Goal: Information Seeking & Learning: Learn about a topic

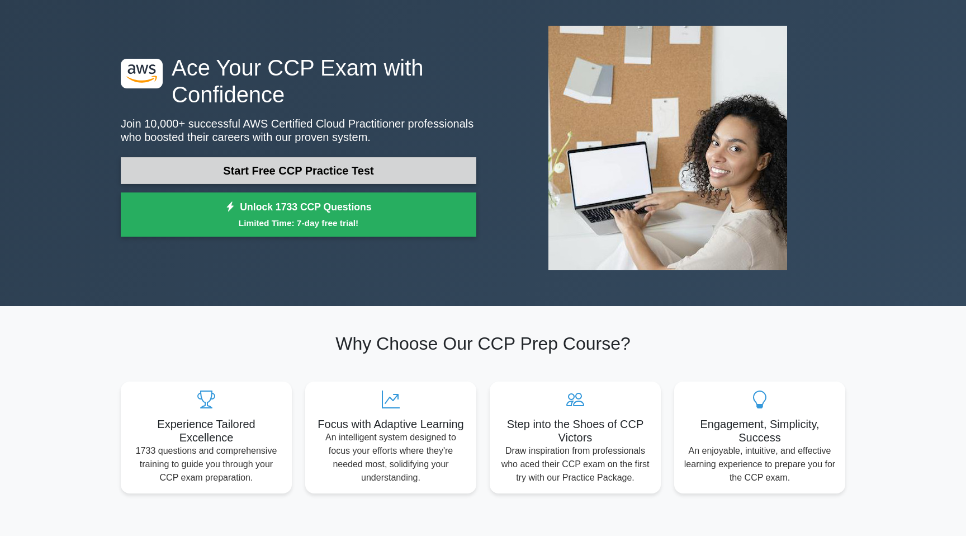
click at [365, 173] on link "Start Free CCP Practice Test" at bounding box center [299, 170] width 356 height 27
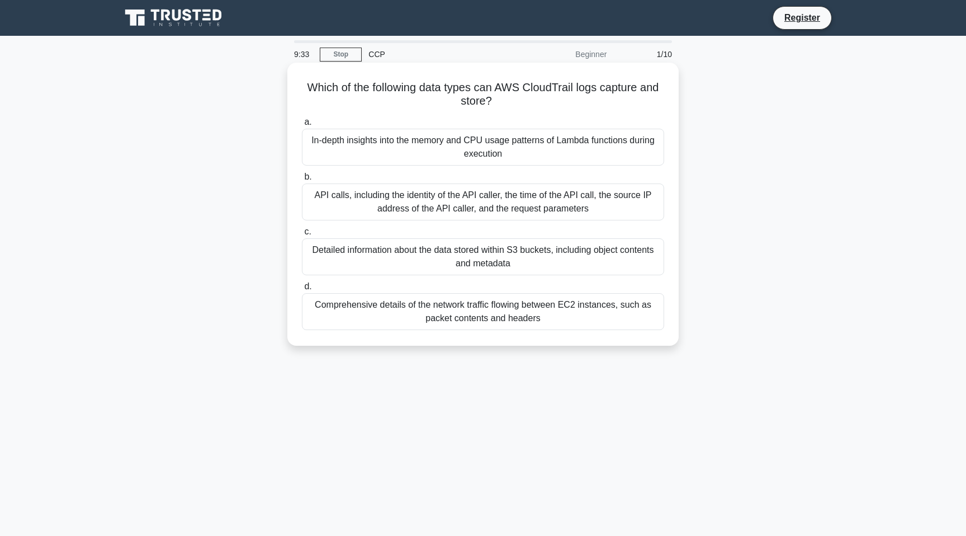
click at [484, 201] on div "API calls, including the identity of the API caller, the time of the API call, …" at bounding box center [483, 201] width 362 height 37
click at [302, 181] on input "b. API calls, including the identity of the API caller, the time of the API cal…" at bounding box center [302, 176] width 0 height 7
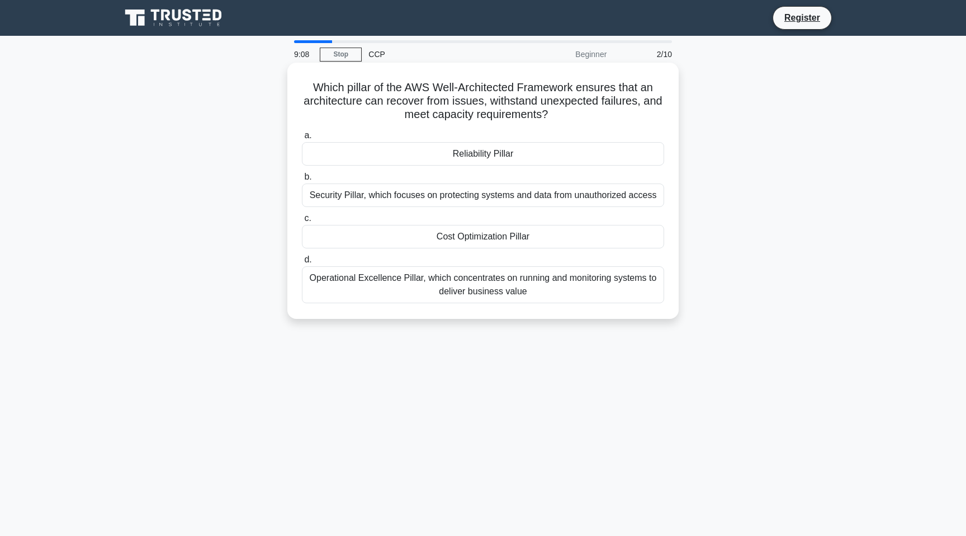
click at [479, 275] on div "Operational Excellence Pillar, which concentrates on running and monitoring sys…" at bounding box center [483, 284] width 362 height 37
click at [302, 263] on input "d. Operational Excellence Pillar, which concentrates on running and monitoring …" at bounding box center [302, 259] width 0 height 7
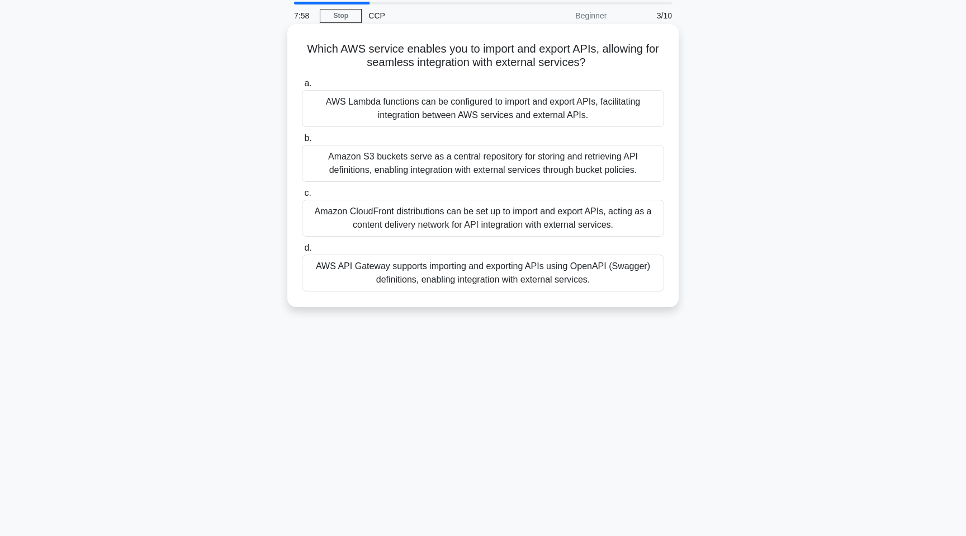
scroll to position [5, 0]
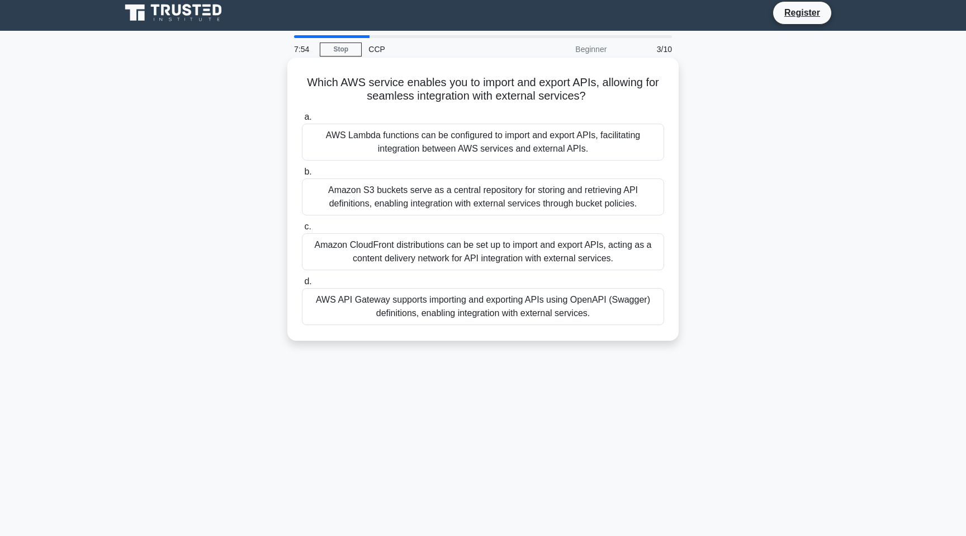
click at [453, 299] on div "AWS API Gateway supports importing and exporting APIs using OpenAPI (Swagger) d…" at bounding box center [483, 306] width 362 height 37
click at [302, 285] on input "d. AWS API Gateway supports importing and exporting APIs using OpenAPI (Swagger…" at bounding box center [302, 281] width 0 height 7
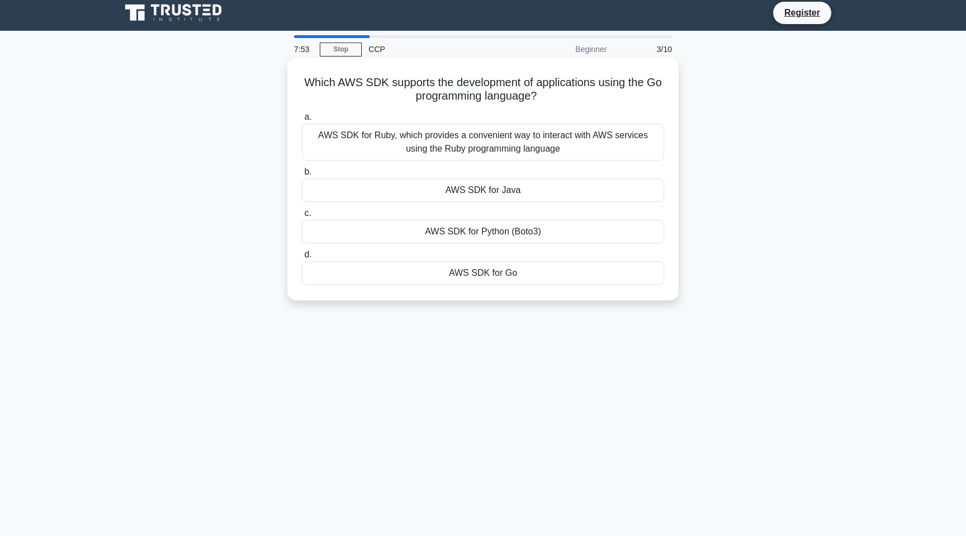
scroll to position [0, 0]
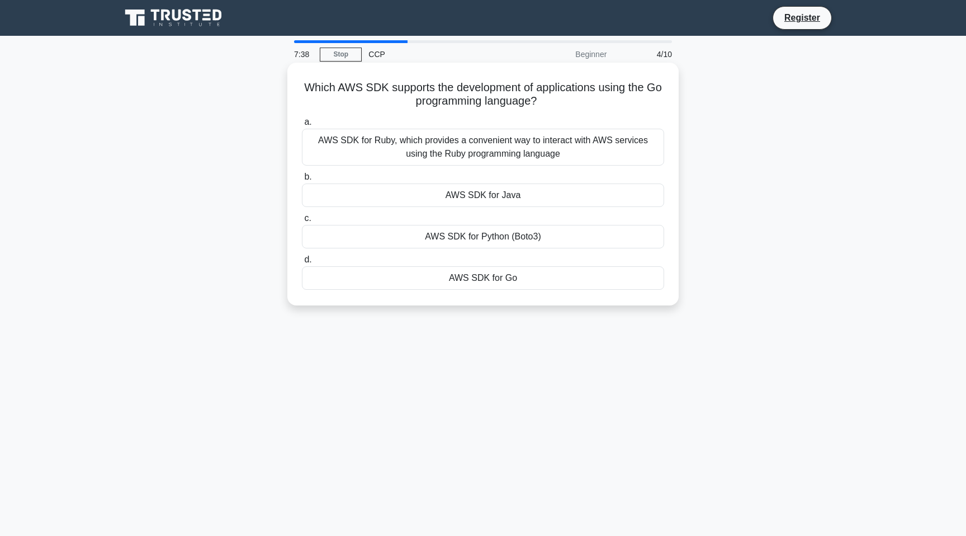
click at [478, 277] on div "AWS SDK for Go" at bounding box center [483, 277] width 362 height 23
click at [302, 263] on input "d. AWS SDK for Go" at bounding box center [302, 259] width 0 height 7
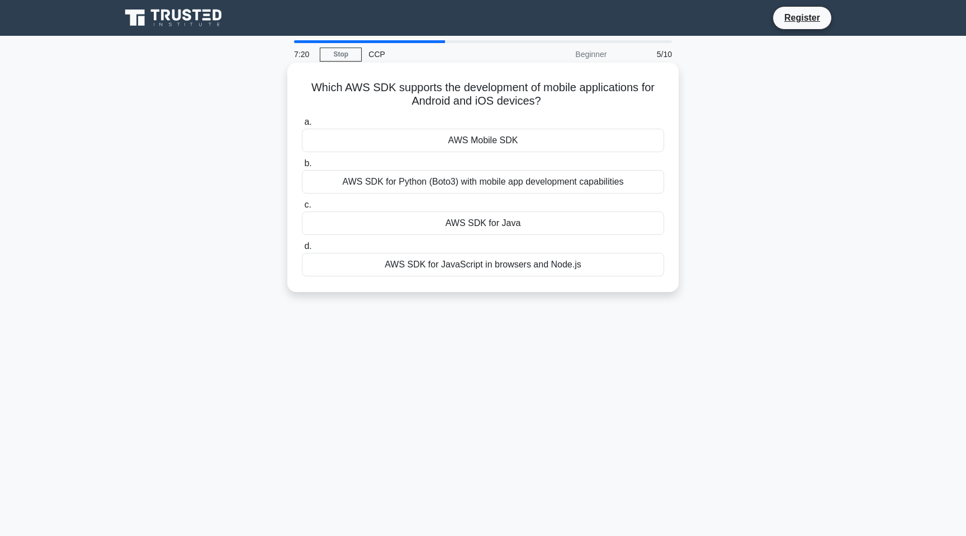
click at [503, 141] on div "AWS Mobile SDK" at bounding box center [483, 140] width 362 height 23
click at [302, 126] on input "a. AWS Mobile SDK" at bounding box center [302, 122] width 0 height 7
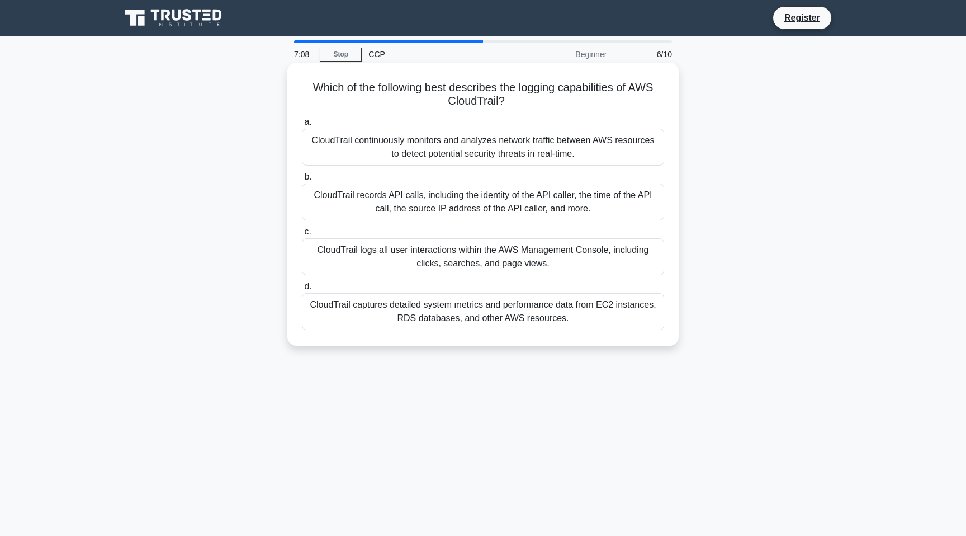
click at [476, 313] on div "CloudTrail captures detailed system metrics and performance data from EC2 insta…" at bounding box center [483, 311] width 362 height 37
click at [302, 290] on input "d. CloudTrail captures detailed system metrics and performance data from EC2 in…" at bounding box center [302, 286] width 0 height 7
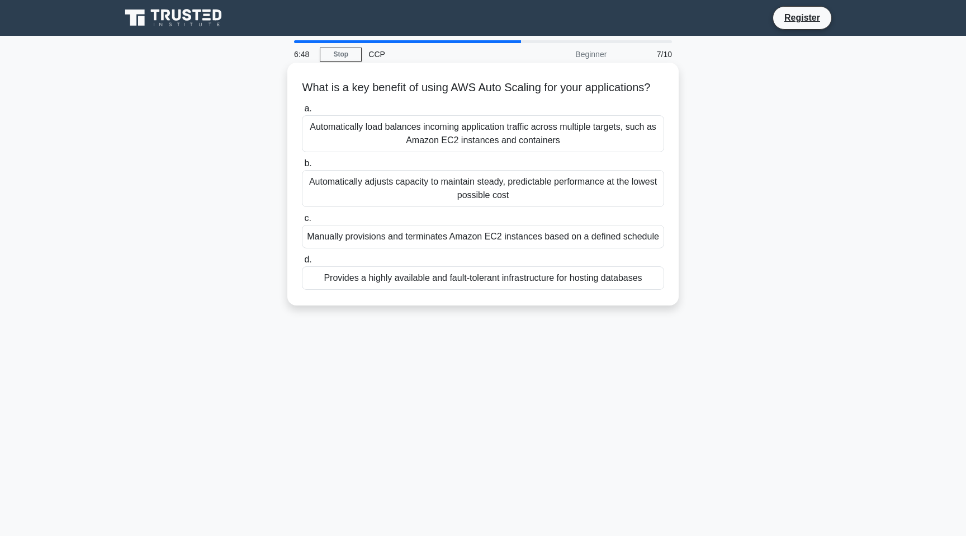
click at [498, 186] on div "Automatically adjusts capacity to maintain steady, predictable performance at t…" at bounding box center [483, 188] width 362 height 37
click at [302, 167] on input "b. Automatically adjusts capacity to maintain steady, predictable performance a…" at bounding box center [302, 163] width 0 height 7
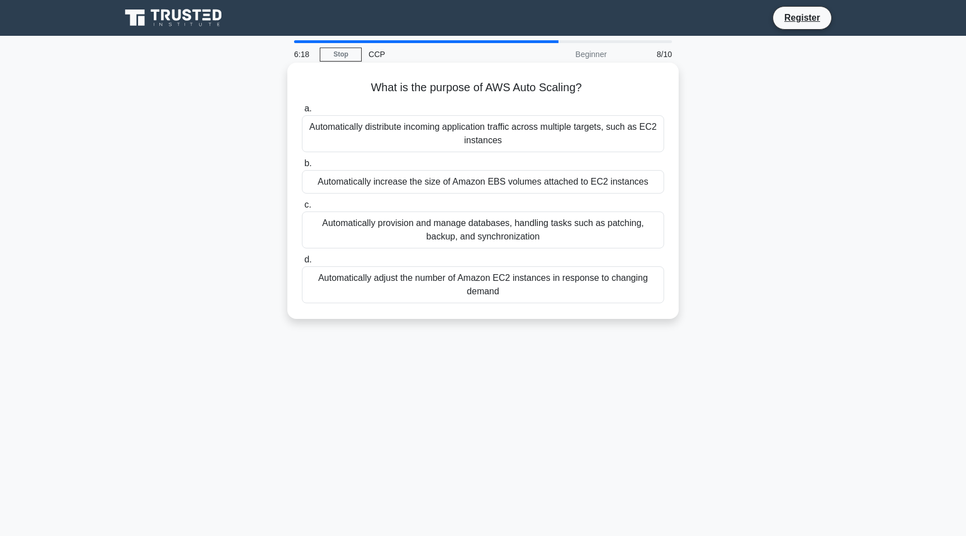
click at [517, 286] on div "Automatically adjust the number of Amazon EC2 instances in response to changing…" at bounding box center [483, 284] width 362 height 37
click at [302, 263] on input "d. Automatically adjust the number of Amazon EC2 instances in response to chang…" at bounding box center [302, 259] width 0 height 7
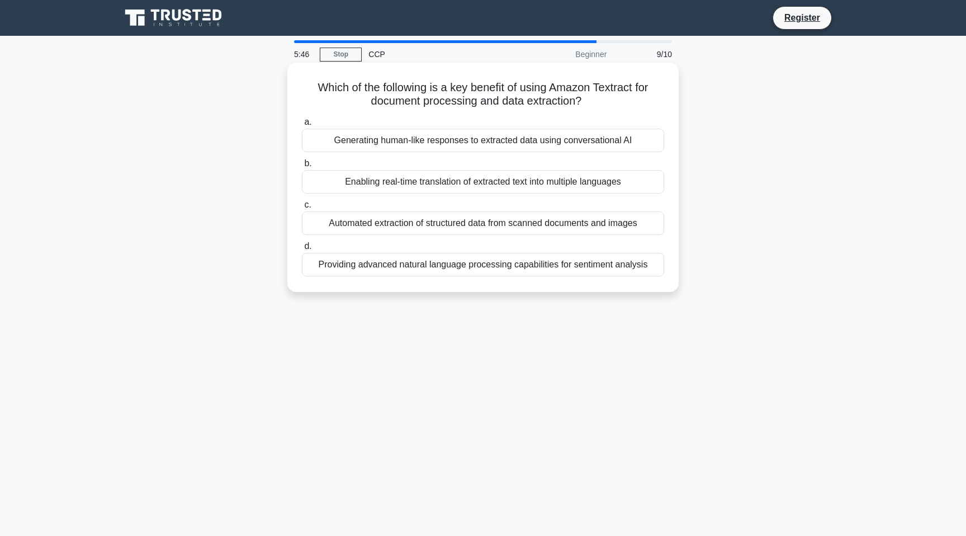
click at [497, 268] on div "Providing advanced natural language processing capabilities for sentiment analy…" at bounding box center [483, 264] width 362 height 23
click at [302, 250] on input "d. Providing advanced natural language processing capabilities for sentiment an…" at bounding box center [302, 246] width 0 height 7
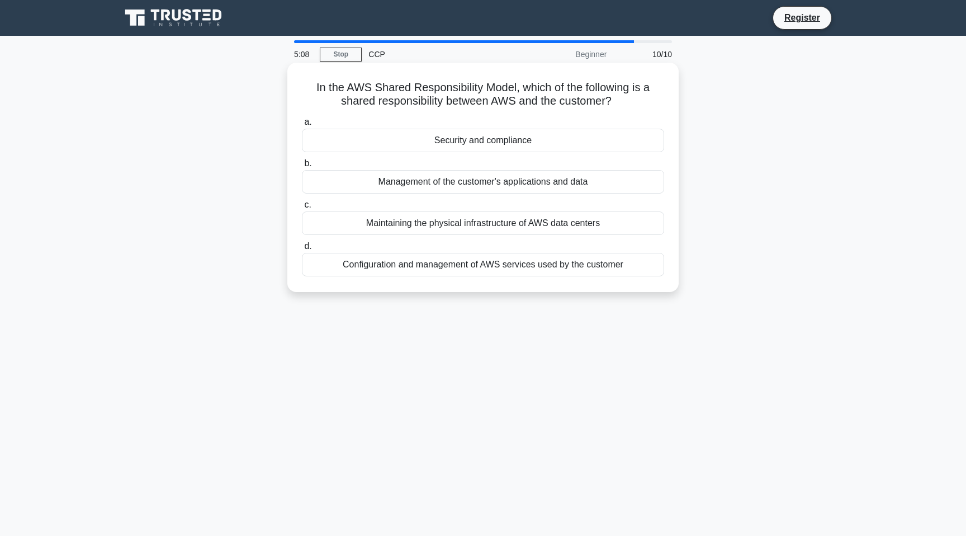
click at [487, 263] on div "Configuration and management of AWS services used by the customer" at bounding box center [483, 264] width 362 height 23
click at [302, 250] on input "d. Configuration and management of AWS services used by the customer" at bounding box center [302, 246] width 0 height 7
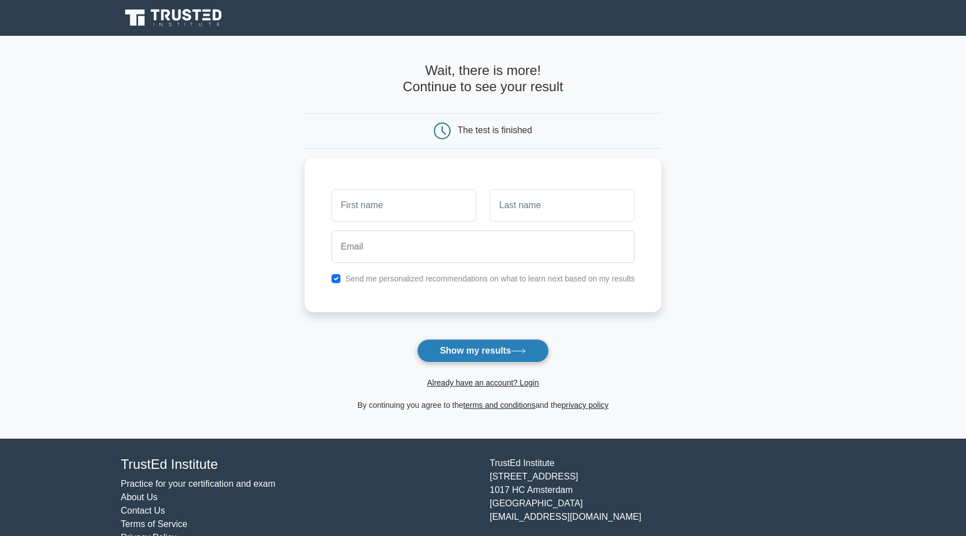
click at [471, 352] on button "Show my results" at bounding box center [483, 350] width 132 height 23
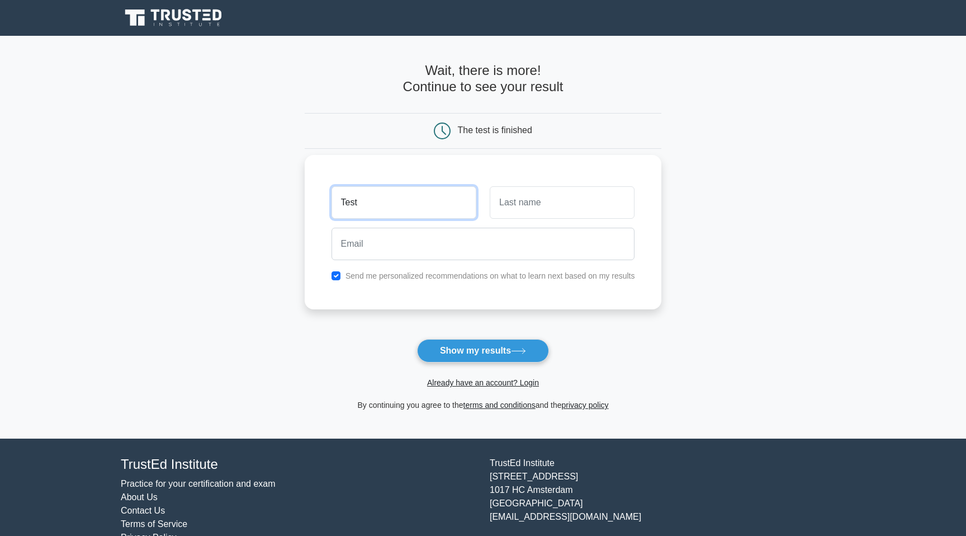
type input "Test"
click at [535, 205] on input "text" at bounding box center [562, 202] width 145 height 32
type input "test"
click at [334, 276] on input "checkbox" at bounding box center [336, 275] width 9 height 9
checkbox input "false"
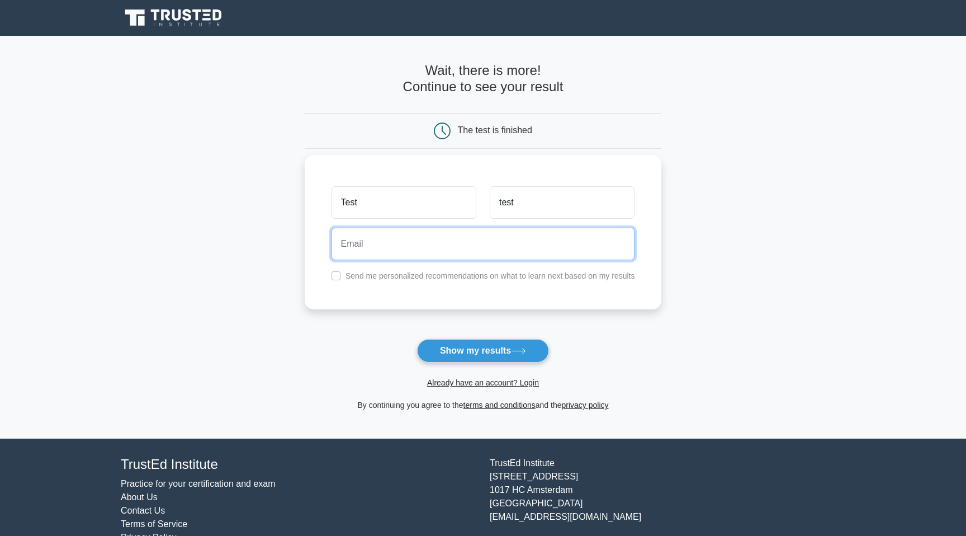
click at [358, 249] on input "email" at bounding box center [484, 244] width 304 height 32
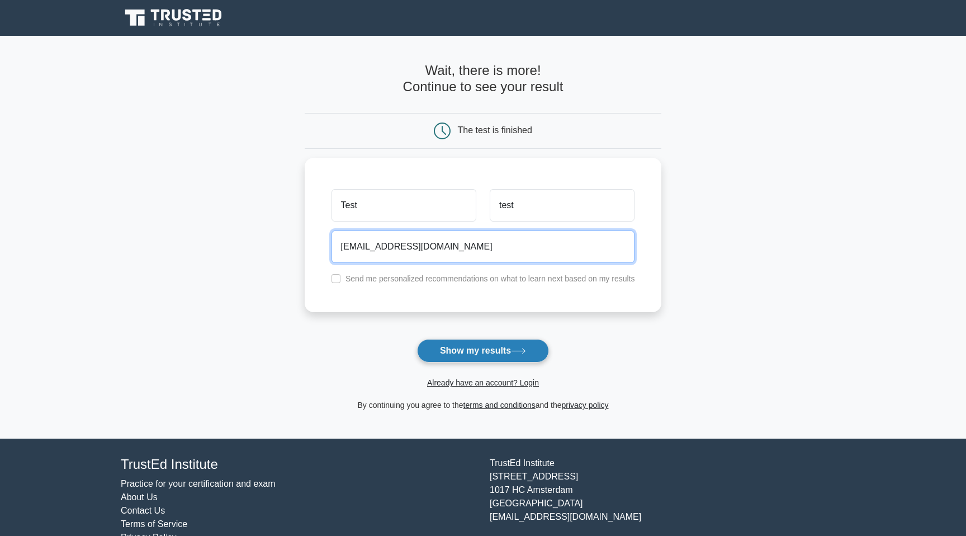
type input "test@gmail.com"
click at [446, 352] on button "Show my results" at bounding box center [483, 350] width 132 height 23
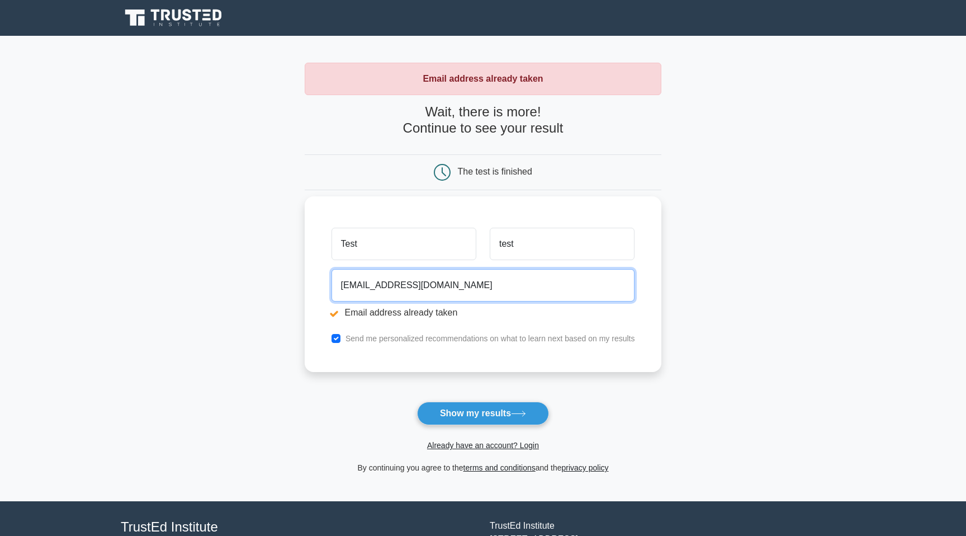
click at [357, 283] on input "test@gmail.com" at bounding box center [484, 285] width 304 height 32
type input "test6683sdfgsg@gmail.com"
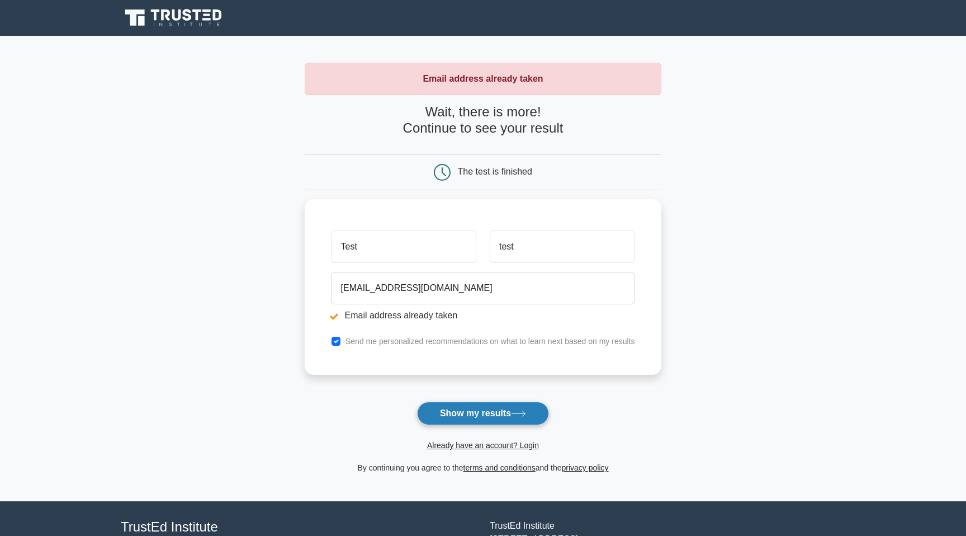
click at [458, 412] on button "Show my results" at bounding box center [483, 412] width 132 height 23
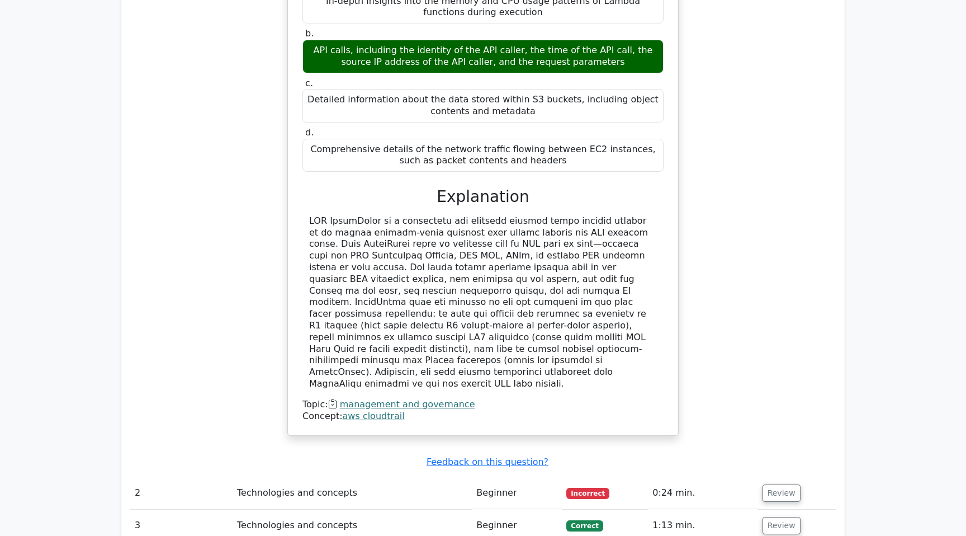
scroll to position [969, 0]
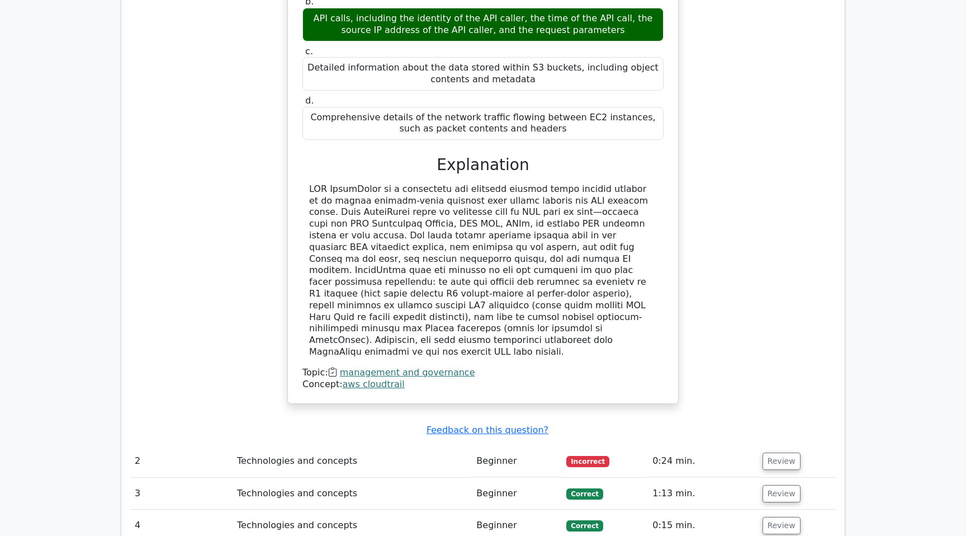
drag, startPoint x: 311, startPoint y: 155, endPoint x: 639, endPoint y: 294, distance: 355.6
click at [639, 294] on div at bounding box center [483, 270] width 348 height 174
copy div "LOR IpsumDolor si a consectetu adi elitsedd eiusmod tempo incidid utlabor et do…"
click at [591, 155] on h3 "Explanation" at bounding box center [483, 164] width 348 height 19
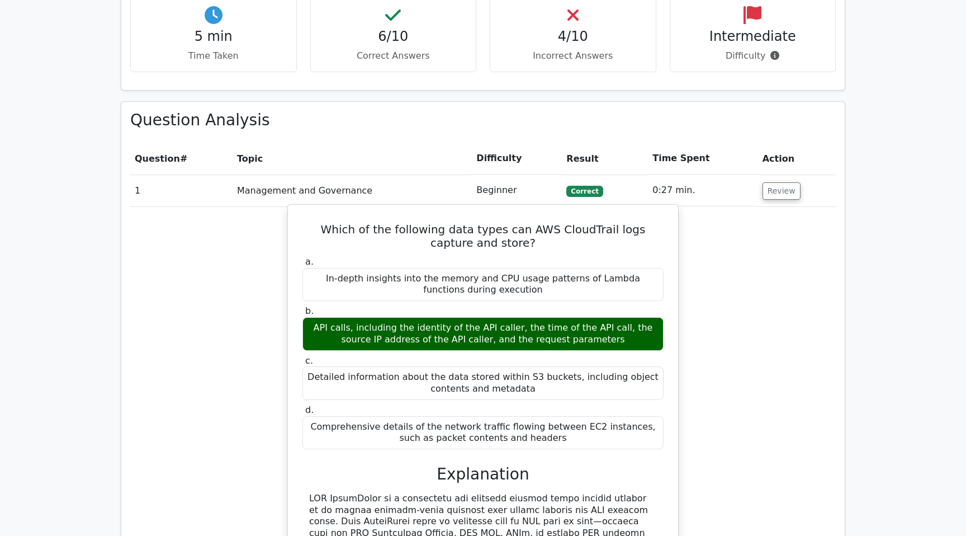
scroll to position [679, 0]
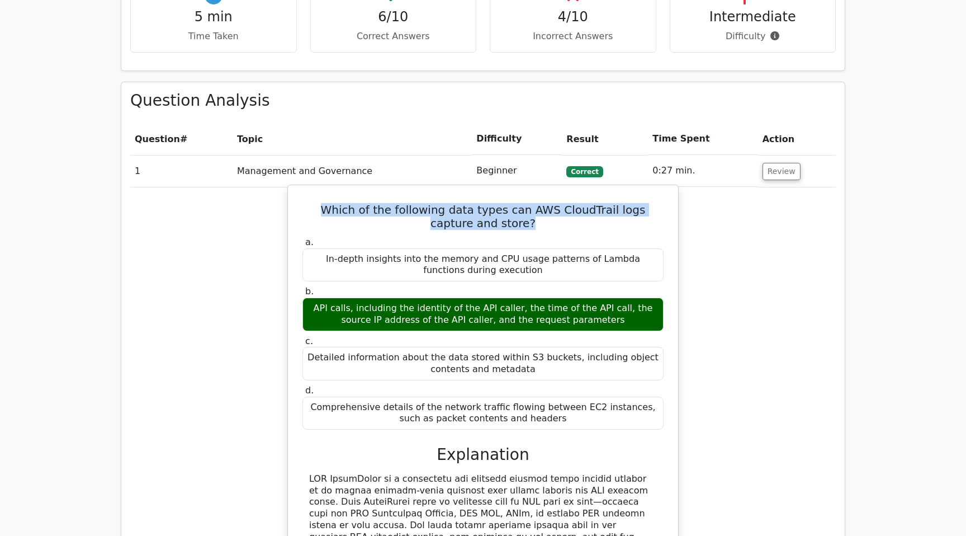
drag, startPoint x: 307, startPoint y: 179, endPoint x: 508, endPoint y: 197, distance: 202.0
click at [508, 203] on h5 "Which of the following data types can AWS CloudTrail logs capture and store?" at bounding box center [482, 216] width 363 height 27
copy h5 "Which of the following data types can AWS CloudTrail logs capture and store?"
drag, startPoint x: 312, startPoint y: 275, endPoint x: 602, endPoint y: 294, distance: 290.3
click at [602, 297] on div "API calls, including the identity of the API caller, the time of the API call, …" at bounding box center [482, 314] width 361 height 34
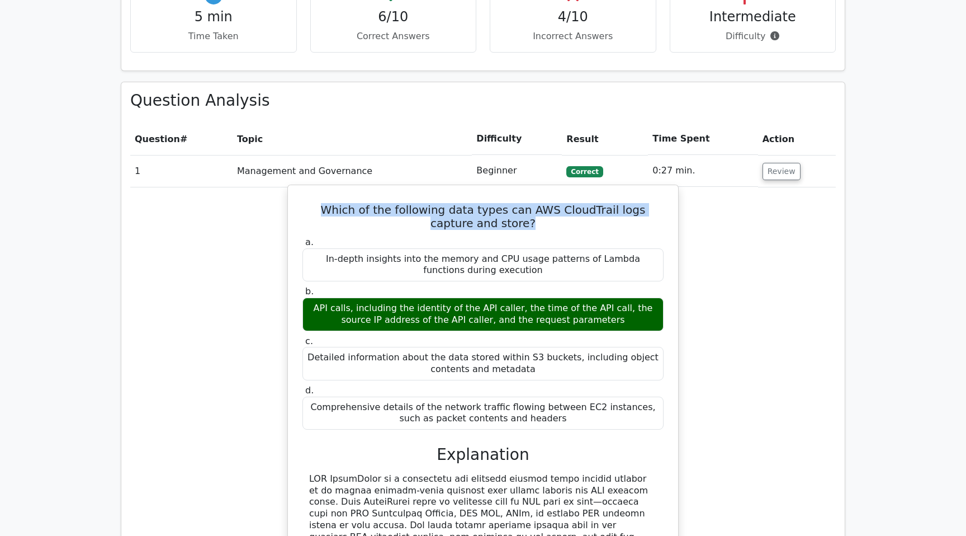
copy div "API calls, including the identity of the API caller, the time of the API call, …"
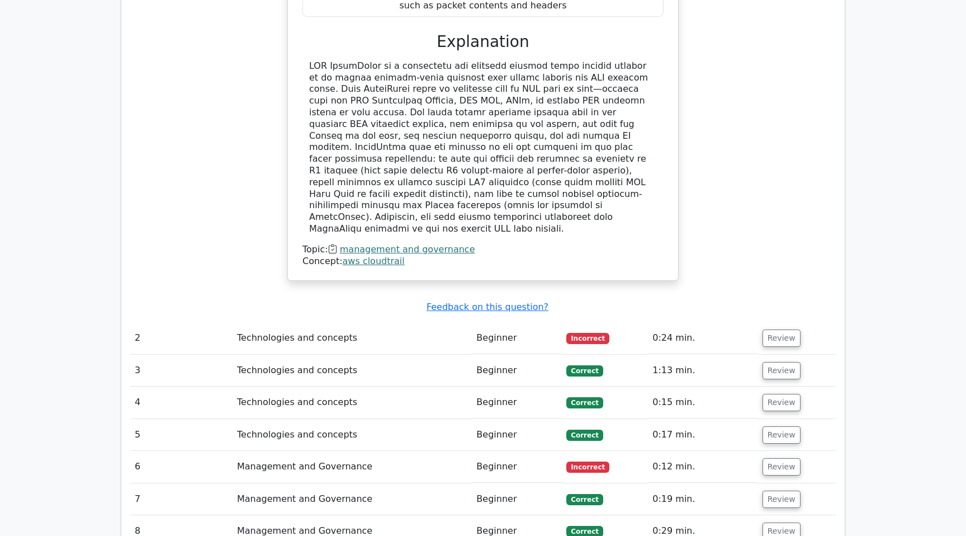
scroll to position [1115, 0]
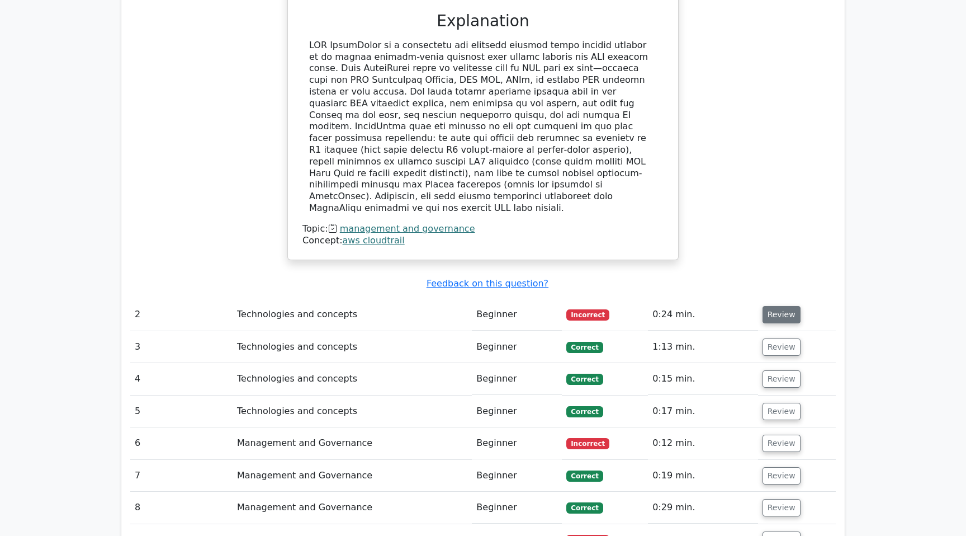
click at [773, 306] on button "Review" at bounding box center [782, 314] width 38 height 17
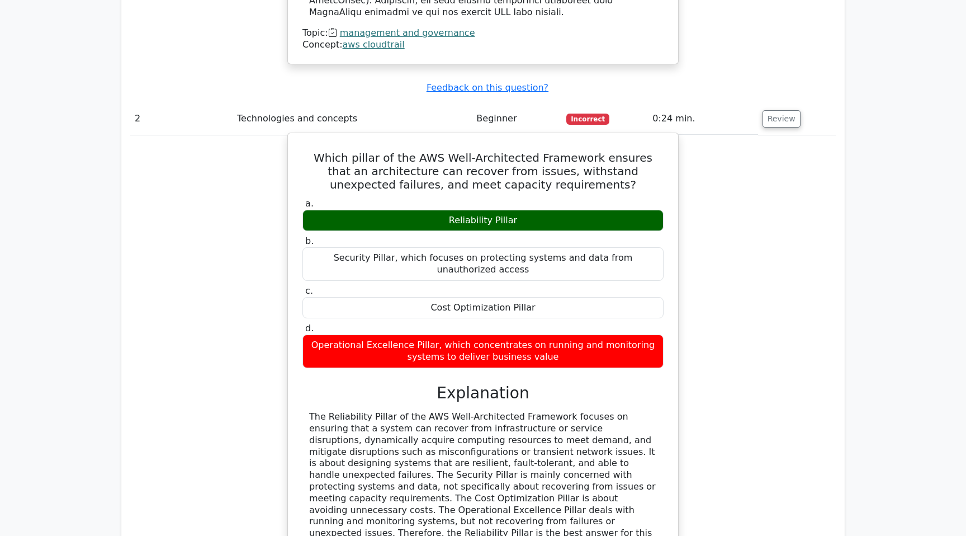
scroll to position [1250, 0]
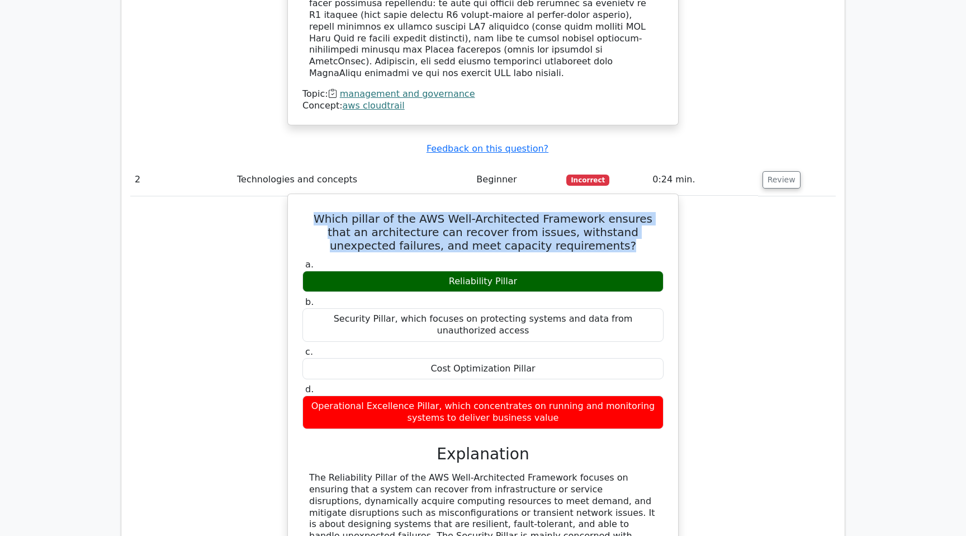
drag, startPoint x: 311, startPoint y: 161, endPoint x: 571, endPoint y: 199, distance: 262.8
click at [571, 199] on div "Which pillar of the AWS Well-Architected Framework ensures that an architecture…" at bounding box center [482, 425] width 381 height 455
copy h5 "Which pillar of the AWS Well-Architected Framework ensures that an architecture…"
drag, startPoint x: 452, startPoint y: 225, endPoint x: 524, endPoint y: 228, distance: 72.8
click at [524, 271] on div "Reliability Pillar" at bounding box center [482, 282] width 361 height 22
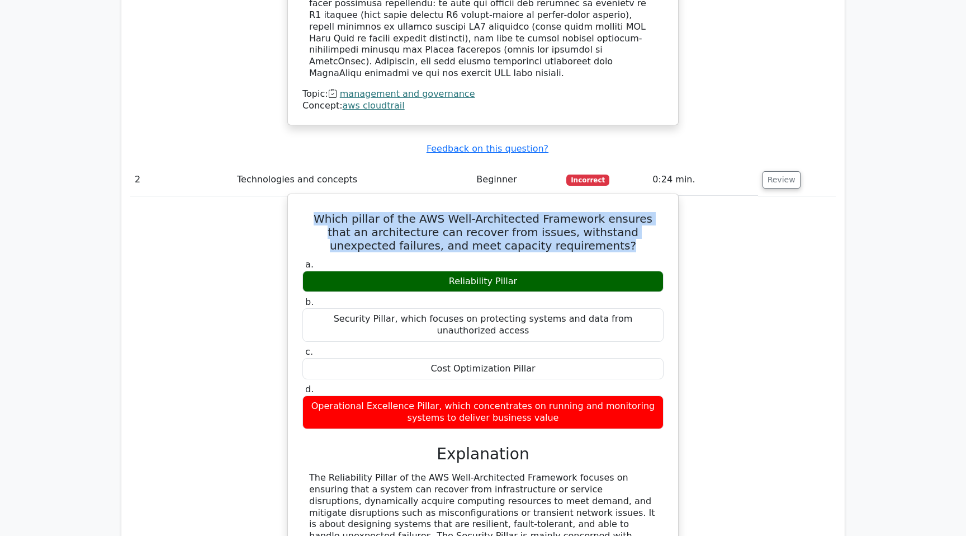
copy div "Reliability Pillar"
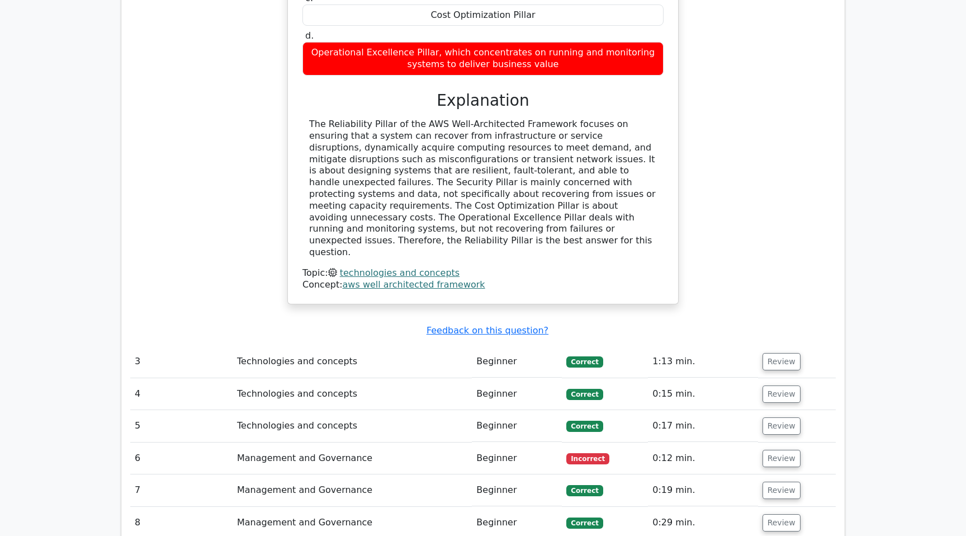
scroll to position [1577, 0]
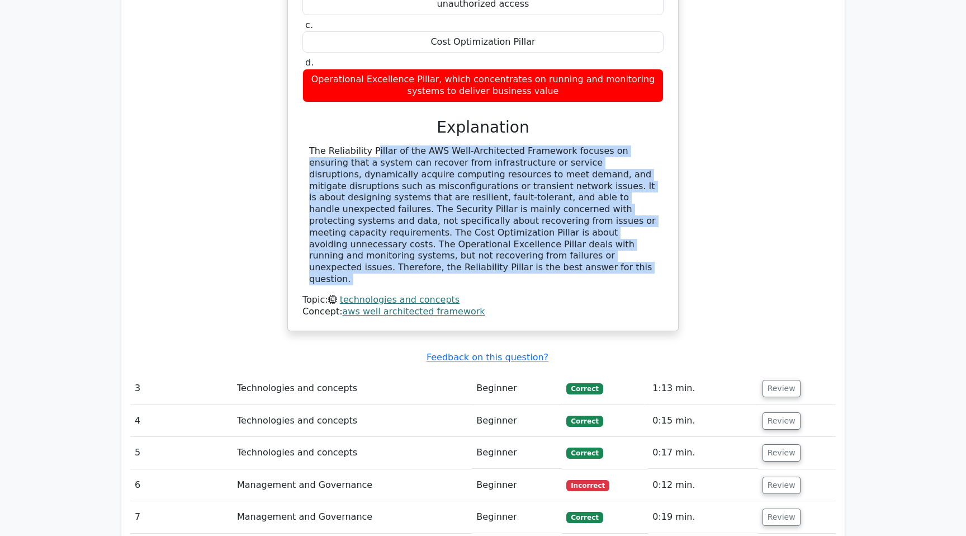
drag, startPoint x: 306, startPoint y: 94, endPoint x: 555, endPoint y: 212, distance: 274.6
click at [555, 212] on div "The Reliability Pillar of the AWS Well-Architected Framework focuses on ensurin…" at bounding box center [482, 231] width 361 height 172
copy div "The Reliability Pillar of the AWS Well-Architected Framework focuses on ensurin…"
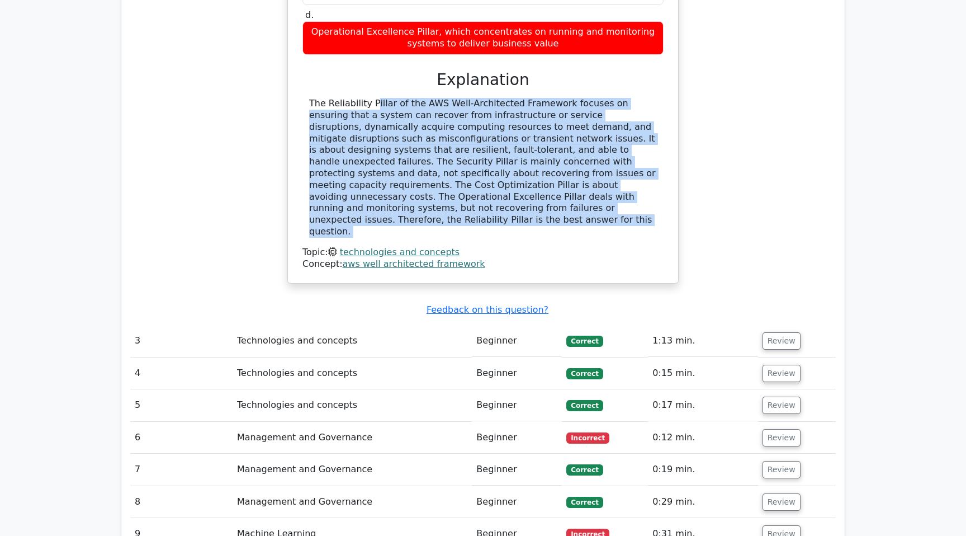
scroll to position [1646, 0]
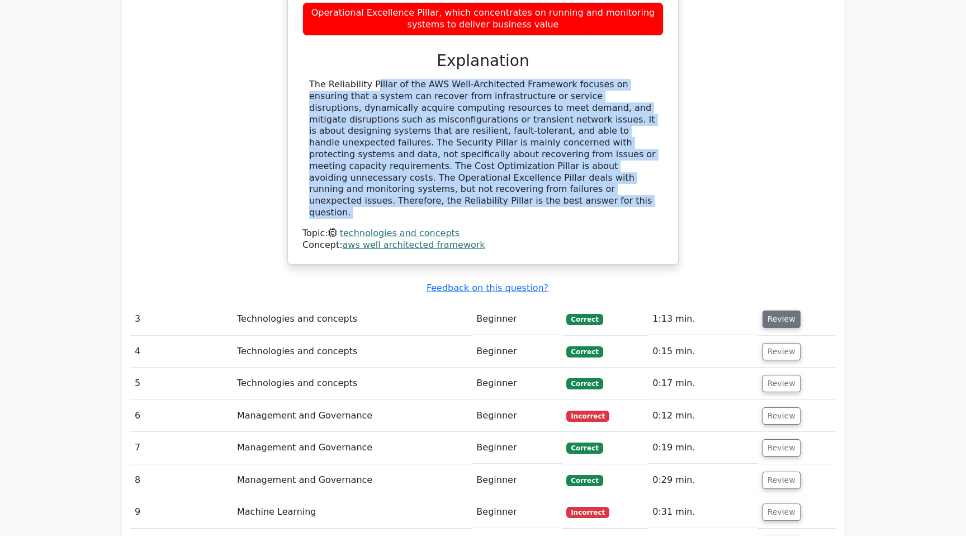
click at [769, 310] on button "Review" at bounding box center [782, 318] width 38 height 17
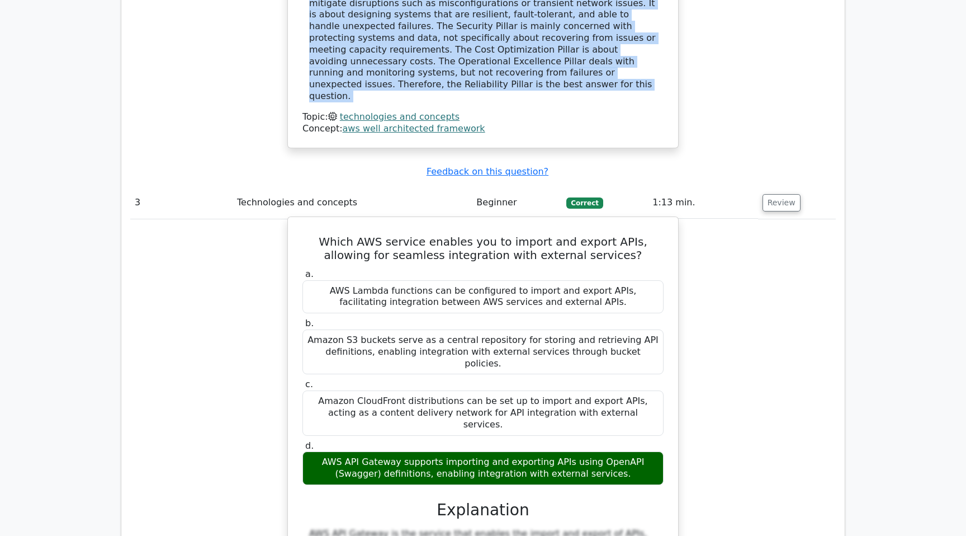
scroll to position [1681, 0]
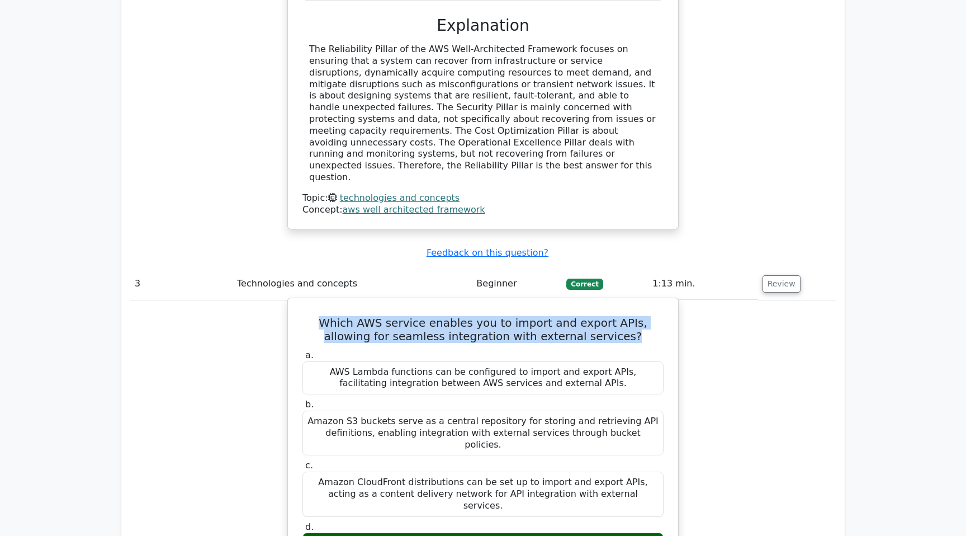
drag, startPoint x: 306, startPoint y: 243, endPoint x: 599, endPoint y: 260, distance: 294.1
click at [599, 316] on h5 "Which AWS service enables you to import and export APIs, allowing for seamless …" at bounding box center [482, 329] width 363 height 27
copy h5 "Which AWS service enables you to import and export APIs, allowing for seamless …"
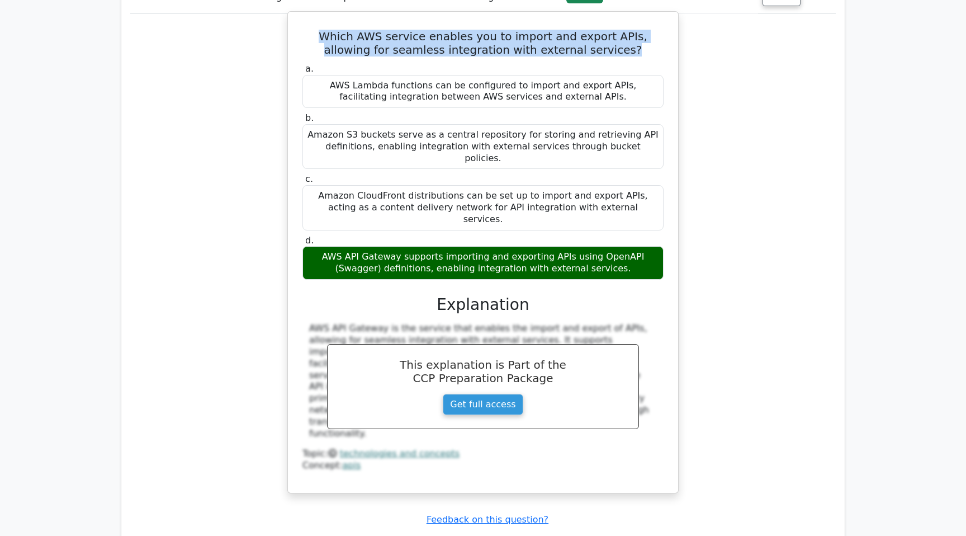
scroll to position [1955, 0]
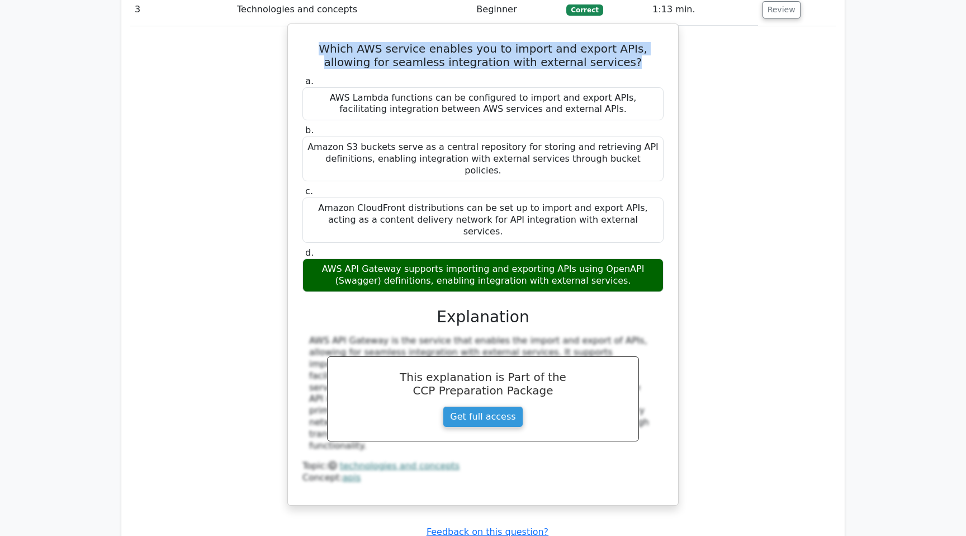
drag, startPoint x: 310, startPoint y: 168, endPoint x: 603, endPoint y: 182, distance: 293.9
click at [603, 258] on div "AWS API Gateway supports importing and exporting APIs using OpenAPI (Swagger) d…" at bounding box center [482, 275] width 361 height 34
copy div "AWS API Gateway supports importing and exporting APIs using OpenAPI (Swagger) d…"
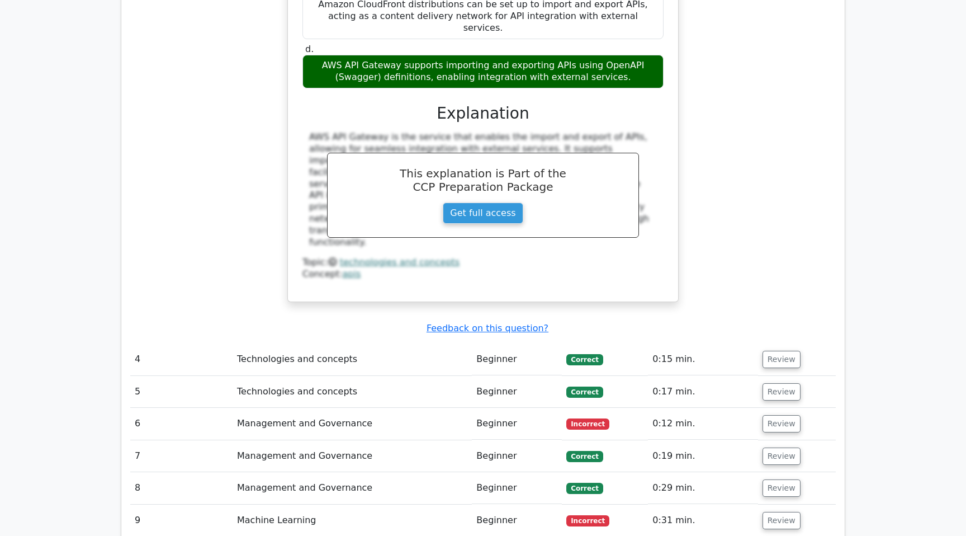
scroll to position [2173, 0]
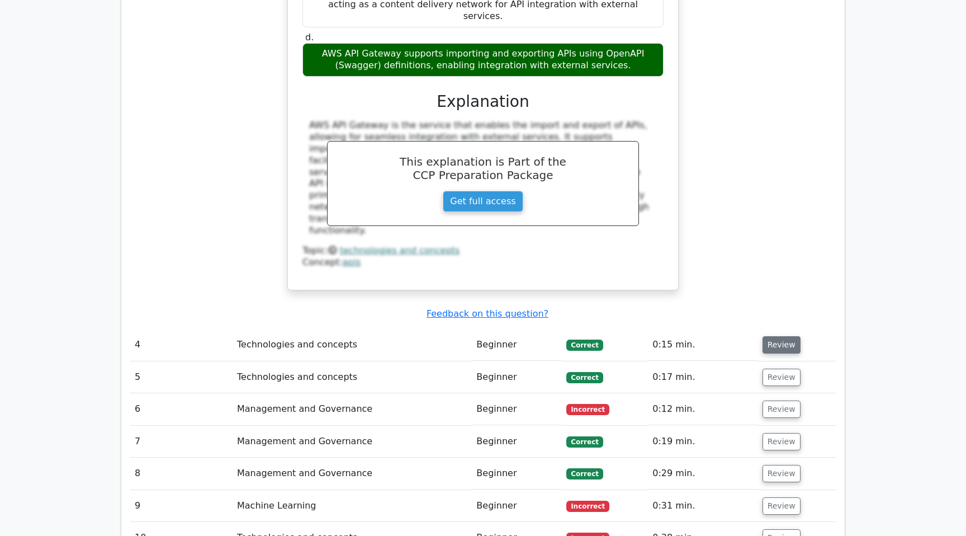
click at [775, 336] on button "Review" at bounding box center [782, 344] width 38 height 17
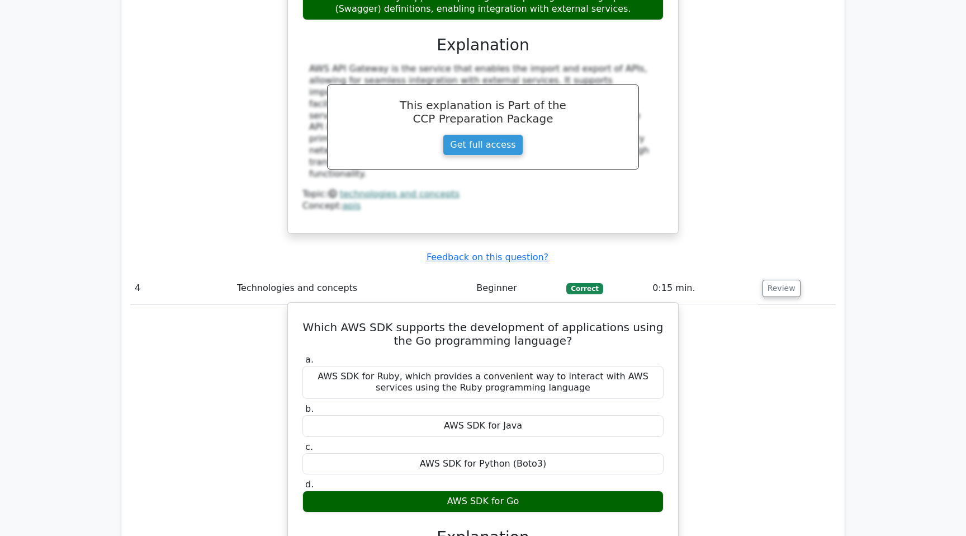
scroll to position [2224, 0]
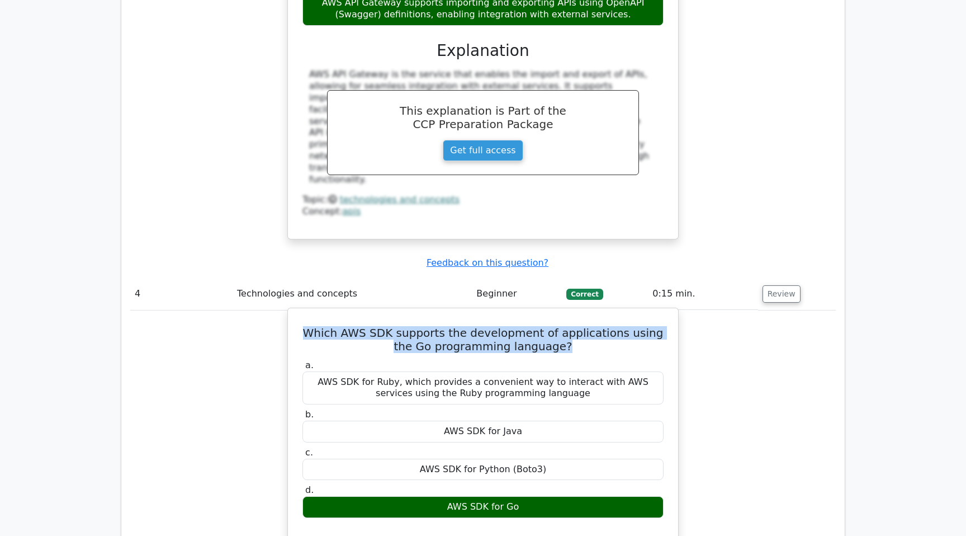
drag, startPoint x: 304, startPoint y: 228, endPoint x: 573, endPoint y: 242, distance: 269.9
click at [573, 326] on h5 "Which AWS SDK supports the development of applications using the Go programming…" at bounding box center [482, 339] width 363 height 27
copy h5 "Which AWS SDK supports the development of applications using the Go programming…"
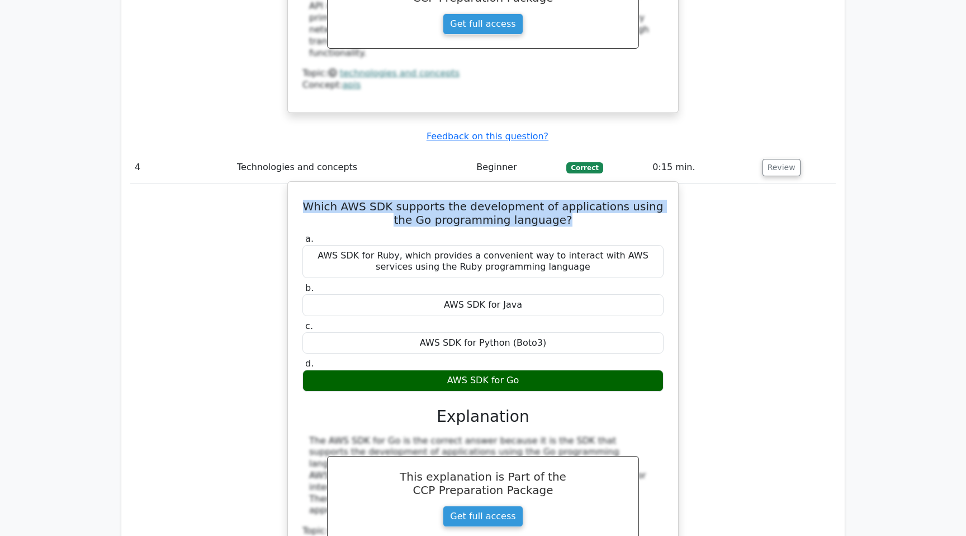
scroll to position [2467, 0]
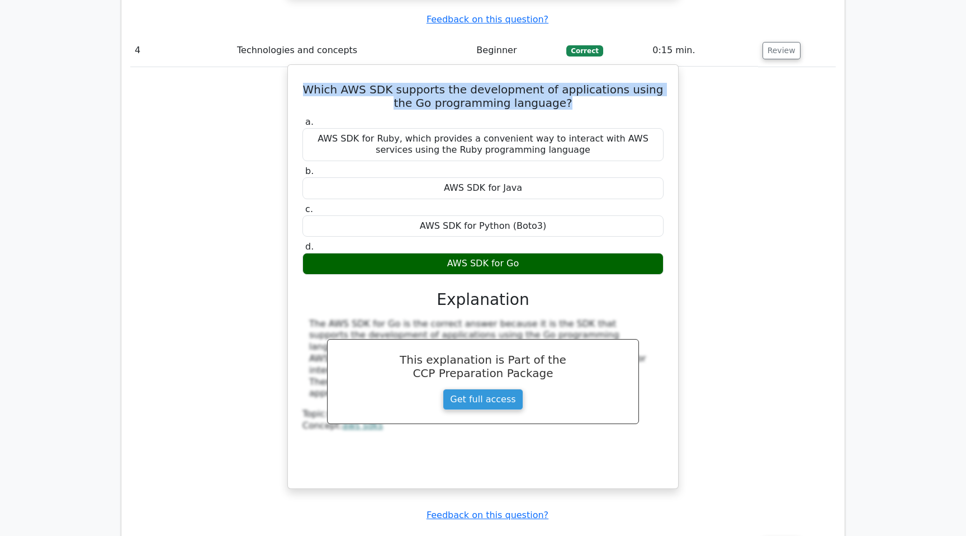
drag, startPoint x: 447, startPoint y: 160, endPoint x: 533, endPoint y: 160, distance: 85.5
click at [533, 253] on div "AWS SDK for Go" at bounding box center [482, 264] width 361 height 22
copy div "AWS SDK for Go"
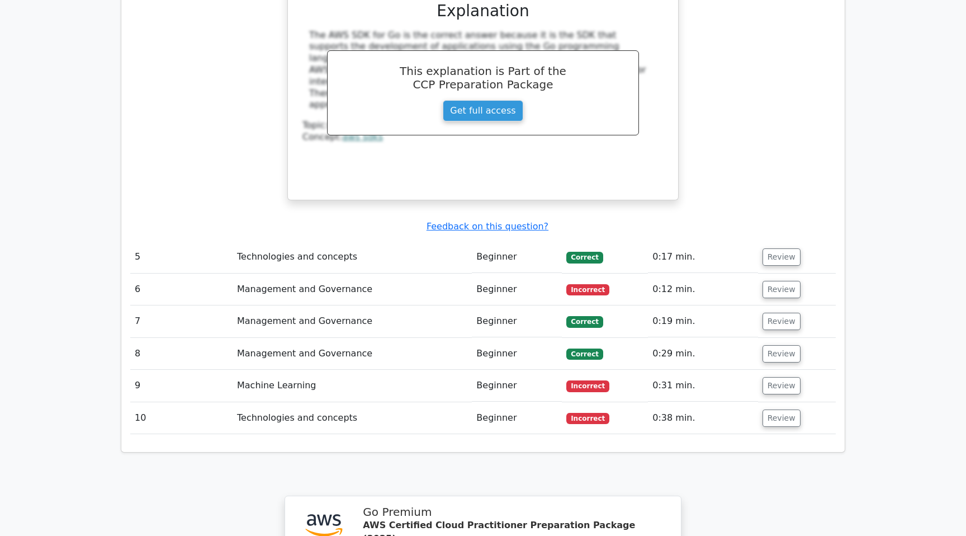
scroll to position [2770, 0]
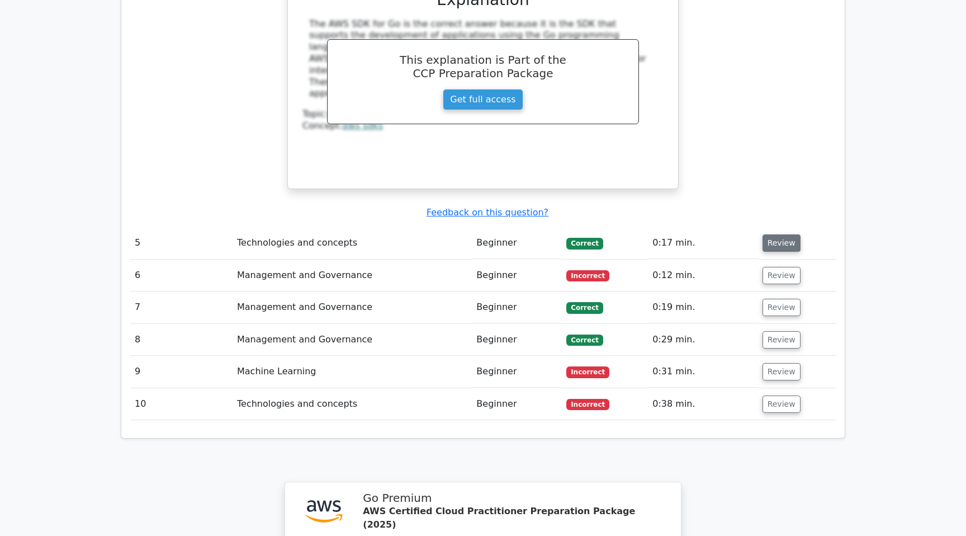
click at [792, 234] on button "Review" at bounding box center [782, 242] width 38 height 17
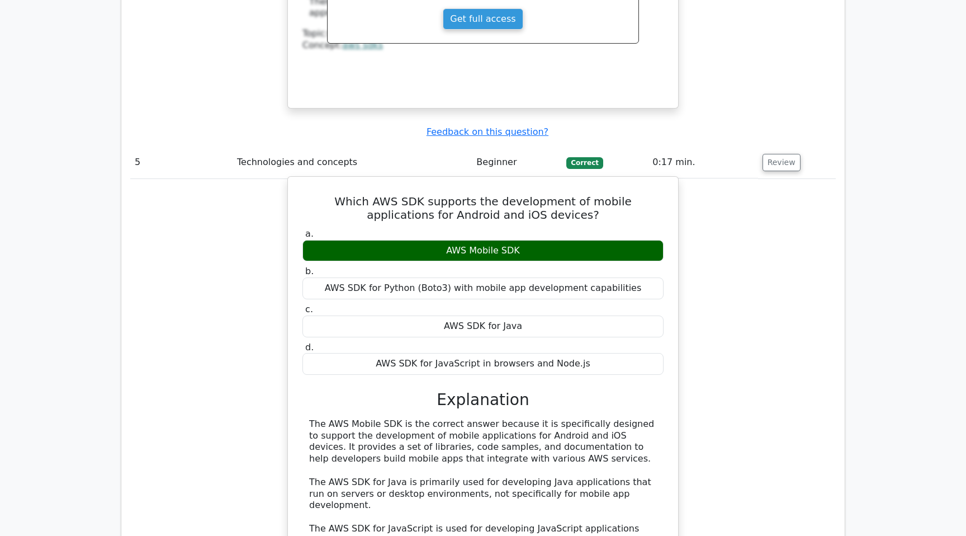
scroll to position [2811, 0]
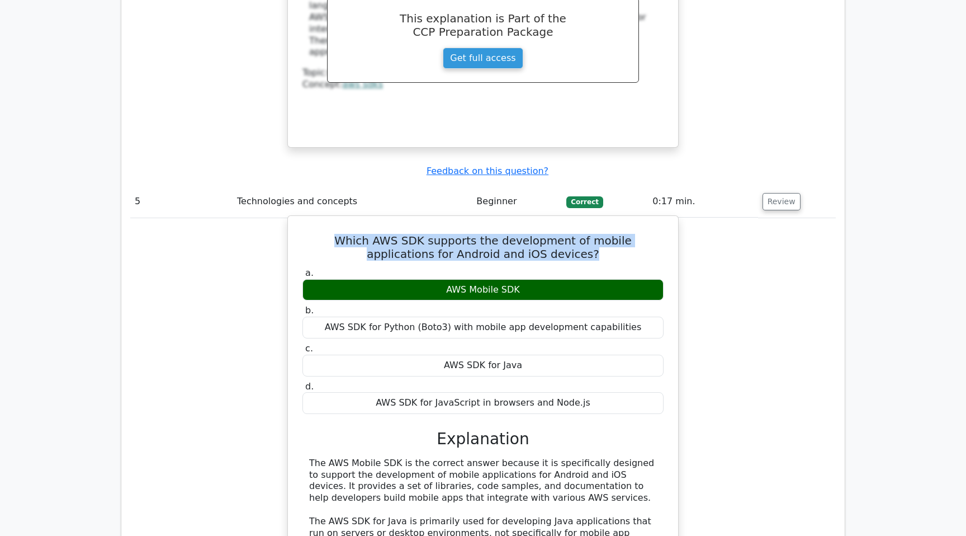
drag, startPoint x: 311, startPoint y: 135, endPoint x: 583, endPoint y: 157, distance: 272.7
click at [583, 234] on h5 "Which AWS SDK supports the development of mobile applications for Android and i…" at bounding box center [482, 247] width 363 height 27
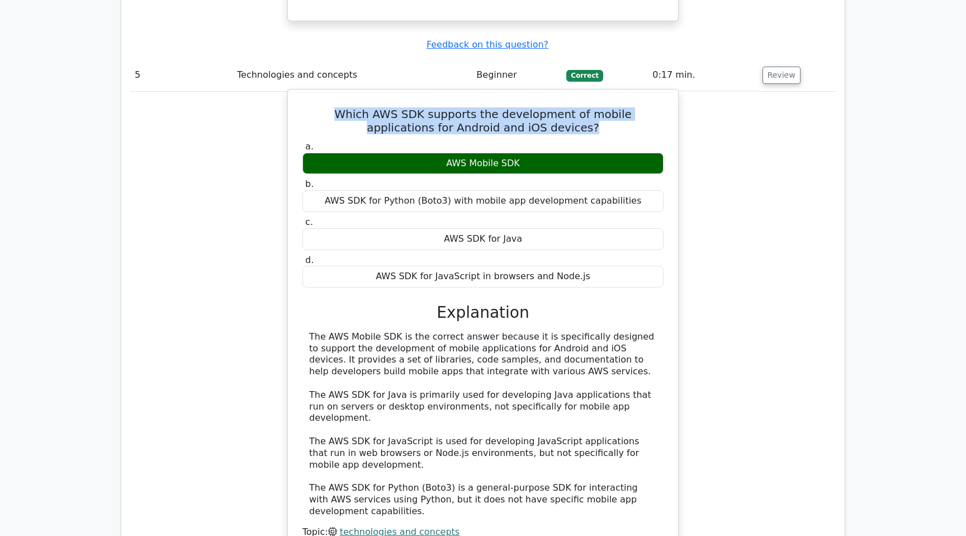
scroll to position [2944, 0]
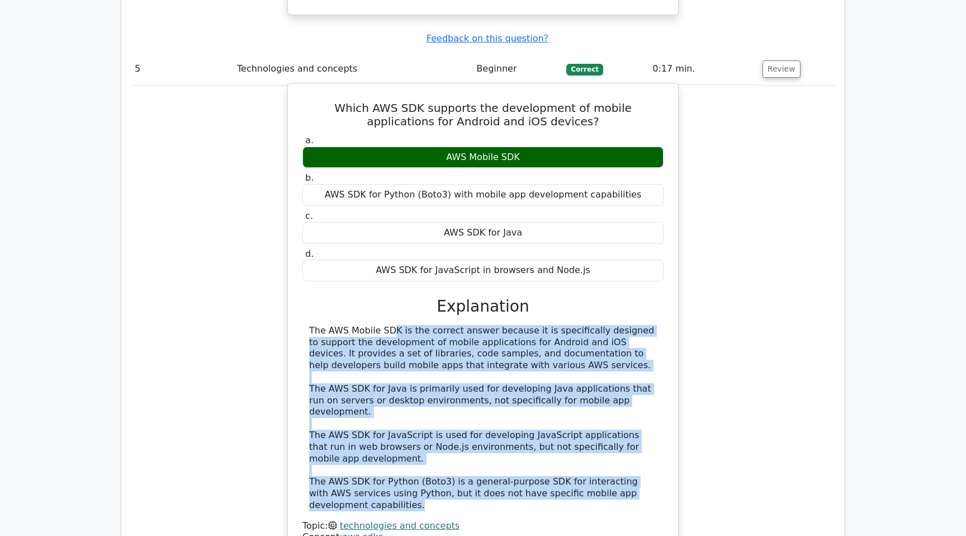
drag, startPoint x: 308, startPoint y: 226, endPoint x: 396, endPoint y: 396, distance: 191.6
click at [396, 396] on div "The AWS Mobile SDK is the correct answer because it is specifically designed to…" at bounding box center [482, 418] width 361 height 186
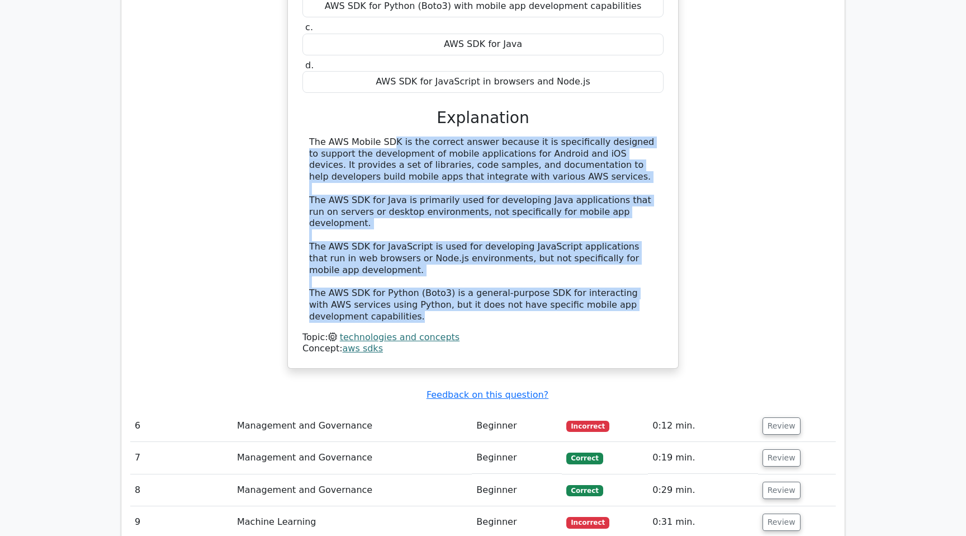
scroll to position [3217, 0]
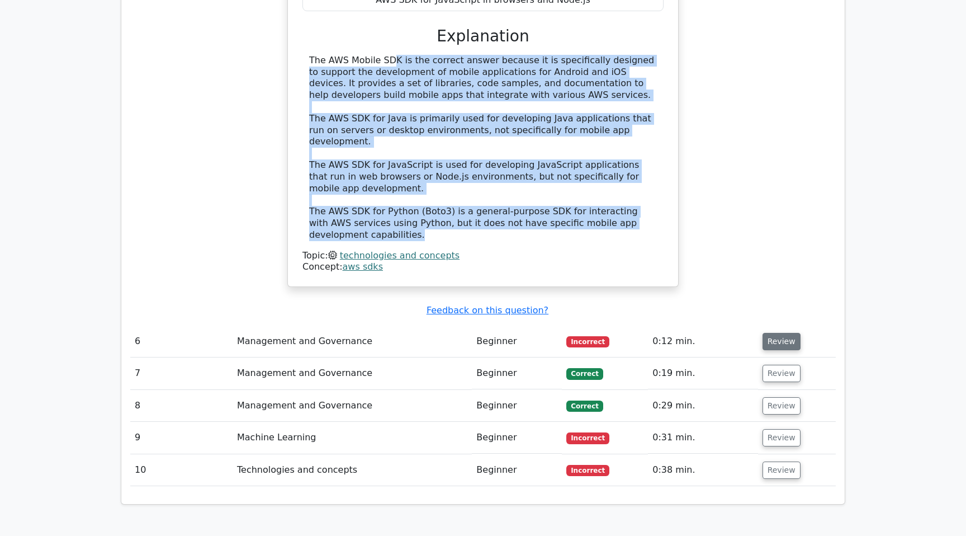
click at [786, 333] on button "Review" at bounding box center [782, 341] width 38 height 17
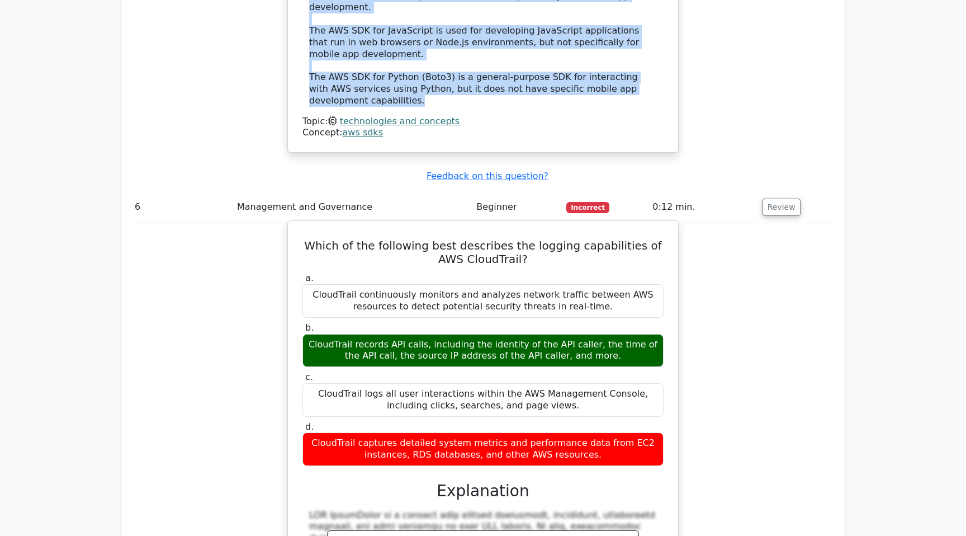
scroll to position [3356, 0]
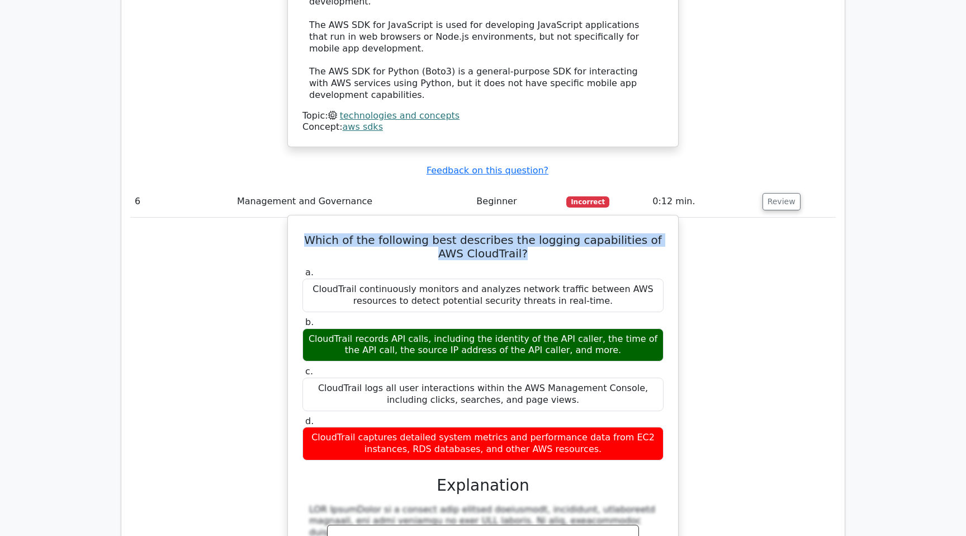
drag, startPoint x: 313, startPoint y: 127, endPoint x: 558, endPoint y: 145, distance: 246.1
click at [558, 233] on h5 "Which of the following best describes the logging capabilities of AWS CloudTrai…" at bounding box center [482, 246] width 363 height 27
drag, startPoint x: 315, startPoint y: 223, endPoint x: 607, endPoint y: 239, distance: 292.3
click at [607, 328] on div "CloudTrail records API calls, including the identity of the API caller, the tim…" at bounding box center [482, 345] width 361 height 34
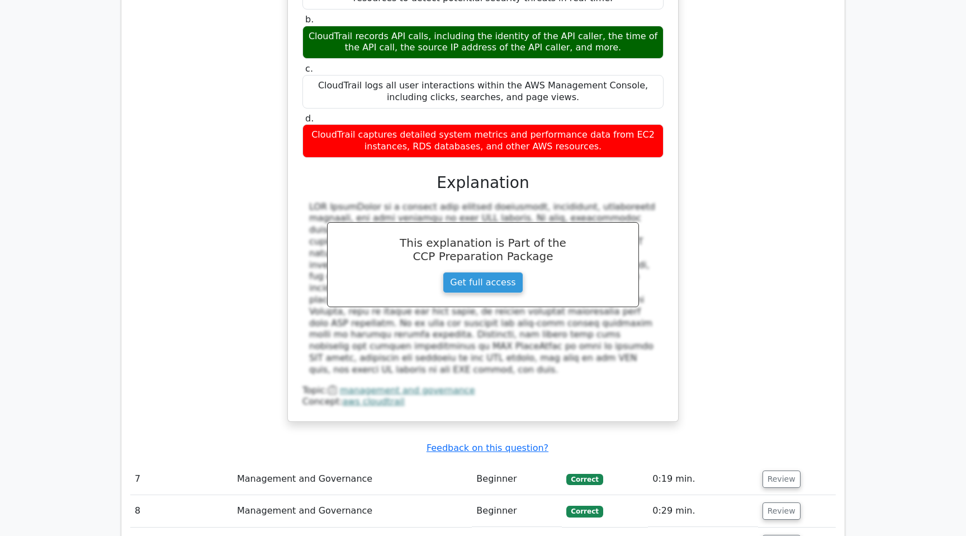
scroll to position [3694, 0]
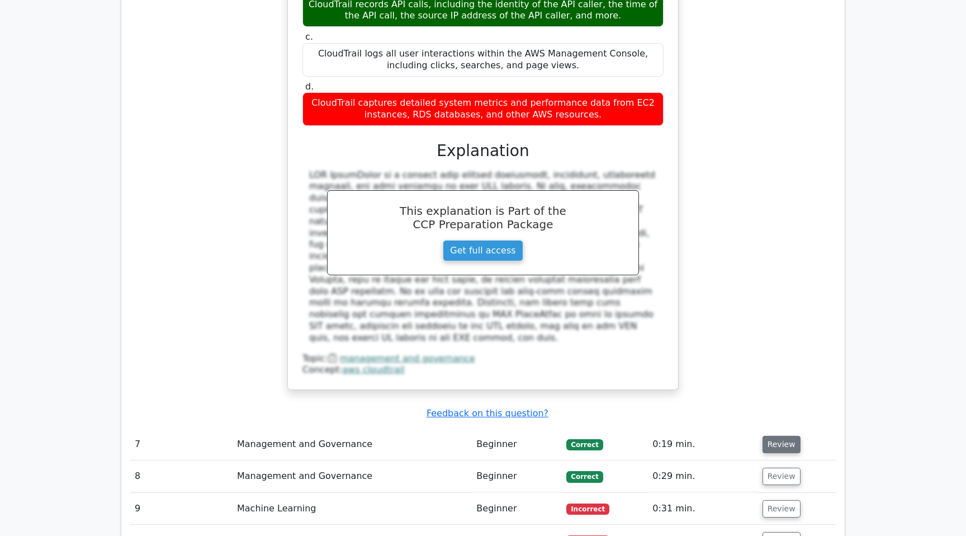
click at [780, 436] on button "Review" at bounding box center [782, 444] width 38 height 17
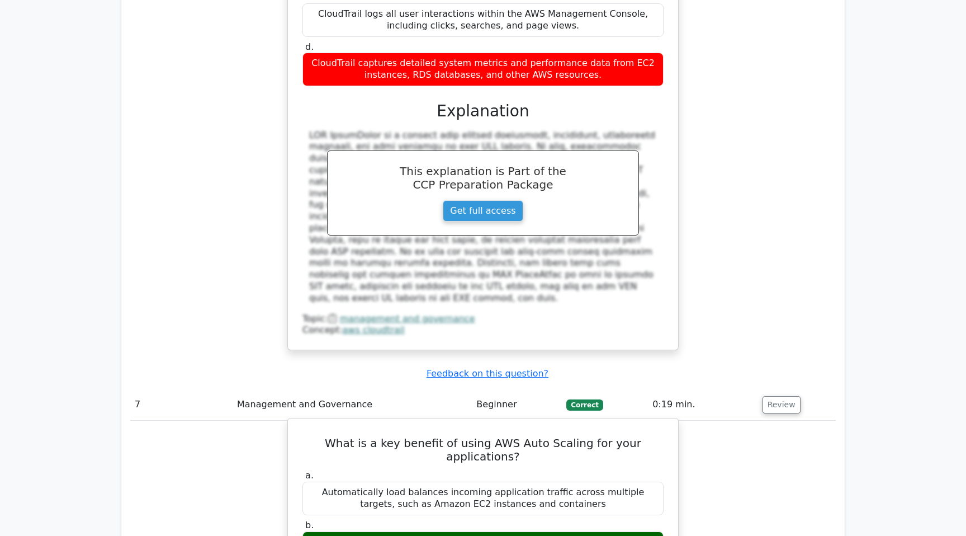
scroll to position [3742, 0]
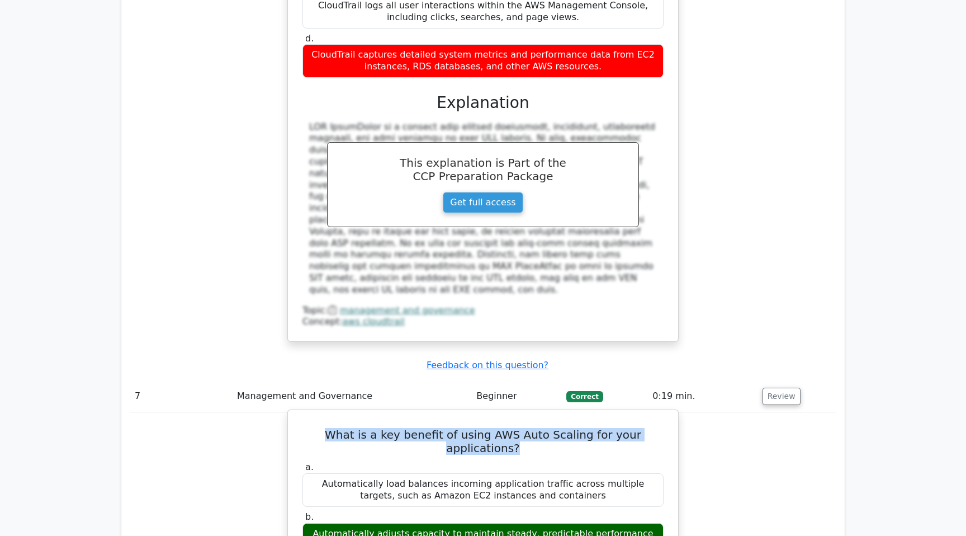
drag, startPoint x: 310, startPoint y: 297, endPoint x: 664, endPoint y: 300, distance: 353.9
click at [664, 428] on h5 "What is a key benefit of using AWS Auto Scaling for your applications?" at bounding box center [482, 441] width 363 height 27
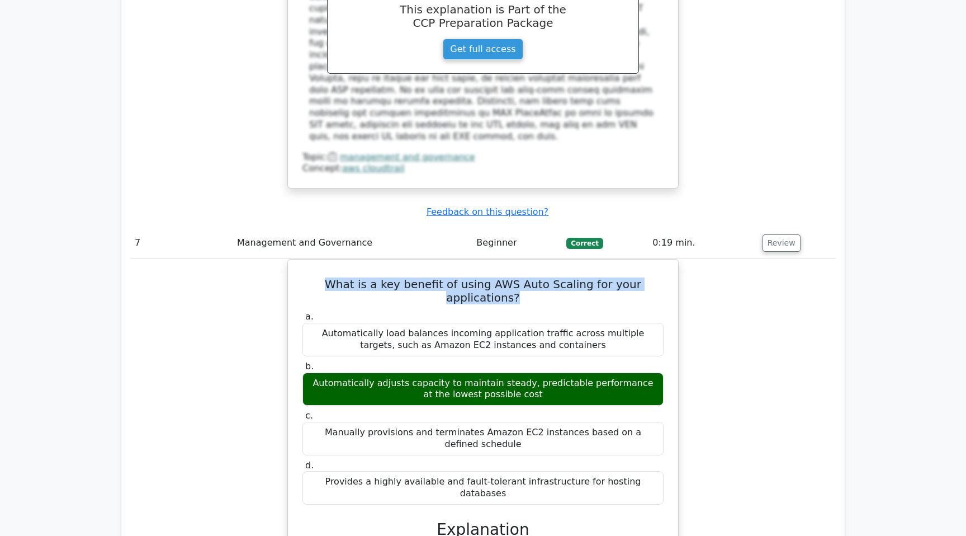
scroll to position [3913, 0]
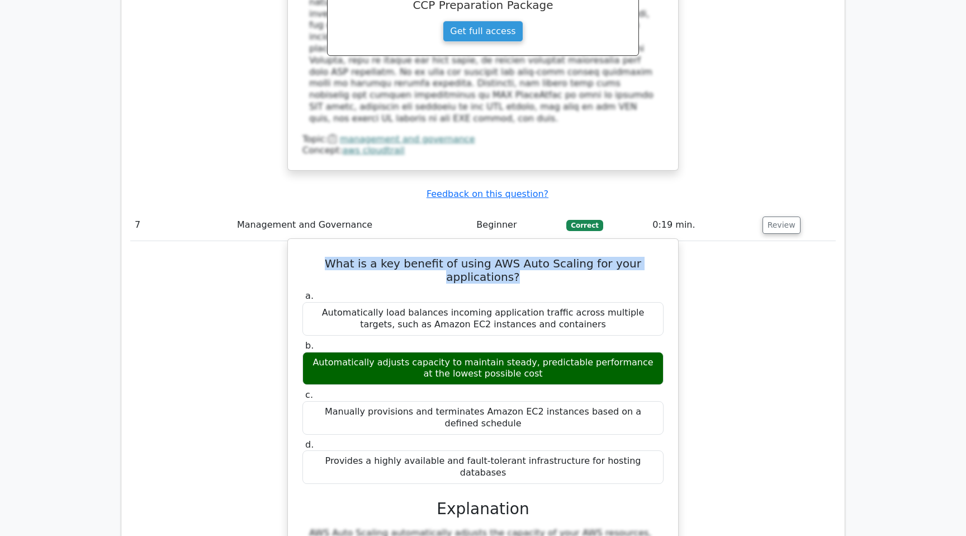
drag, startPoint x: 310, startPoint y: 211, endPoint x: 581, endPoint y: 234, distance: 271.5
click at [581, 352] on div "Automatically adjusts capacity to maintain steady, predictable performance at t…" at bounding box center [482, 369] width 361 height 34
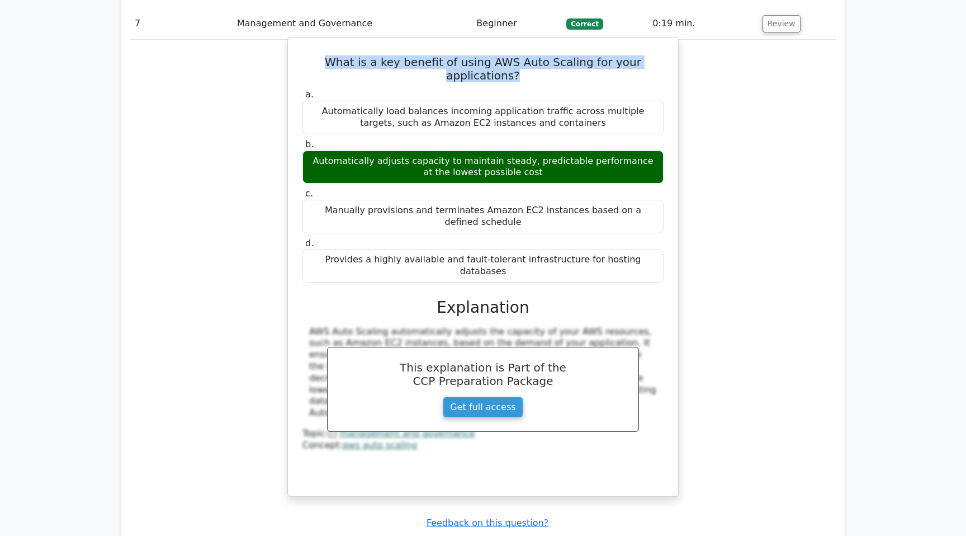
scroll to position [4258, 0]
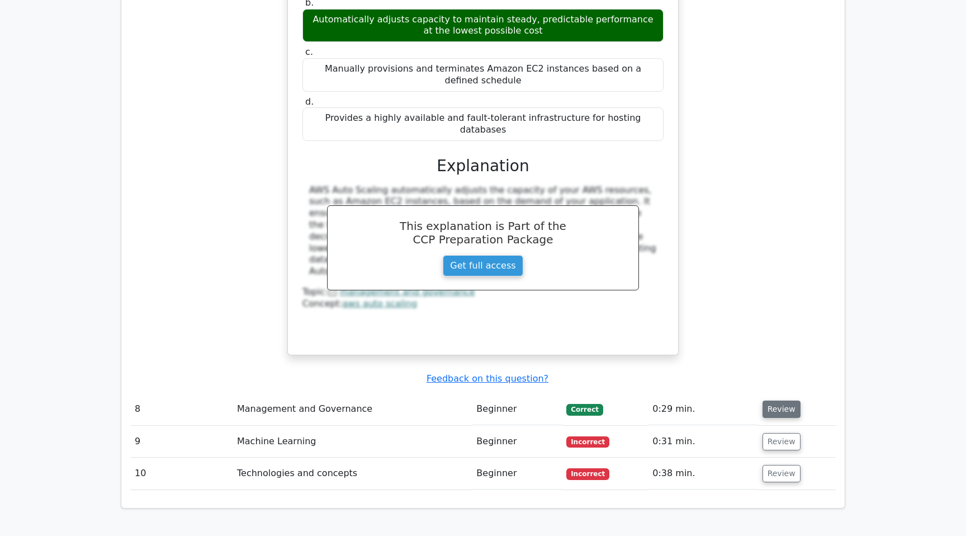
click at [781, 400] on button "Review" at bounding box center [782, 408] width 38 height 17
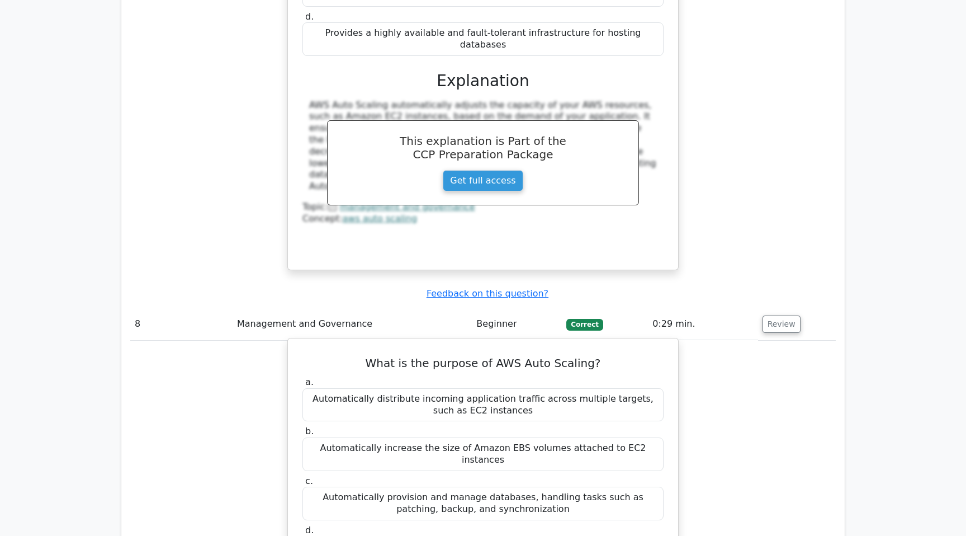
scroll to position [4344, 0]
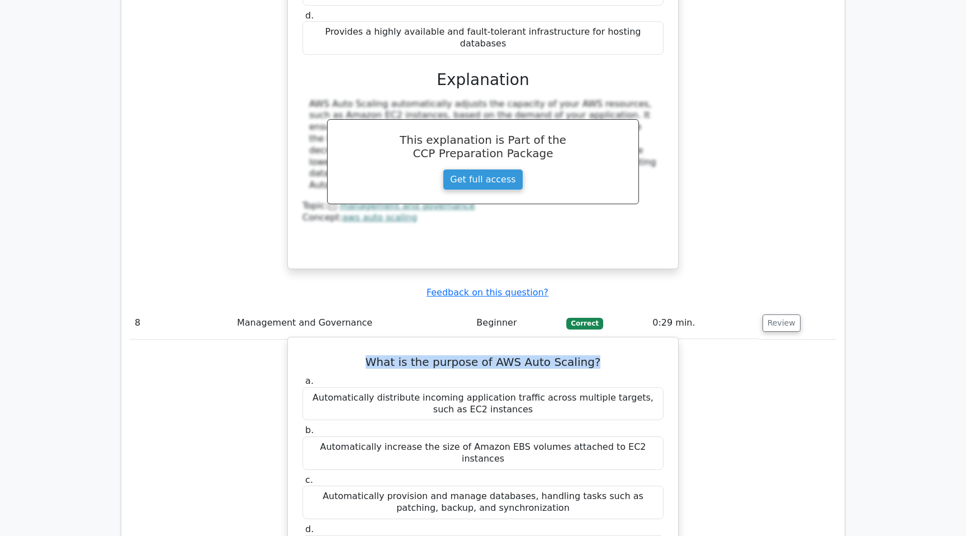
drag, startPoint x: 376, startPoint y: 197, endPoint x: 595, endPoint y: 200, distance: 219.2
click at [595, 355] on h5 "What is the purpose of AWS Auto Scaling?" at bounding box center [482, 361] width 363 height 13
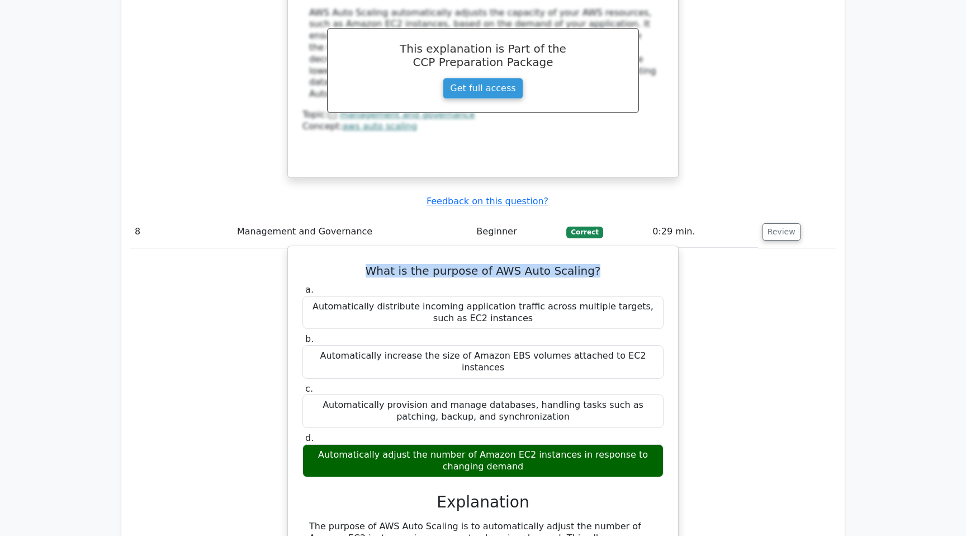
scroll to position [4449, 0]
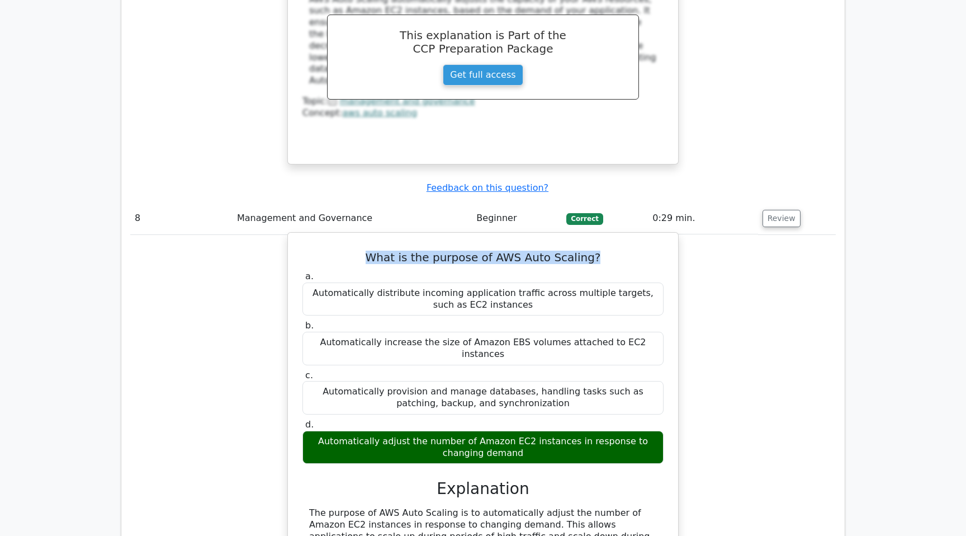
drag, startPoint x: 309, startPoint y: 264, endPoint x: 557, endPoint y: 281, distance: 248.8
click at [557, 431] on div "Automatically adjust the number of Amazon EC2 instances in response to changing…" at bounding box center [482, 448] width 361 height 34
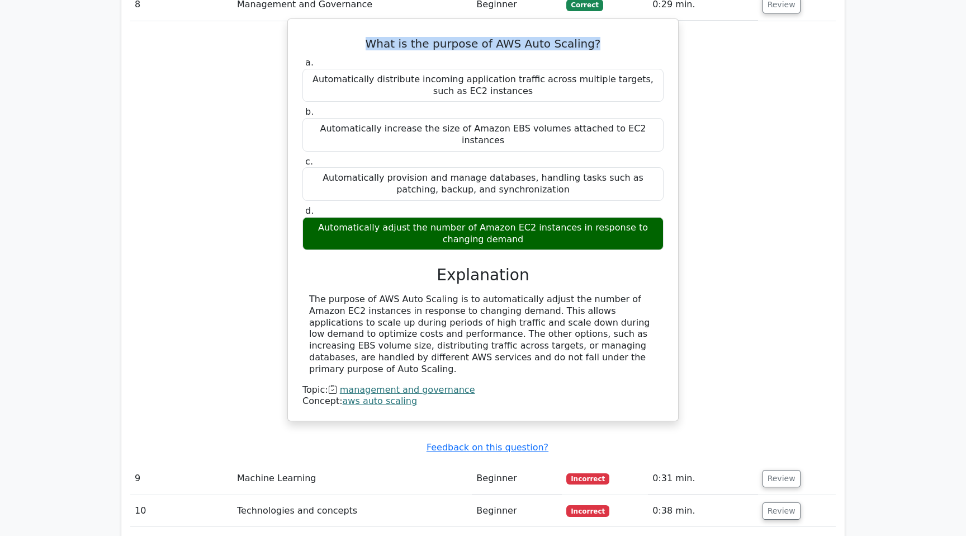
scroll to position [4692, 0]
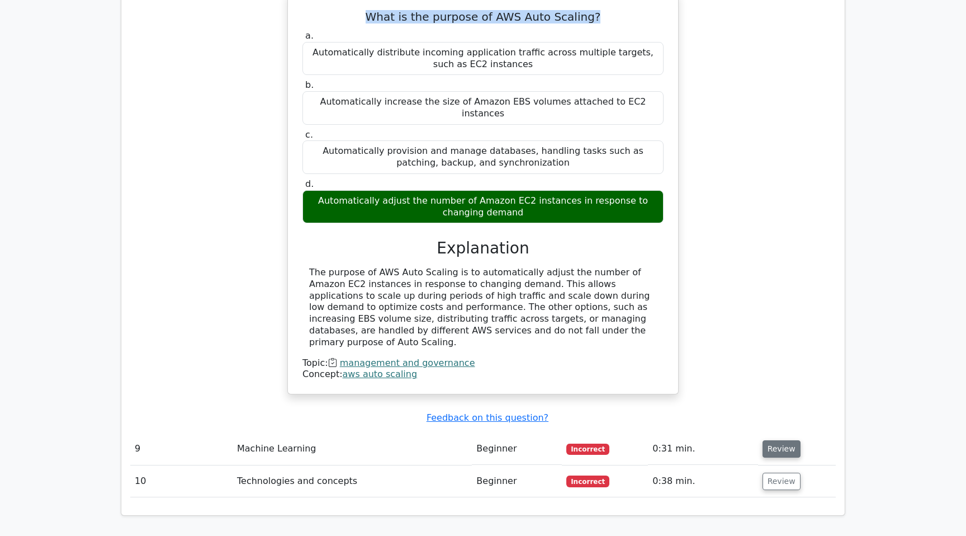
click at [772, 440] on button "Review" at bounding box center [782, 448] width 38 height 17
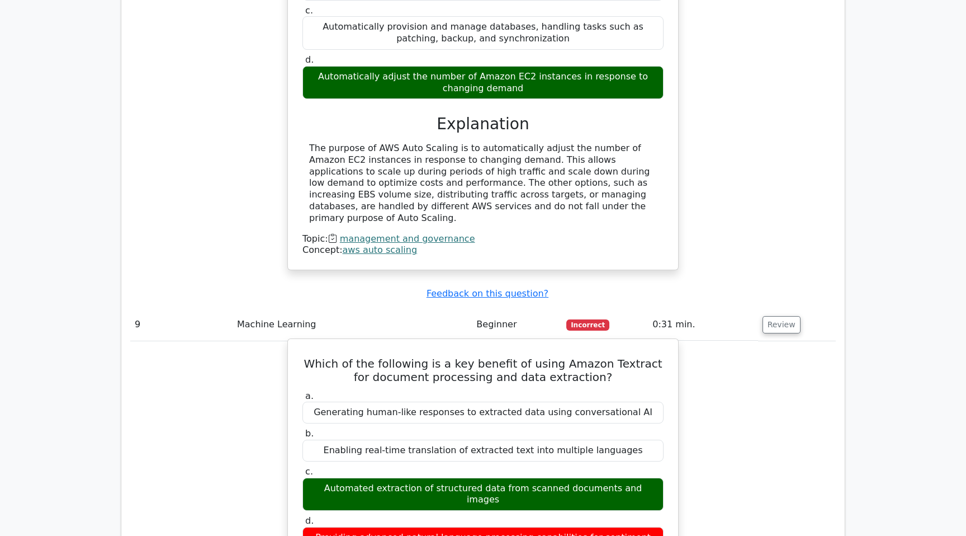
scroll to position [4845, 0]
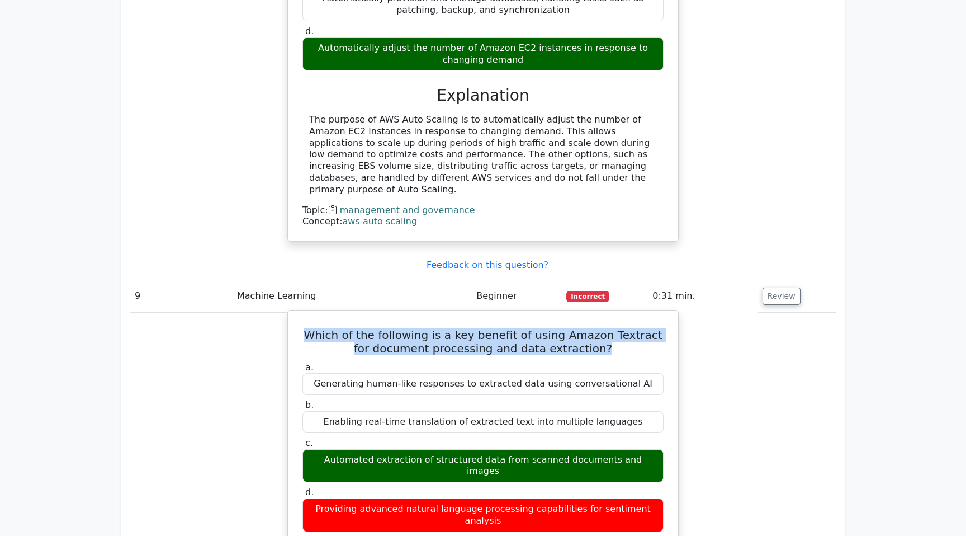
drag, startPoint x: 318, startPoint y: 149, endPoint x: 604, endPoint y: 166, distance: 286.2
click at [603, 328] on h5 "Which of the following is a key benefit of using Amazon Textract for document p…" at bounding box center [482, 341] width 363 height 27
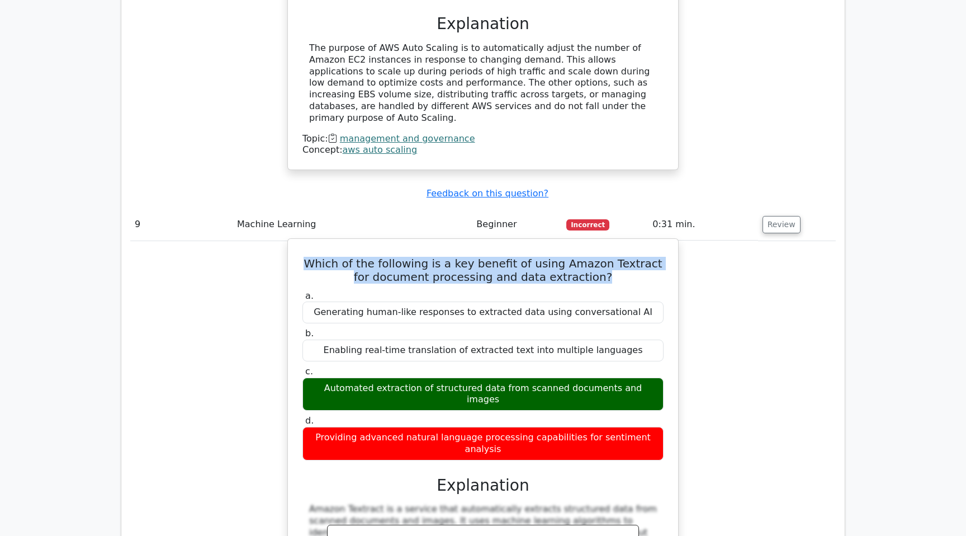
scroll to position [4917, 0]
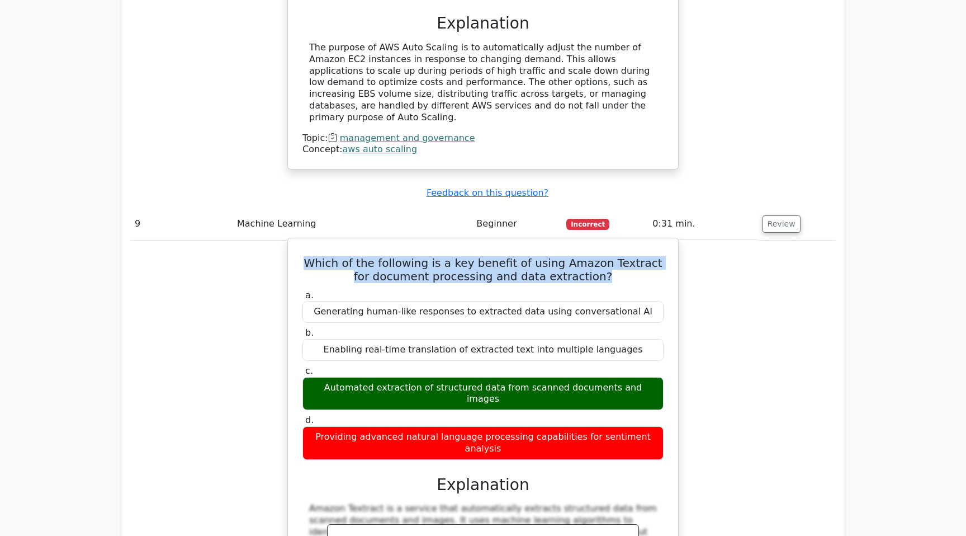
drag, startPoint x: 316, startPoint y: 202, endPoint x: 656, endPoint y: 214, distance: 340.1
click at [656, 377] on div "Automated extraction of structured data from scanned documents and images" at bounding box center [482, 394] width 361 height 34
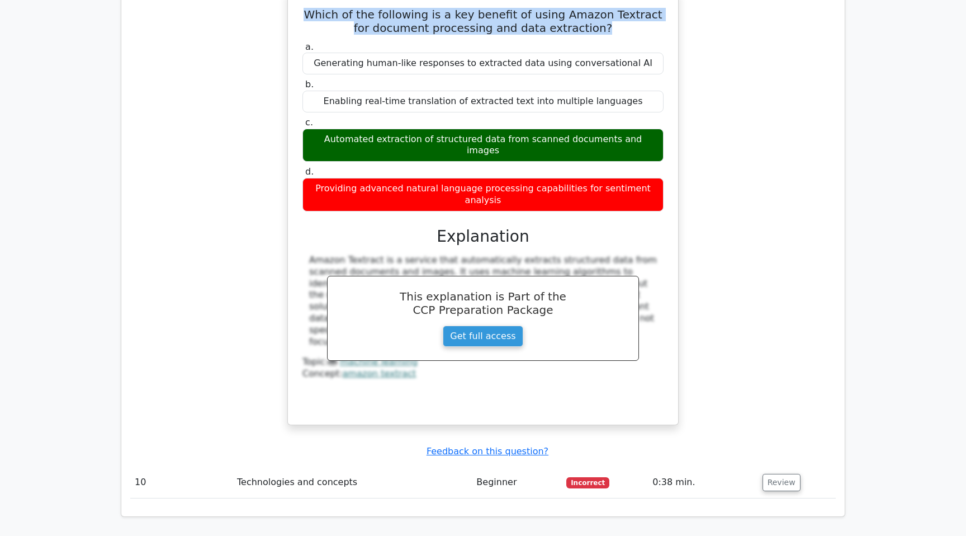
scroll to position [5205, 0]
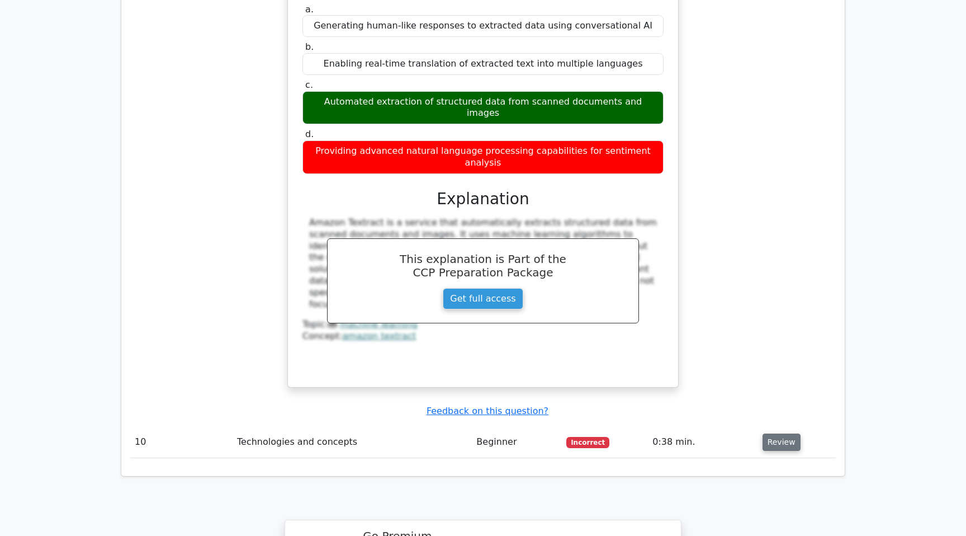
click at [773, 433] on button "Review" at bounding box center [782, 441] width 38 height 17
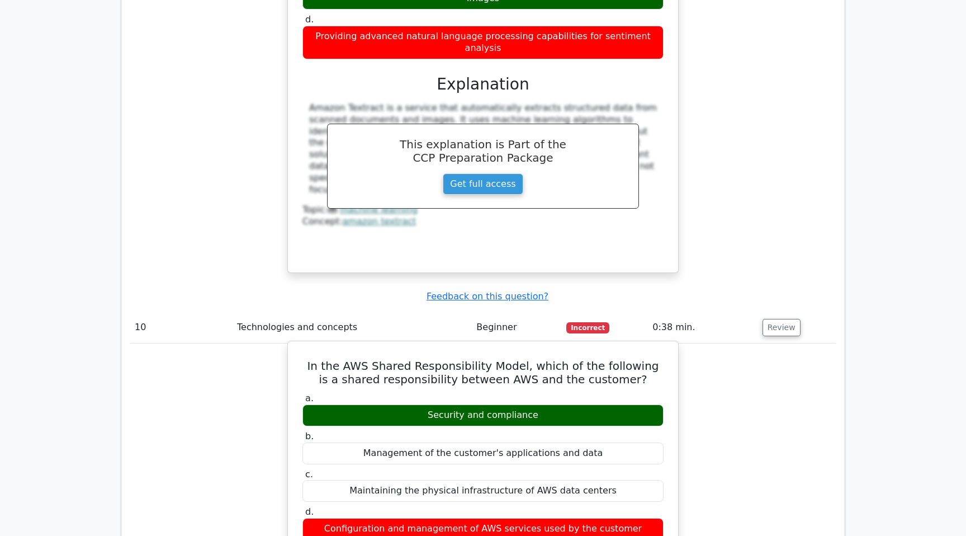
scroll to position [5321, 0]
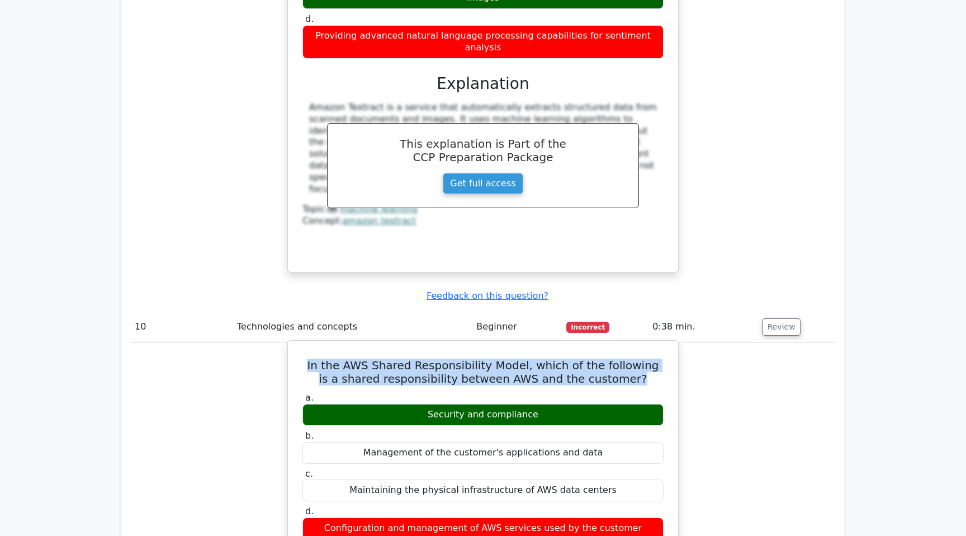
drag, startPoint x: 313, startPoint y: 155, endPoint x: 658, endPoint y: 173, distance: 344.9
click at [658, 358] on h5 "In the AWS Shared Responsibility Model, which of the following is a shared resp…" at bounding box center [482, 371] width 363 height 27
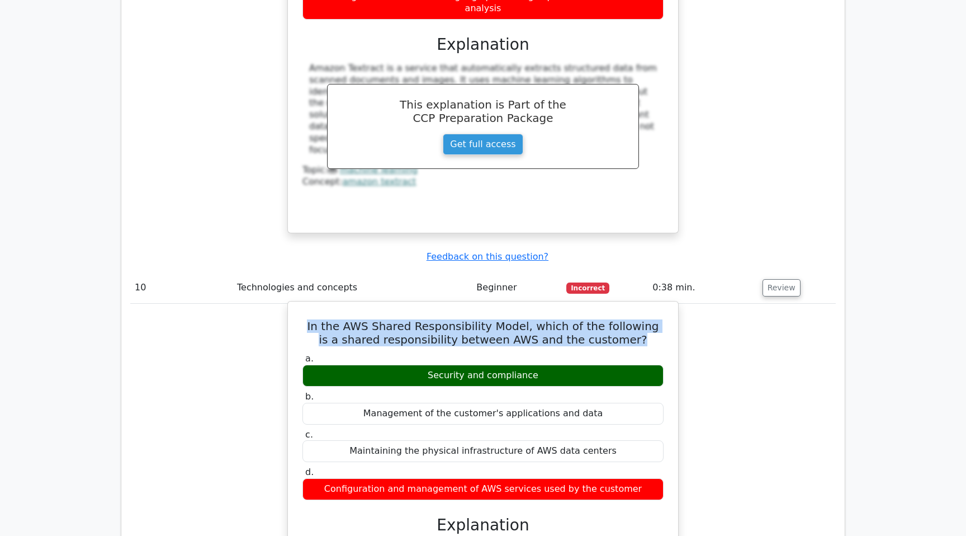
drag, startPoint x: 429, startPoint y: 168, endPoint x: 547, endPoint y: 167, distance: 118.0
click at [547, 365] on div "Security and compliance" at bounding box center [482, 376] width 361 height 22
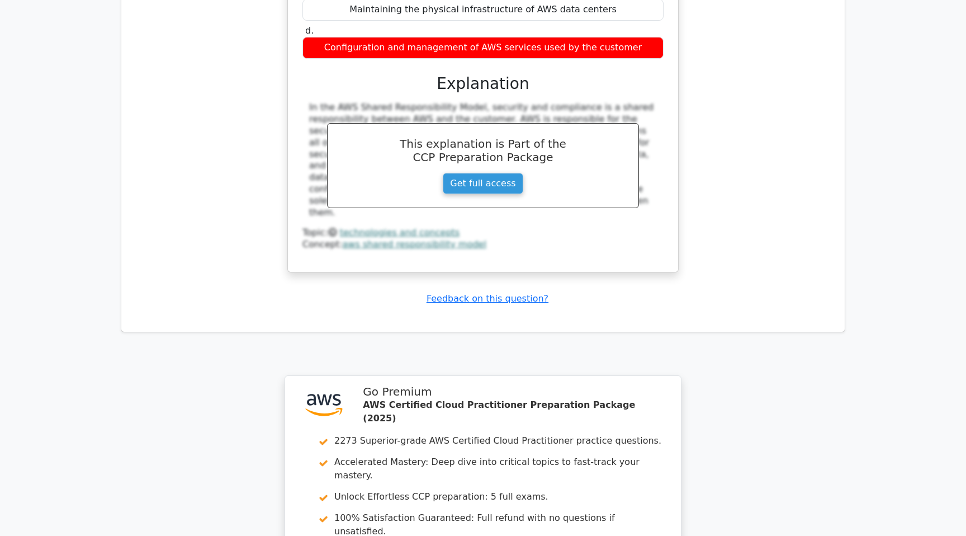
scroll to position [5872, 0]
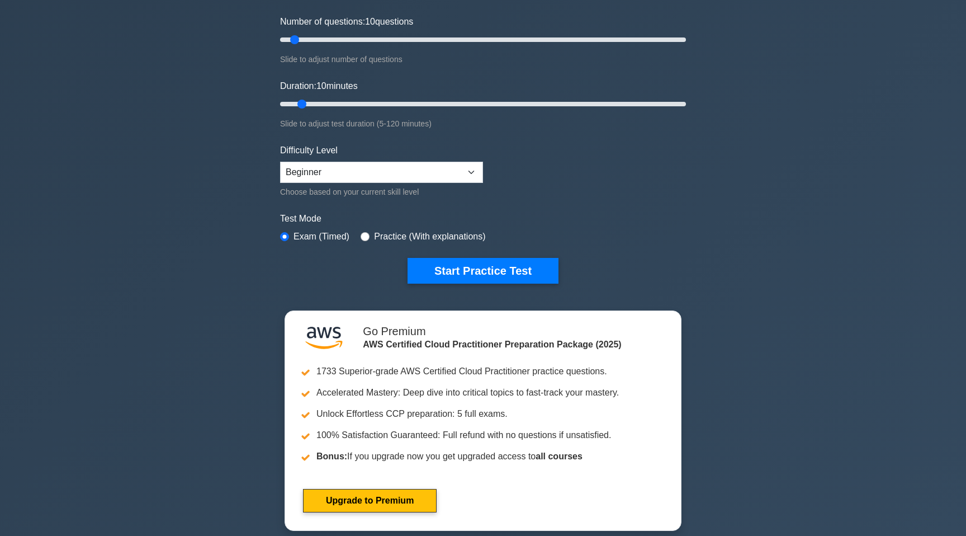
scroll to position [139, 0]
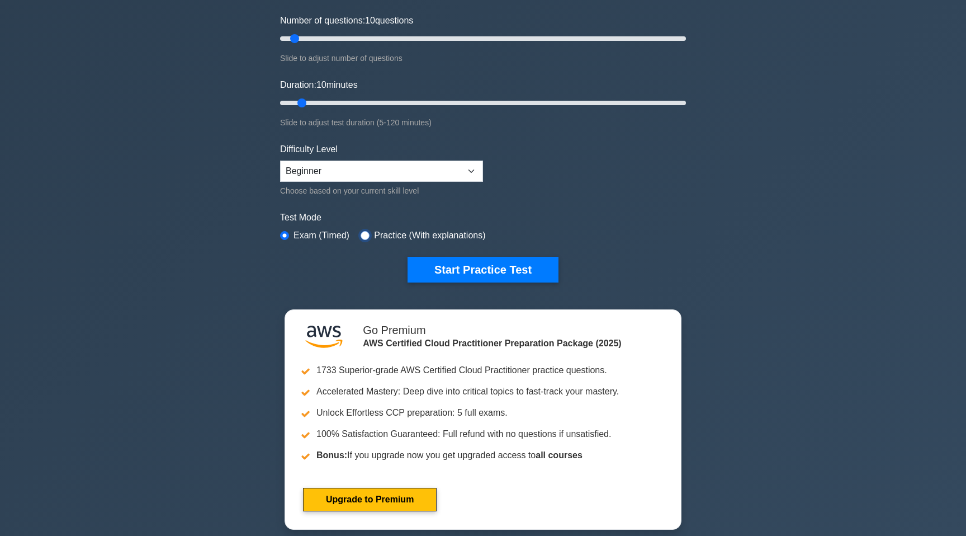
click at [367, 234] on input "radio" at bounding box center [365, 235] width 9 height 9
radio input "true"
click at [443, 268] on button "Start Practice Test" at bounding box center [483, 270] width 151 height 26
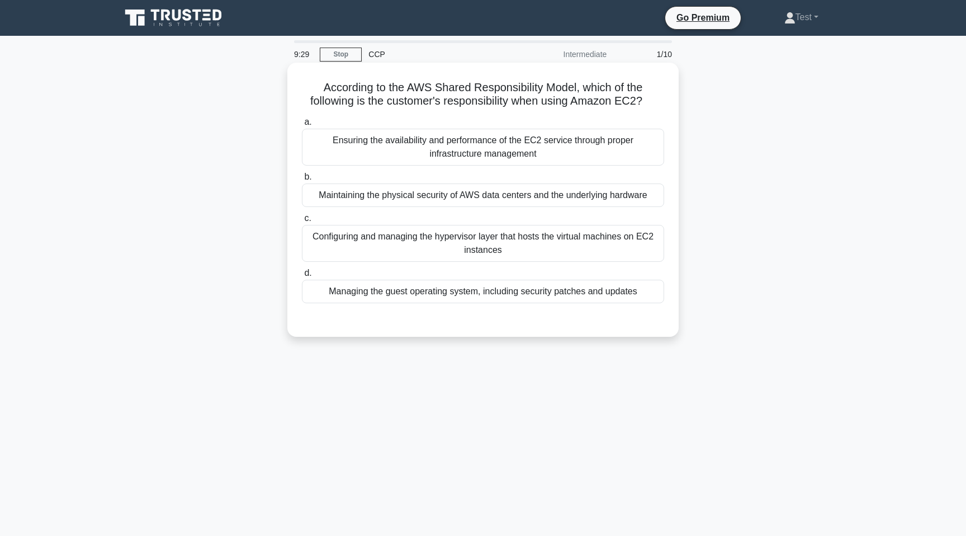
click at [495, 157] on div "Ensuring the availability and performance of the EC2 service through proper inf…" at bounding box center [483, 147] width 362 height 37
click at [302, 126] on input "a. Ensuring the availability and performance of the EC2 service through proper …" at bounding box center [302, 122] width 0 height 7
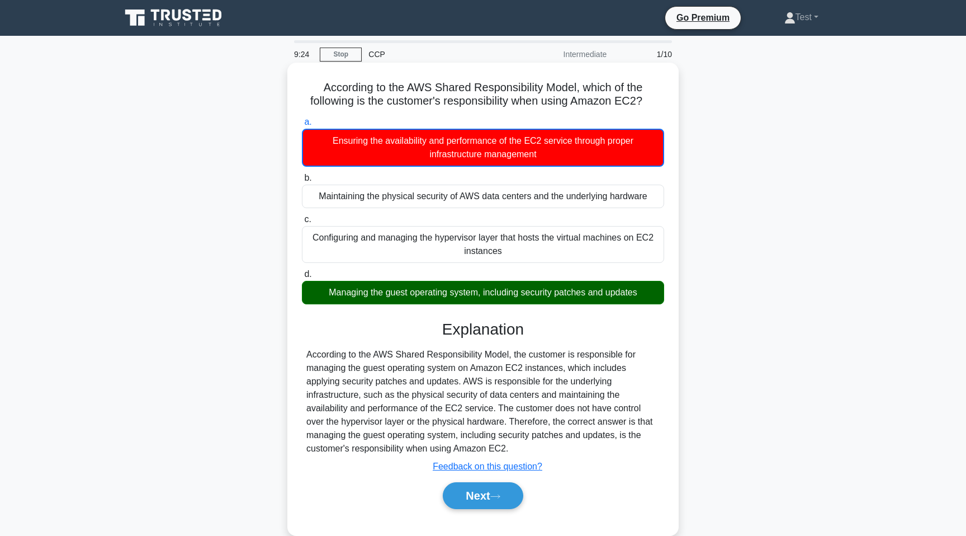
drag, startPoint x: 302, startPoint y: 87, endPoint x: 620, endPoint y: 108, distance: 318.3
click at [620, 108] on h5 "According to the AWS Shared Responsibility Model, which of the following is the…" at bounding box center [483, 95] width 365 height 28
copy h5 "According to the AWS Shared Responsibility Model, which of the following is the…"
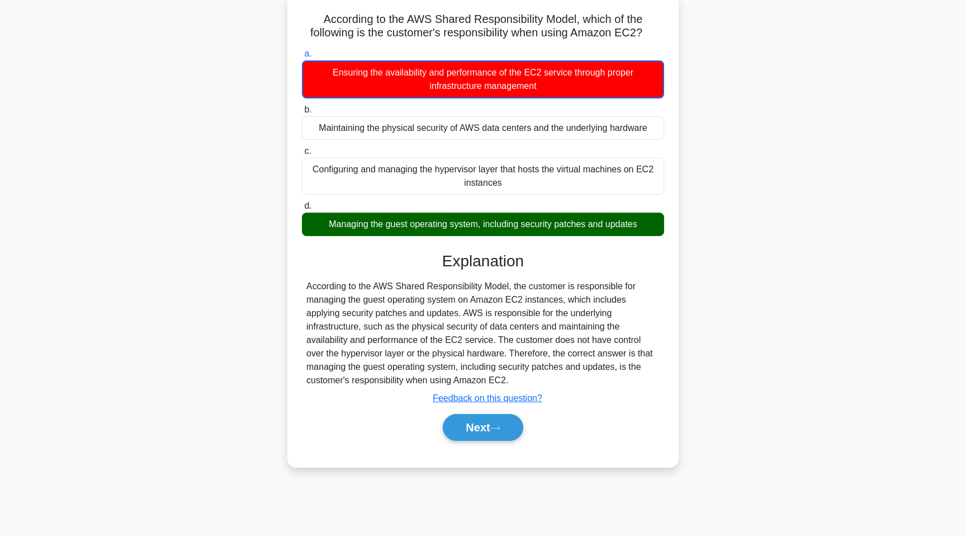
drag, startPoint x: 324, startPoint y: 222, endPoint x: 639, endPoint y: 224, distance: 314.8
click at [639, 224] on div "Managing the guest operating system, including security patches and updates" at bounding box center [483, 223] width 362 height 23
copy div "Managing the guest operating system, including security patches and updates"
drag, startPoint x: 305, startPoint y: 286, endPoint x: 385, endPoint y: 383, distance: 125.9
click at [385, 383] on div "According to the AWS Shared Responsibility Model, the customer is responsible f…" at bounding box center [483, 333] width 362 height 107
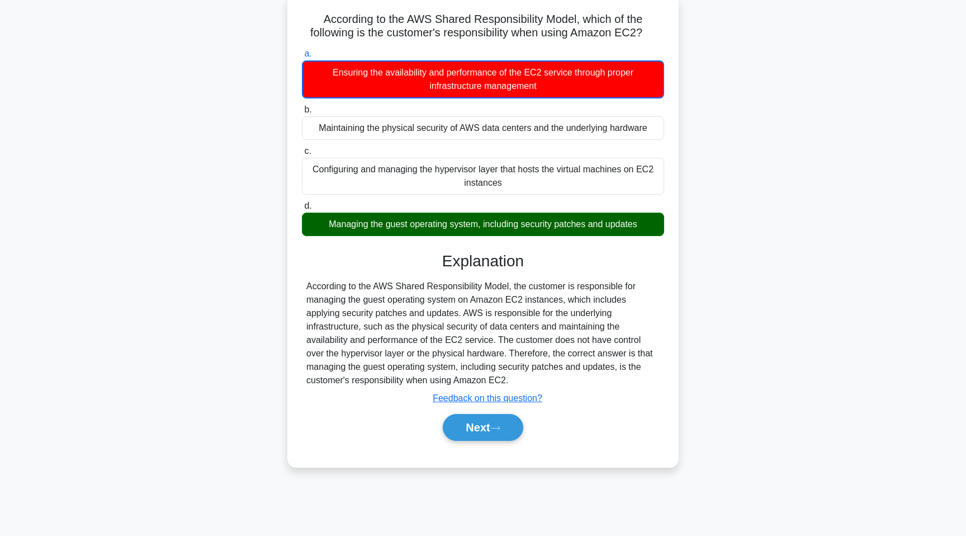
copy div "According to the AWS Shared Responsibility Model, the customer is responsible f…"
click at [487, 429] on button "Next" at bounding box center [483, 427] width 80 height 27
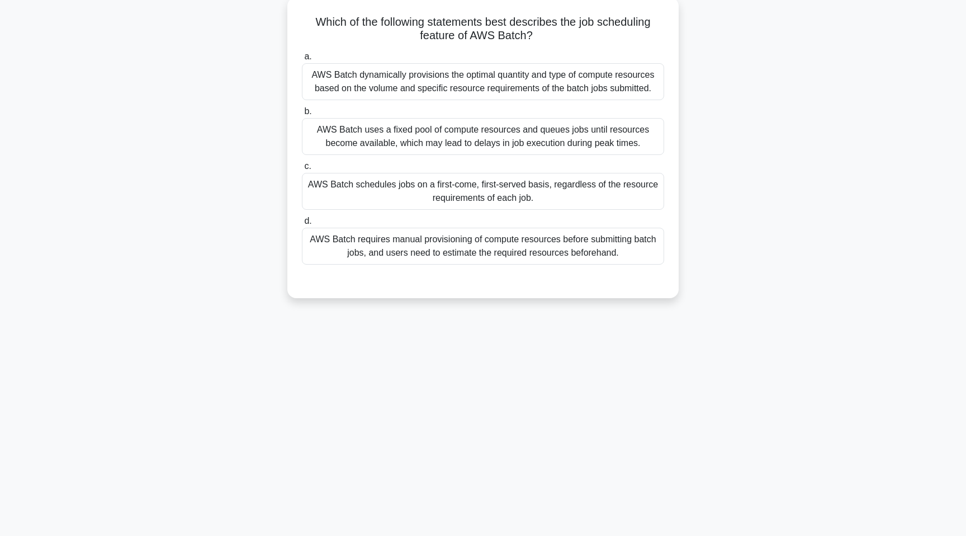
scroll to position [0, 0]
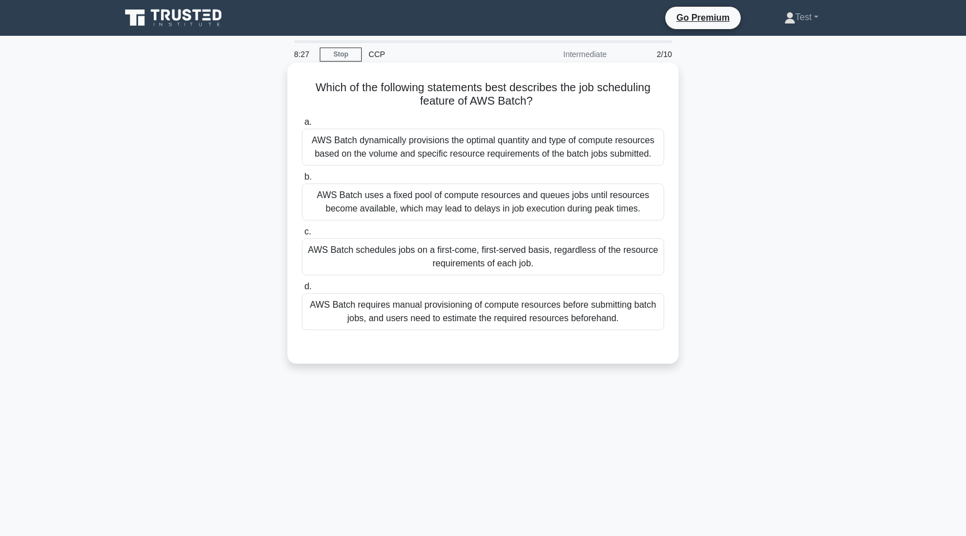
click at [371, 143] on div "AWS Batch dynamically provisions the optimal quantity and type of compute resou…" at bounding box center [483, 147] width 362 height 37
click at [302, 126] on input "a. AWS Batch dynamically provisions the optimal quantity and type of compute re…" at bounding box center [302, 122] width 0 height 7
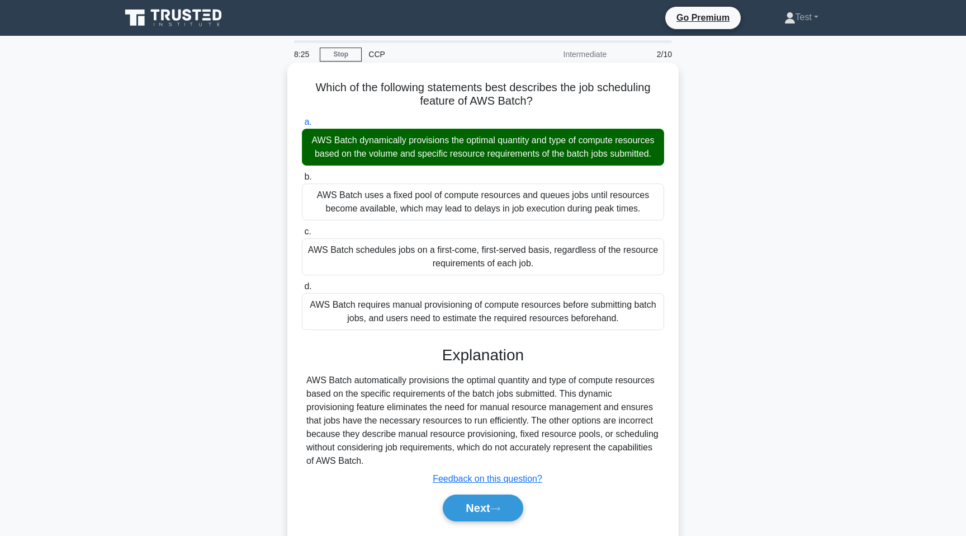
drag, startPoint x: 315, startPoint y: 87, endPoint x: 552, endPoint y: 96, distance: 237.2
click at [552, 96] on h5 "Which of the following statements best describes the job scheduling feature of …" at bounding box center [483, 95] width 365 height 28
copy h5 "Which of the following statements best describes the job scheduling feature of …"
drag, startPoint x: 310, startPoint y: 137, endPoint x: 658, endPoint y: 157, distance: 348.9
click at [659, 157] on div "AWS Batch dynamically provisions the optimal quantity and type of compute resou…" at bounding box center [483, 147] width 362 height 37
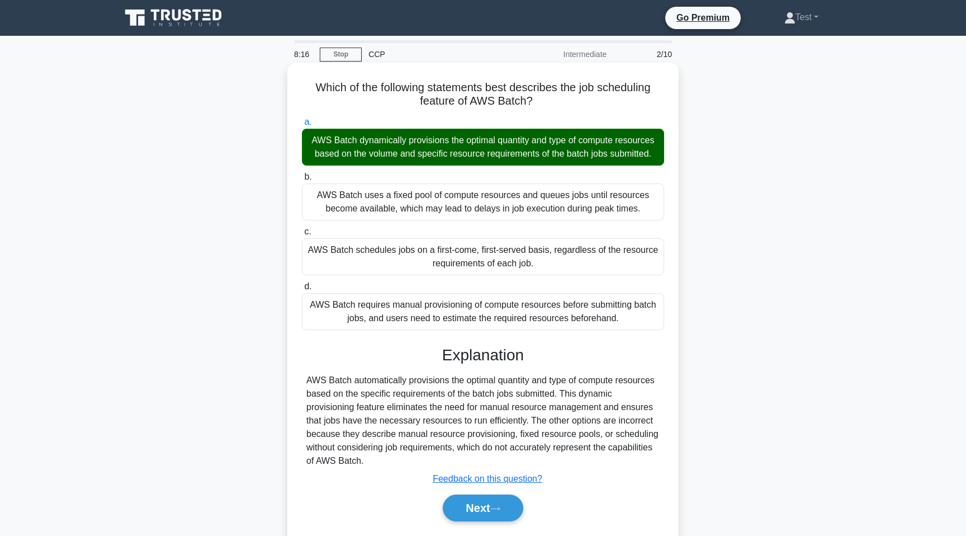
copy div "AWS Batch dynamically provisions the optimal quantity and type of compute resou…"
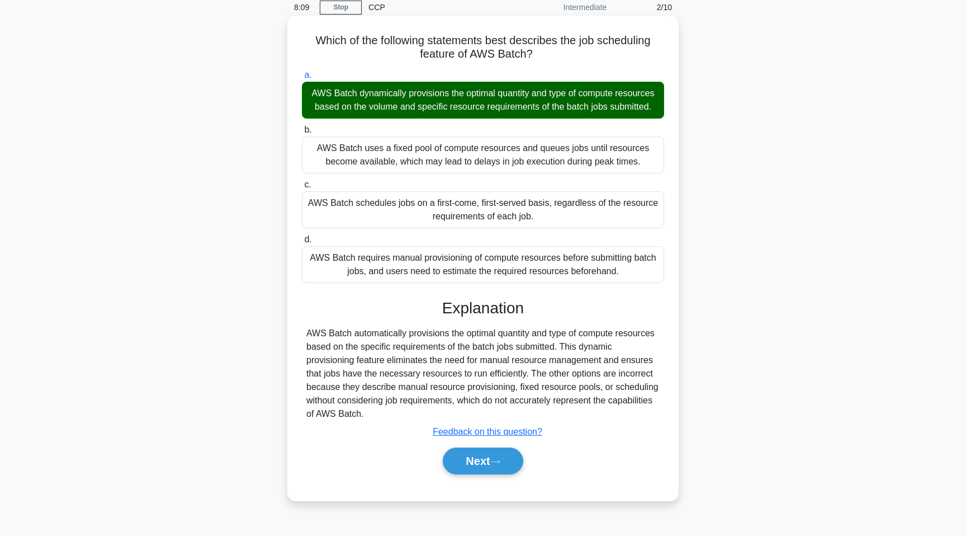
scroll to position [68, 0]
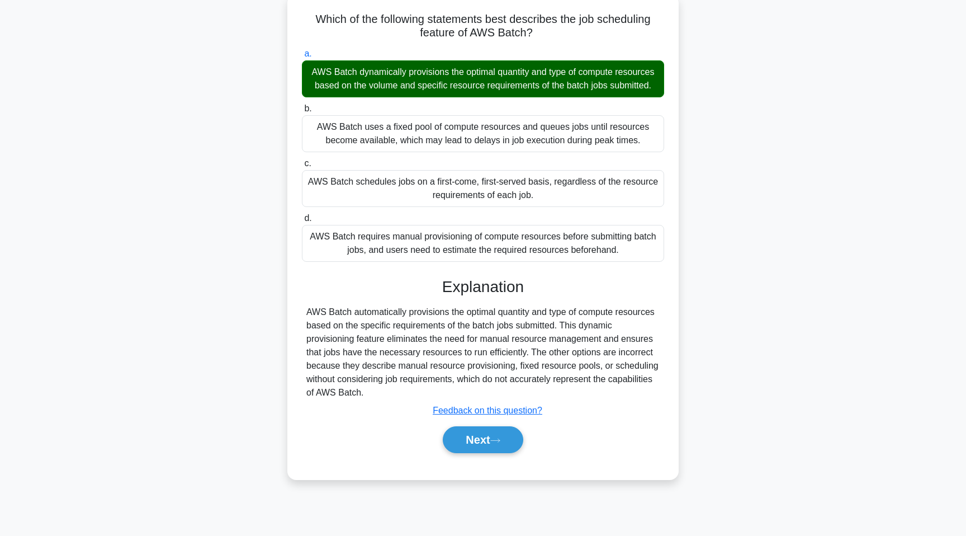
drag, startPoint x: 303, startPoint y: 311, endPoint x: 380, endPoint y: 392, distance: 111.5
click at [380, 392] on div "AWS Batch automatically provisions the optimal quantity and type of compute res…" at bounding box center [483, 352] width 362 height 94
copy div "AWS Batch automatically provisions the optimal quantity and type of compute res…"
click at [476, 446] on button "Next" at bounding box center [483, 439] width 80 height 27
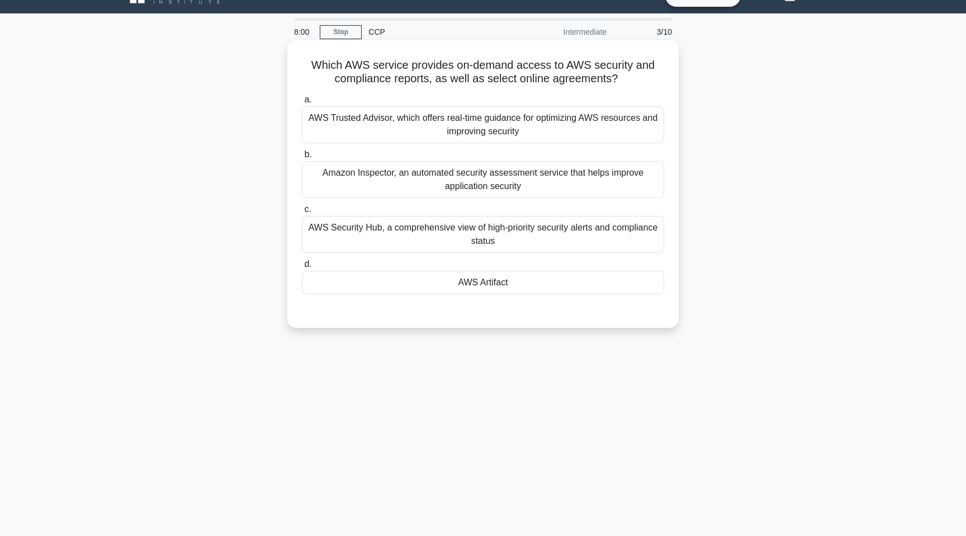
scroll to position [21, 0]
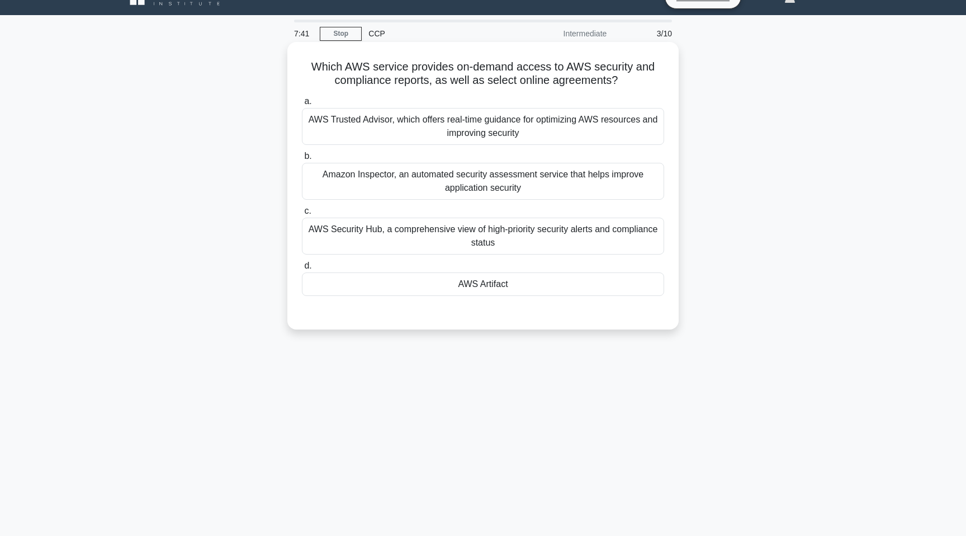
click at [541, 134] on div "AWS Trusted Advisor, which offers real-time guidance for optimizing AWS resourc…" at bounding box center [483, 126] width 362 height 37
click at [302, 105] on input "a. AWS Trusted Advisor, which offers real-time guidance for optimizing AWS reso…" at bounding box center [302, 101] width 0 height 7
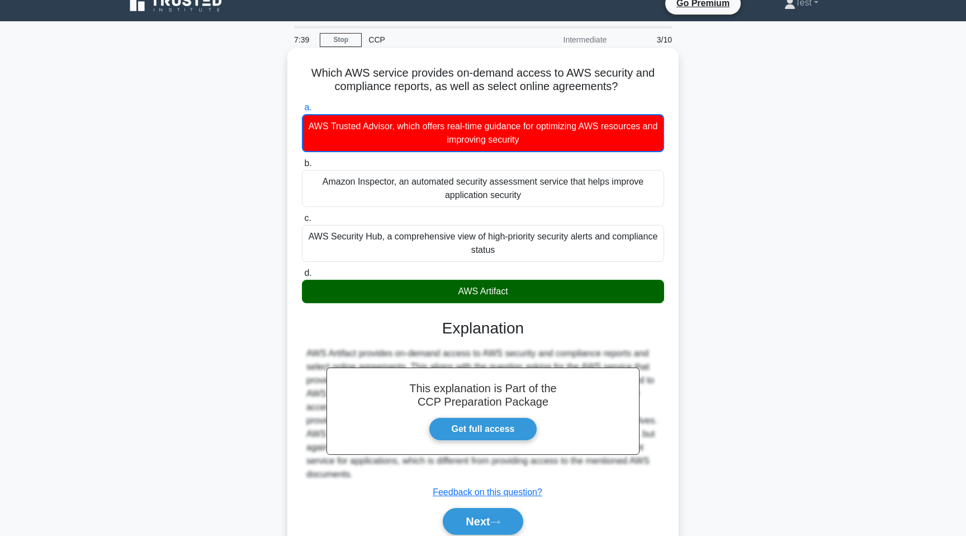
scroll to position [11, 0]
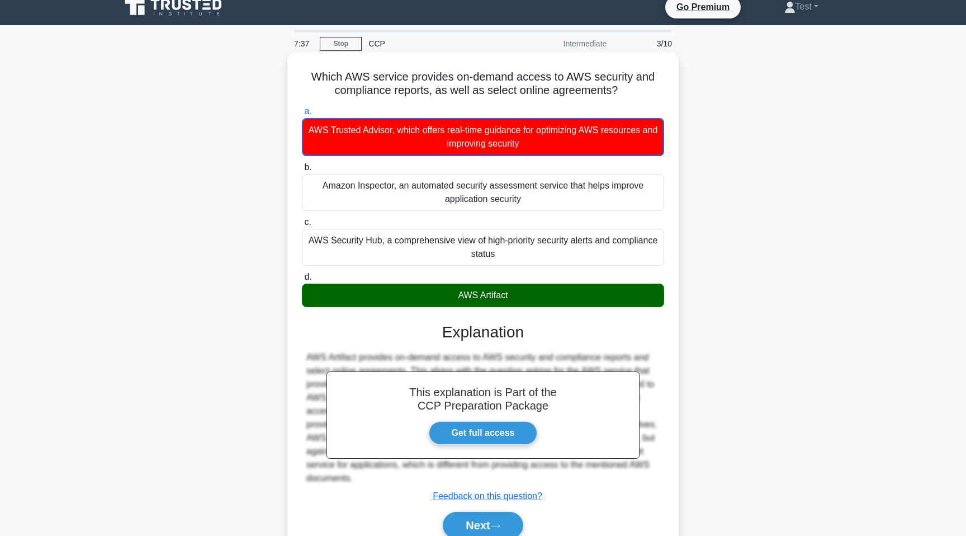
drag, startPoint x: 315, startPoint y: 77, endPoint x: 674, endPoint y: 86, distance: 359.1
click at [674, 86] on div "Which AWS service provides on-demand access to AWS security and compliance repo…" at bounding box center [483, 308] width 382 height 504
copy h5 "Which AWS service provides on-demand access to AWS security and compliance repo…"
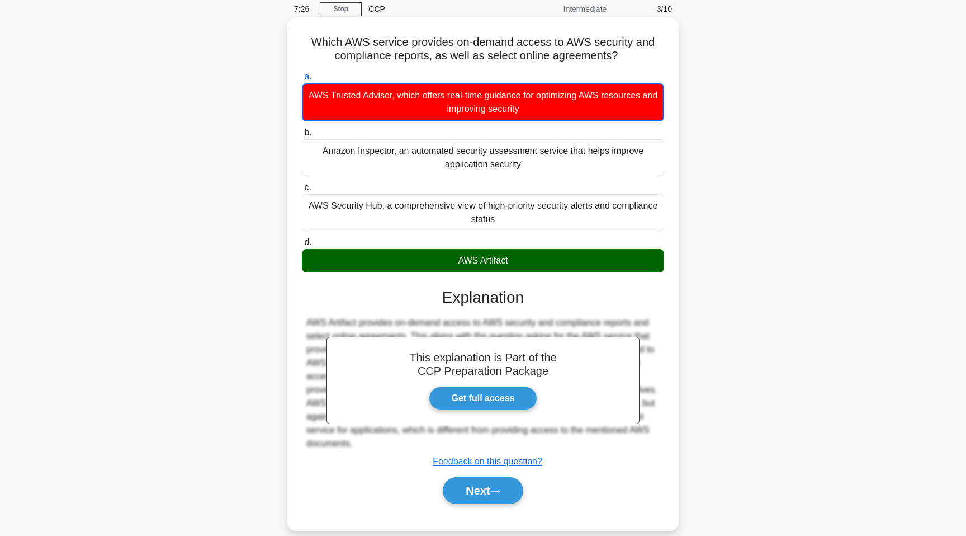
drag, startPoint x: 457, startPoint y: 258, endPoint x: 557, endPoint y: 258, distance: 100.6
click at [557, 258] on div "AWS Artifact" at bounding box center [483, 260] width 362 height 23
copy div "AWS Artifact"
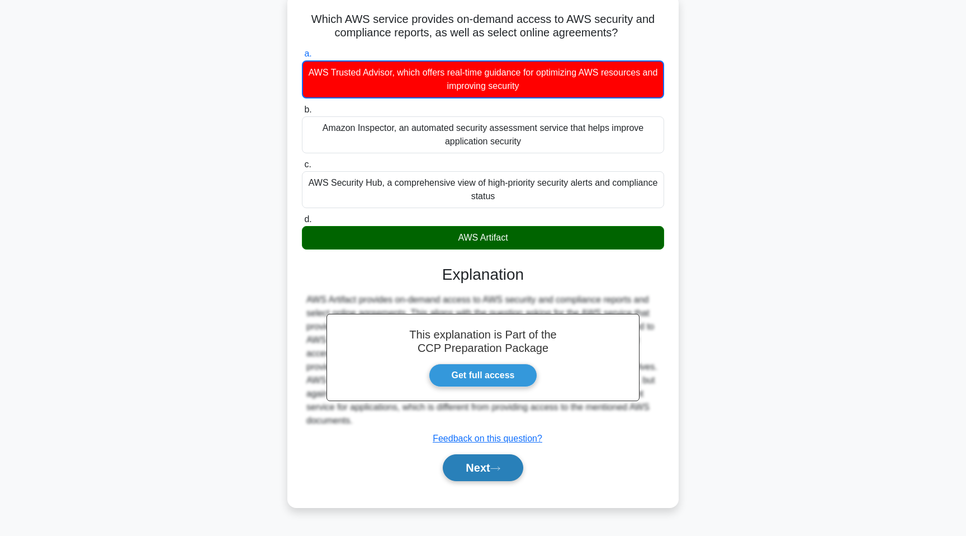
click at [479, 464] on button "Next" at bounding box center [483, 467] width 80 height 27
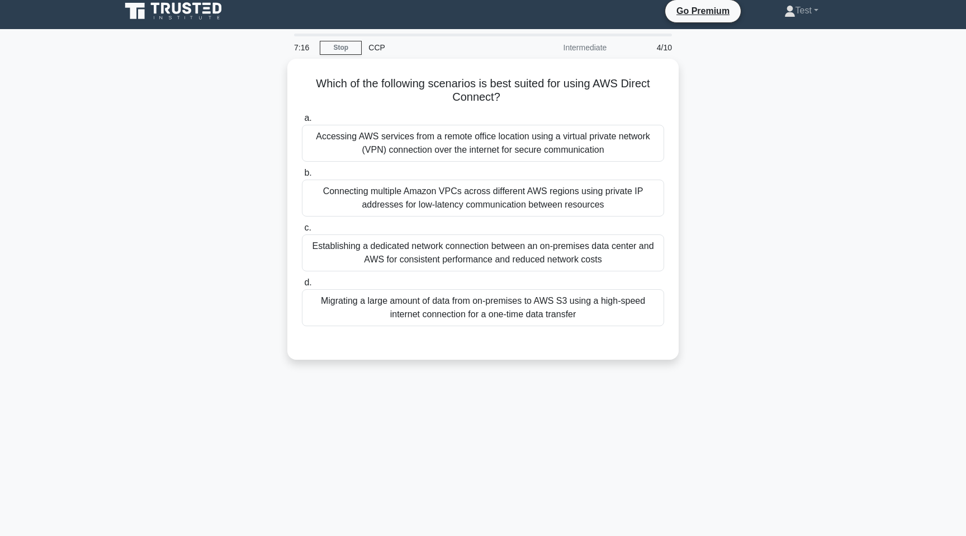
scroll to position [6, 0]
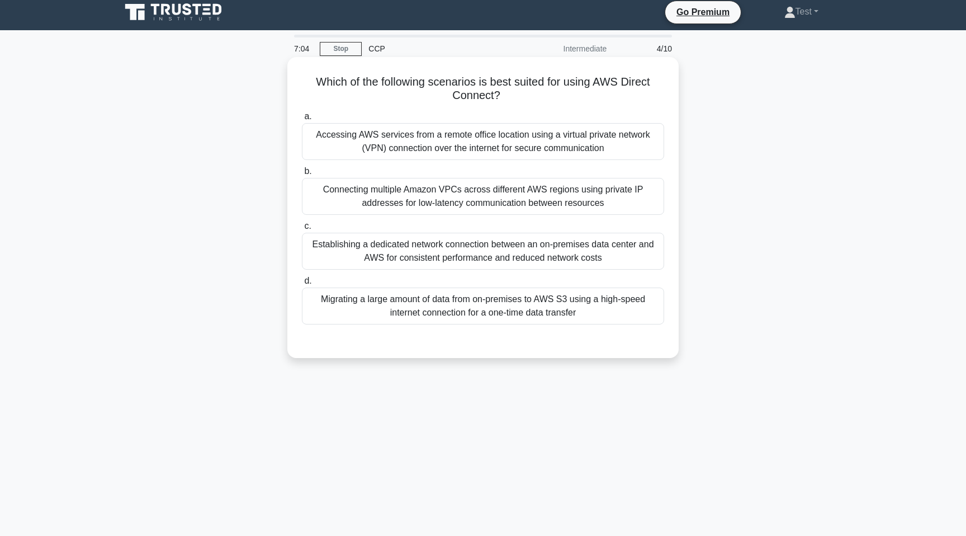
click at [528, 256] on div "Establishing a dedicated network connection between an on-premises data center …" at bounding box center [483, 251] width 362 height 37
click at [302, 230] on input "c. Establishing a dedicated network connection between an on-premises data cent…" at bounding box center [302, 226] width 0 height 7
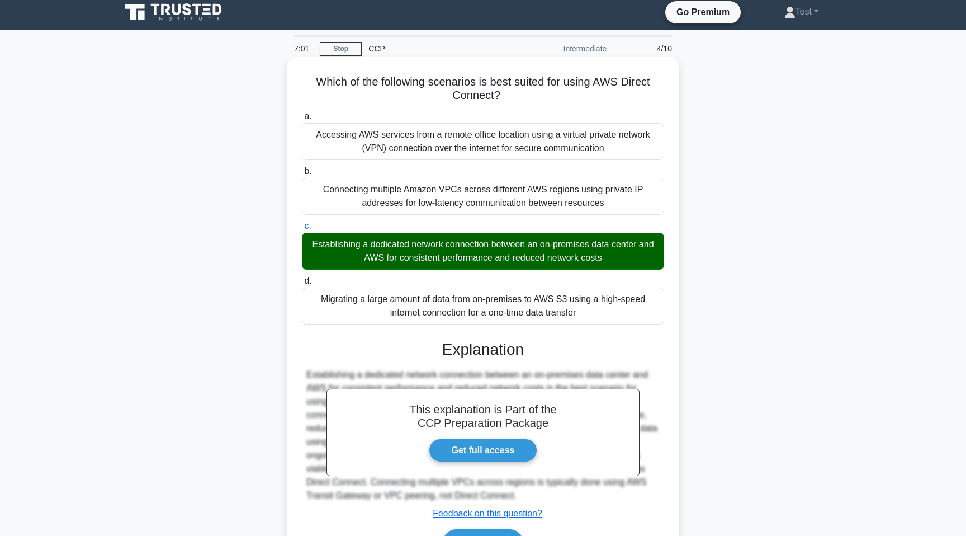
drag, startPoint x: 314, startPoint y: 81, endPoint x: 544, endPoint y: 96, distance: 230.8
click at [544, 96] on h5 "Which of the following scenarios is best suited for using AWS Direct Connect? .…" at bounding box center [483, 89] width 365 height 28
copy h5 "Which of the following scenarios is best suited for using AWS Direct Connect?"
drag, startPoint x: 310, startPoint y: 242, endPoint x: 640, endPoint y: 256, distance: 330.7
click at [640, 256] on div "Establishing a dedicated network connection between an on-premises data center …" at bounding box center [483, 251] width 362 height 37
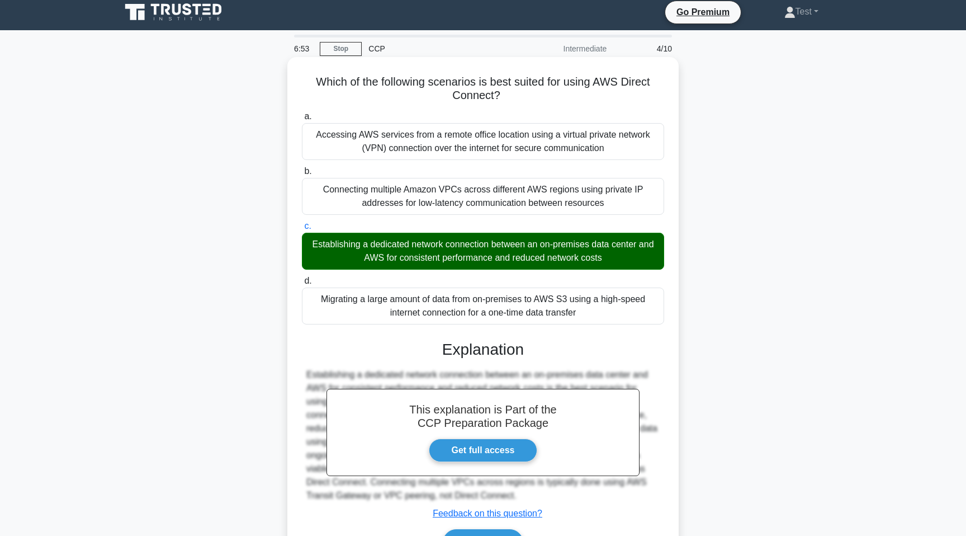
copy div "Establishing a dedicated network connection between an on-premises data center …"
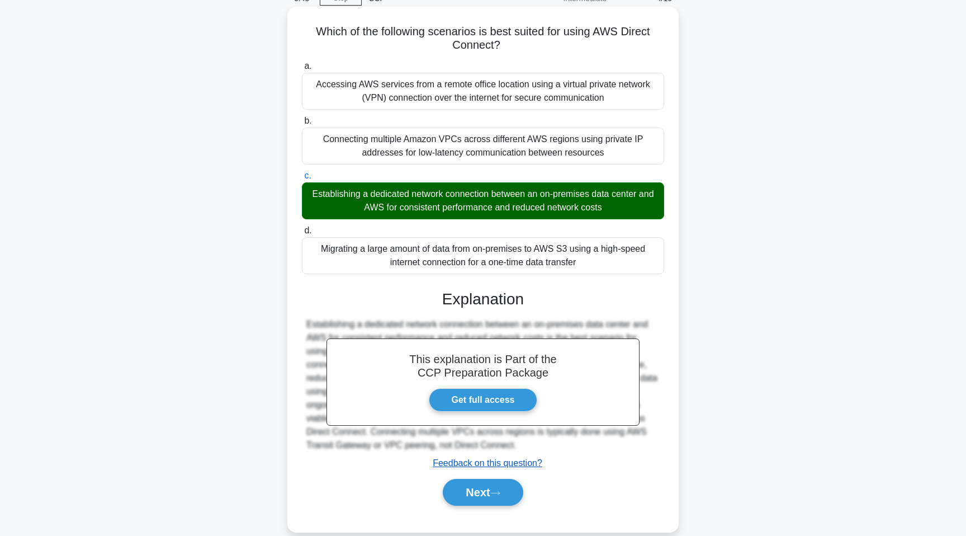
scroll to position [63, 0]
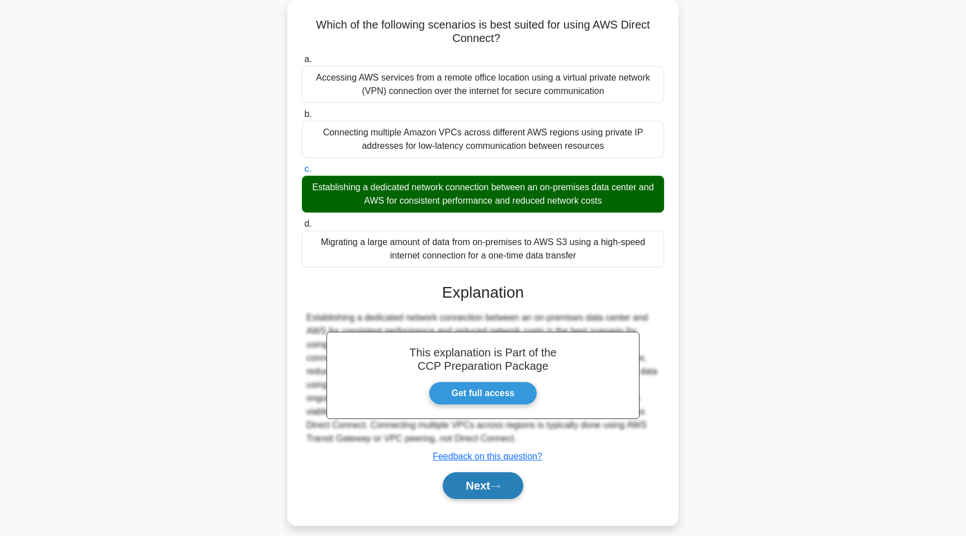
click at [484, 491] on button "Next" at bounding box center [483, 485] width 80 height 27
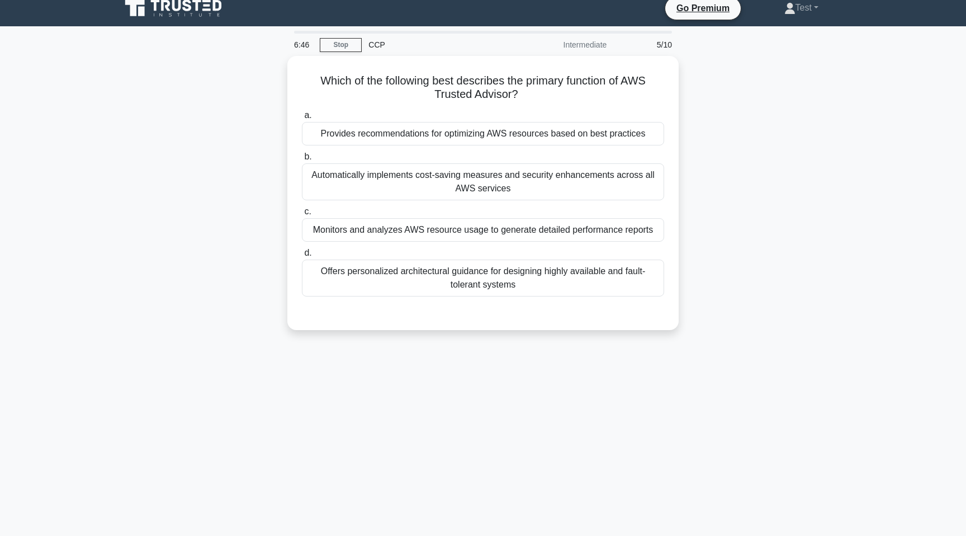
scroll to position [8, 0]
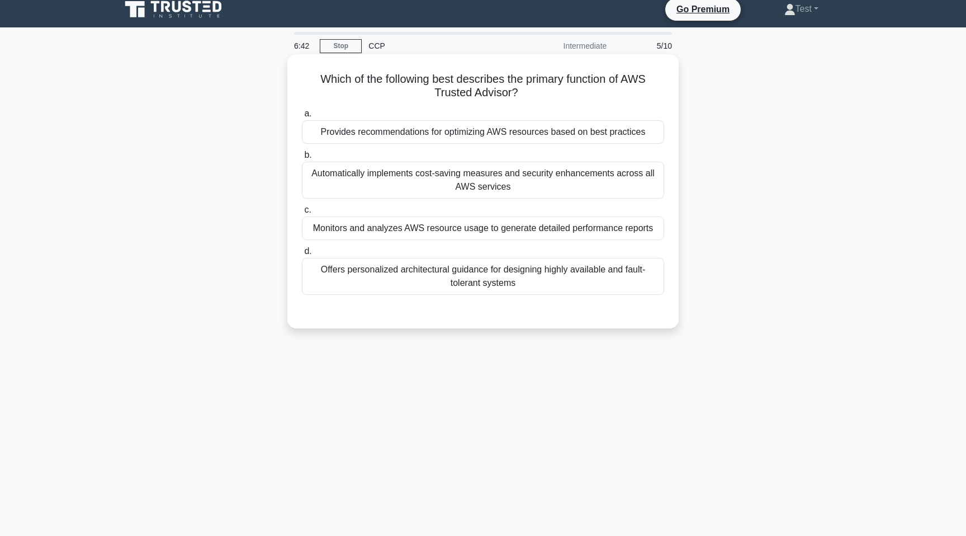
drag, startPoint x: 319, startPoint y: 78, endPoint x: 527, endPoint y: 100, distance: 209.2
click at [527, 100] on div "Which of the following best describes the primary function of AWS Trusted Advis…" at bounding box center [483, 191] width 382 height 265
click at [431, 282] on div "Offers personalized architectural guidance for designing highly available and f…" at bounding box center [483, 276] width 362 height 37
click at [302, 255] on input "d. Offers personalized architectural guidance for designing highly available an…" at bounding box center [302, 251] width 0 height 7
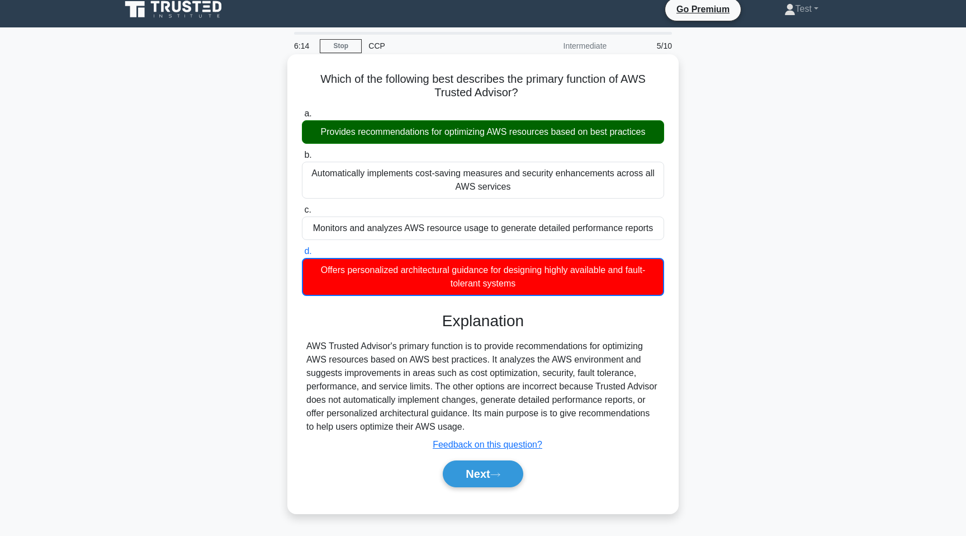
drag, startPoint x: 321, startPoint y: 131, endPoint x: 647, endPoint y: 130, distance: 326.0
click at [647, 130] on div "Provides recommendations for optimizing AWS resources based on best practices" at bounding box center [483, 131] width 362 height 23
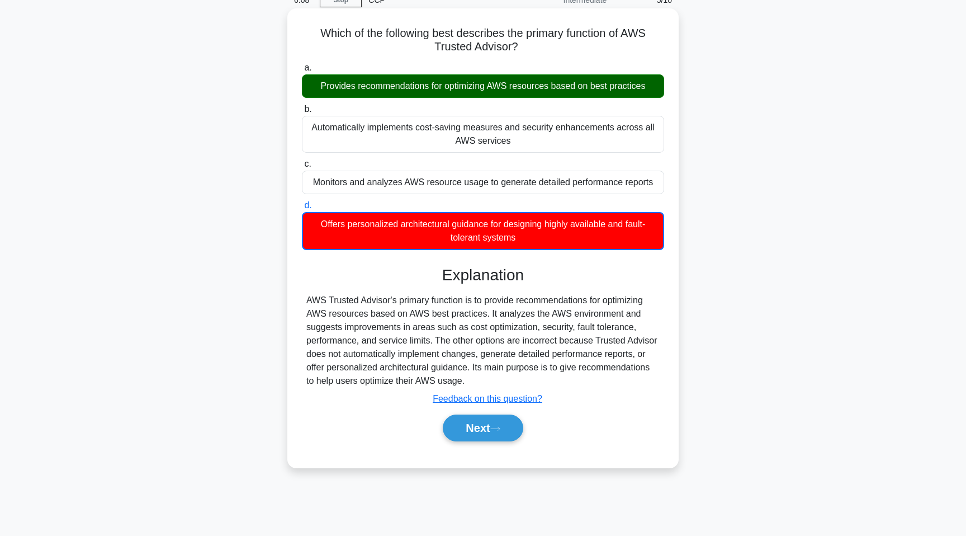
scroll to position [68, 0]
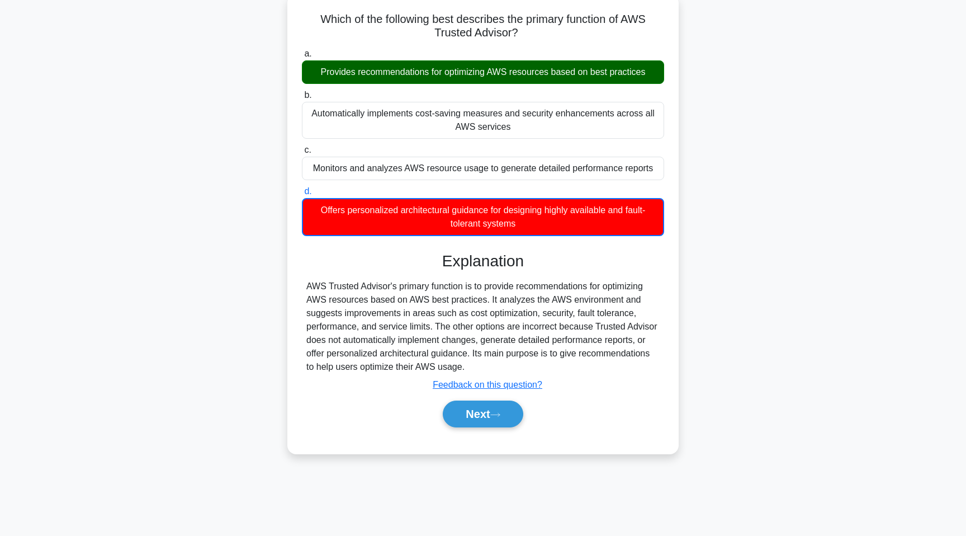
drag, startPoint x: 300, startPoint y: 286, endPoint x: 517, endPoint y: 372, distance: 232.7
click at [517, 372] on div "a. Provides recommendations for optimizing AWS resources based on best practice…" at bounding box center [483, 243] width 365 height 396
click at [485, 415] on button "Next" at bounding box center [483, 413] width 80 height 27
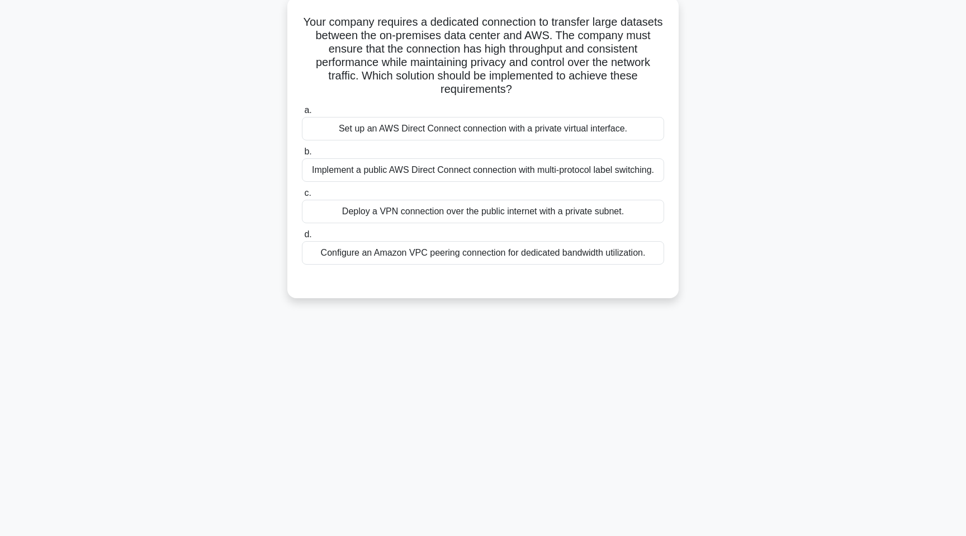
scroll to position [0, 0]
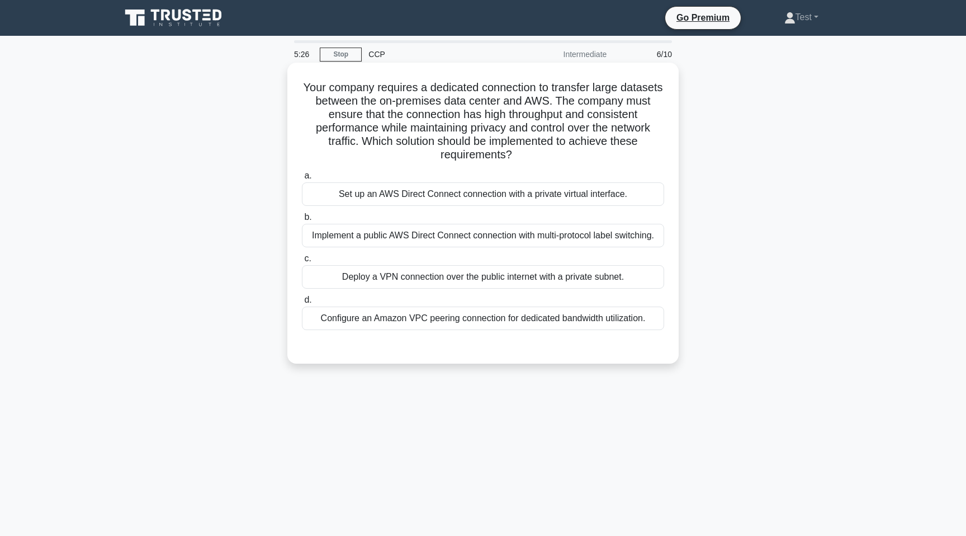
click at [439, 320] on div "Configure an Amazon VPC peering connection for dedicated bandwidth utilization." at bounding box center [483, 317] width 362 height 23
click at [302, 304] on input "d. Configure an Amazon VPC peering connection for dedicated bandwidth utilizati…" at bounding box center [302, 299] width 0 height 7
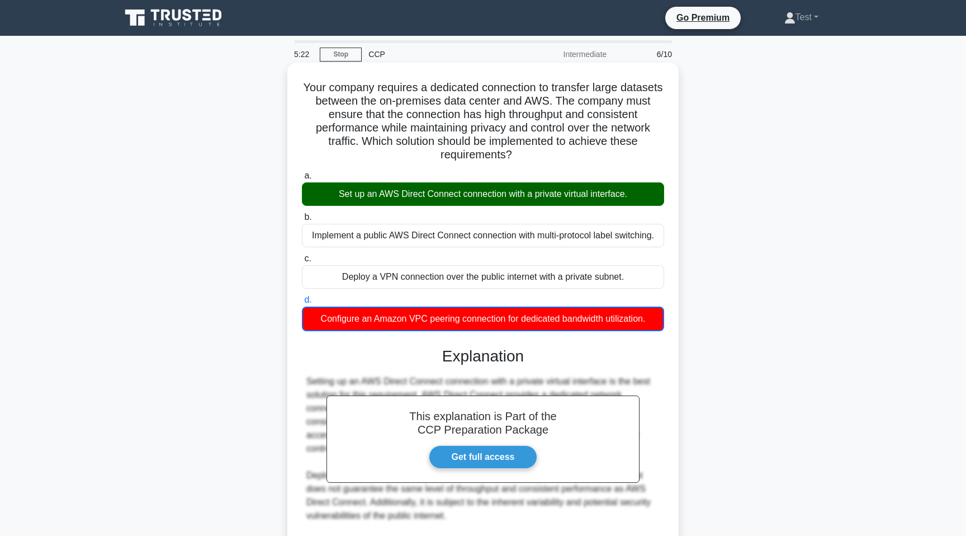
drag, startPoint x: 308, startPoint y: 87, endPoint x: 660, endPoint y: 193, distance: 367.9
click at [660, 193] on div "Your company requires a dedicated connection to transfer large datasets between…" at bounding box center [483, 386] width 382 height 638
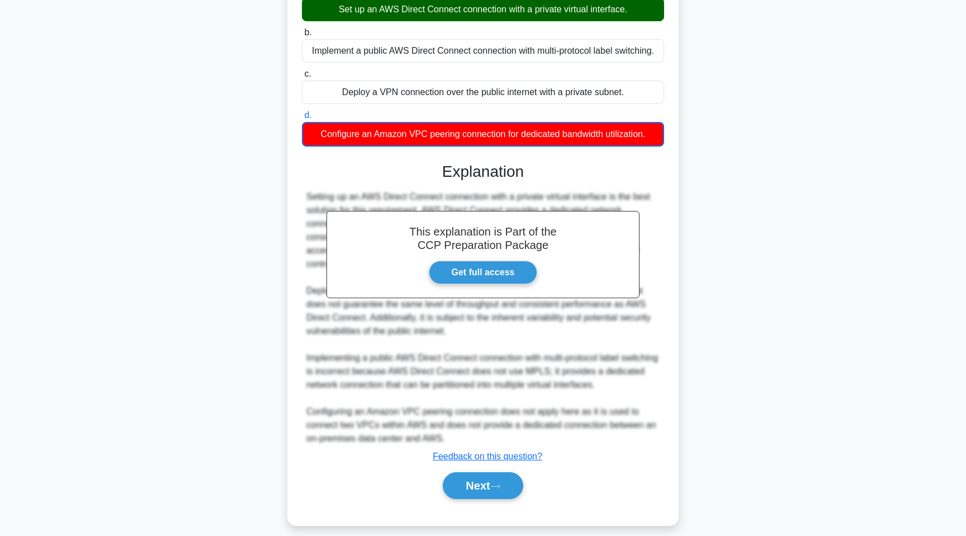
scroll to position [195, 0]
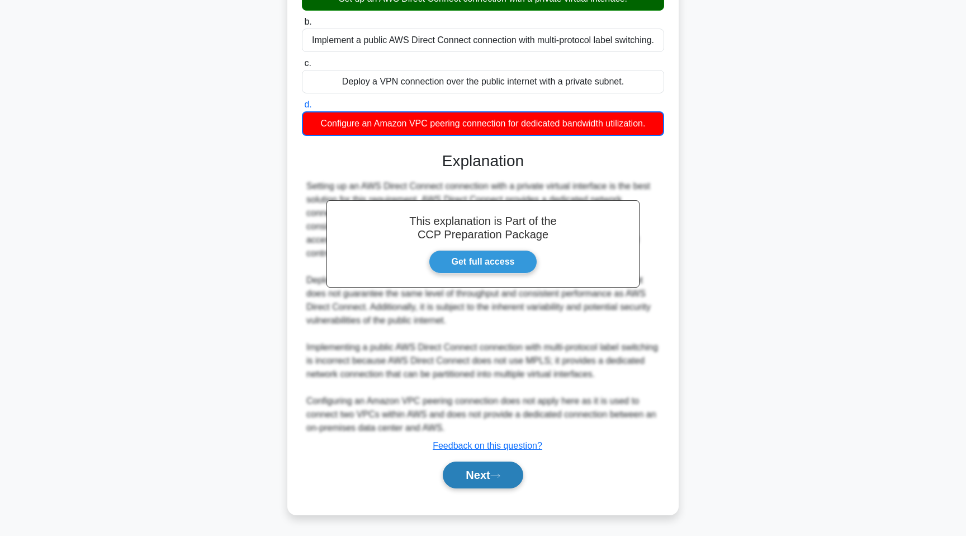
click at [492, 479] on button "Next" at bounding box center [483, 474] width 80 height 27
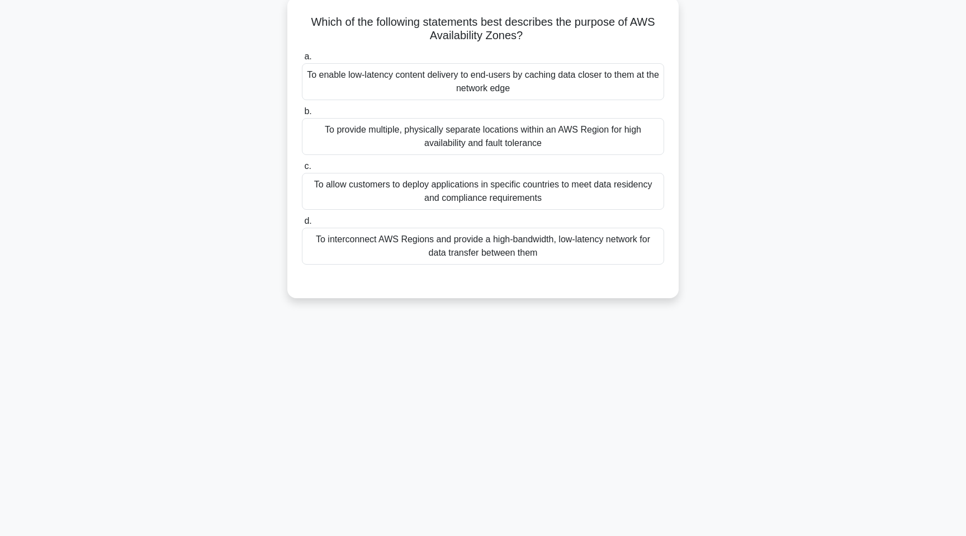
scroll to position [0, 0]
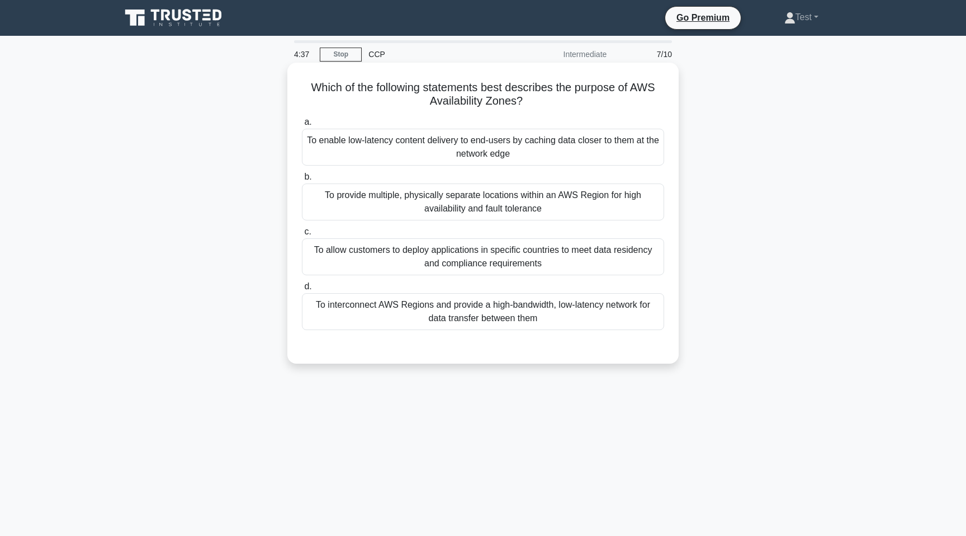
click at [542, 259] on div "To allow customers to deploy applications in specific countries to meet data re…" at bounding box center [483, 256] width 362 height 37
click at [302, 235] on input "c. To allow customers to deploy applications in specific countries to meet data…" at bounding box center [302, 231] width 0 height 7
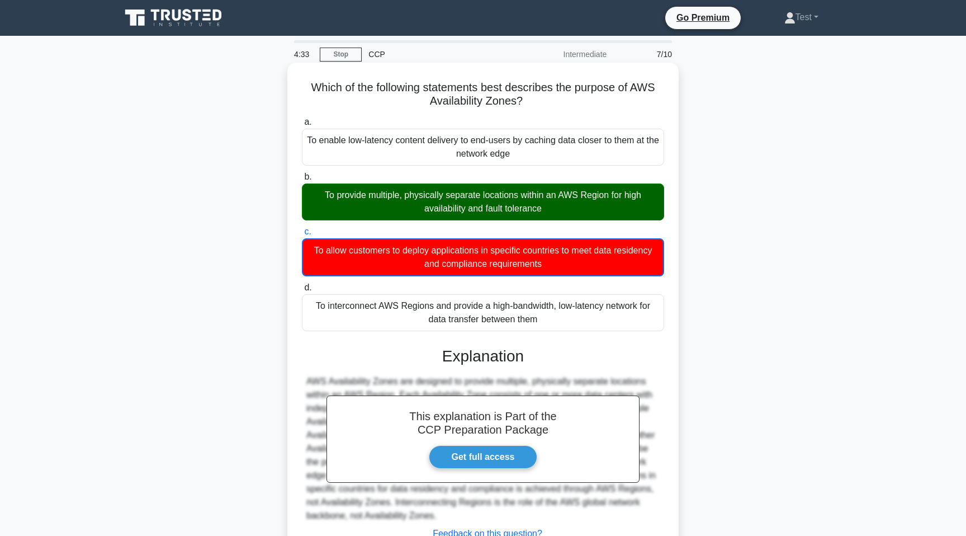
drag, startPoint x: 312, startPoint y: 88, endPoint x: 529, endPoint y: 107, distance: 218.3
click at [529, 107] on h5 "Which of the following statements best describes the purpose of AWS Availabilit…" at bounding box center [483, 95] width 365 height 28
drag, startPoint x: 323, startPoint y: 192, endPoint x: 581, endPoint y: 212, distance: 259.1
click at [581, 212] on div "To provide multiple, physically separate locations within an AWS Region for hig…" at bounding box center [483, 201] width 362 height 37
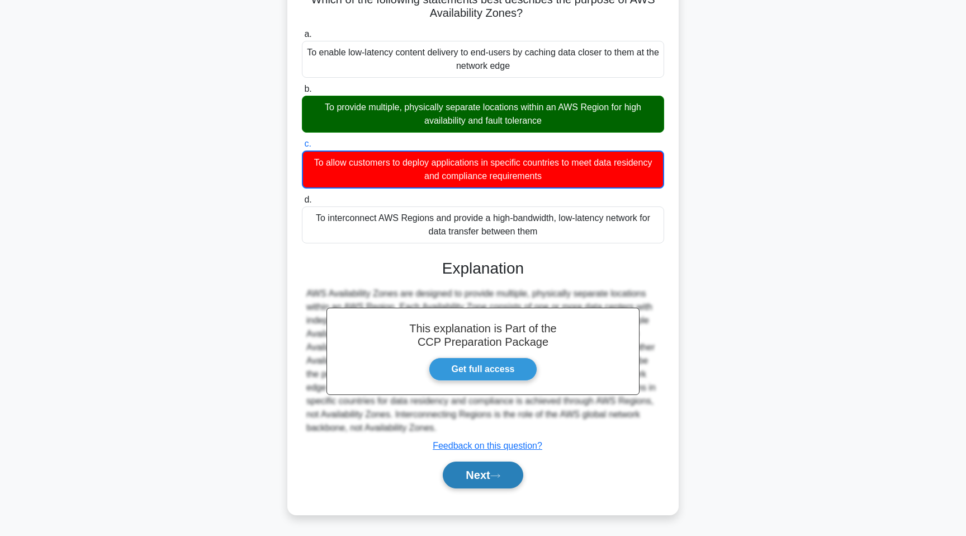
click at [475, 476] on button "Next" at bounding box center [483, 474] width 80 height 27
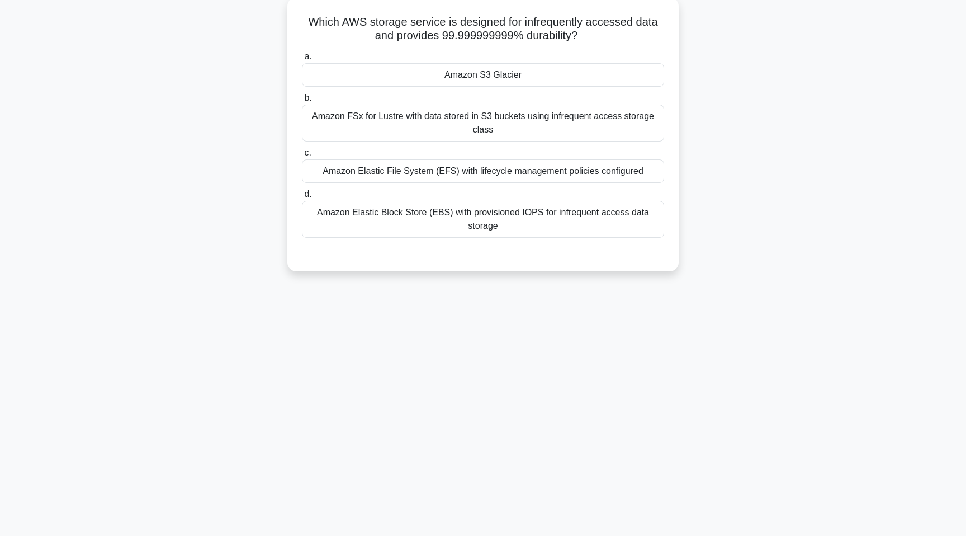
scroll to position [32, 0]
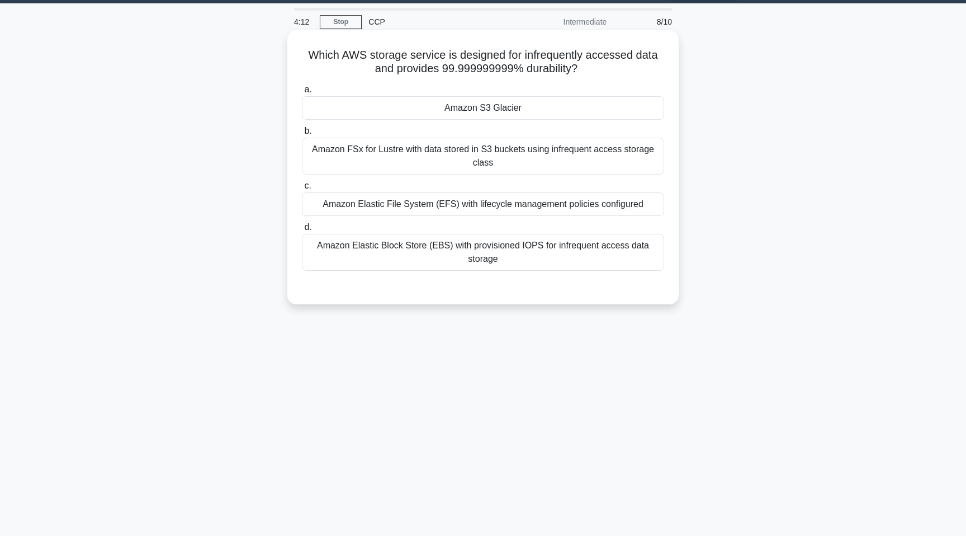
drag, startPoint x: 312, startPoint y: 53, endPoint x: 609, endPoint y: 69, distance: 297.3
click at [608, 69] on h5 "Which AWS storage service is designed for infrequently accessed data and provid…" at bounding box center [483, 62] width 365 height 28
click at [491, 204] on div "Amazon Elastic File System (EFS) with lifecycle management policies configured" at bounding box center [483, 203] width 362 height 23
click at [302, 190] on input "c. Amazon Elastic File System (EFS) with lifecycle management policies configur…" at bounding box center [302, 185] width 0 height 7
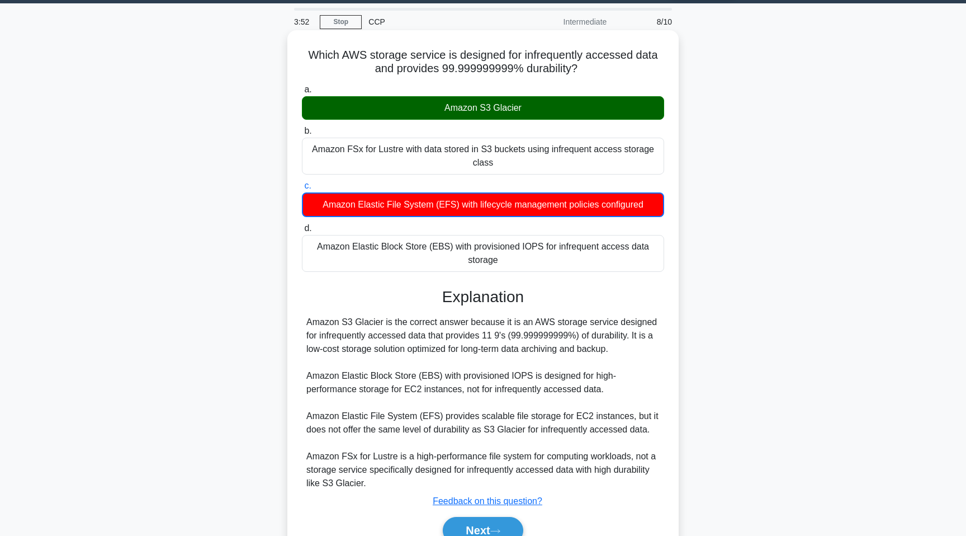
drag, startPoint x: 442, startPoint y: 107, endPoint x: 550, endPoint y: 107, distance: 107.9
click at [550, 107] on div "Amazon S3 Glacier" at bounding box center [483, 107] width 362 height 23
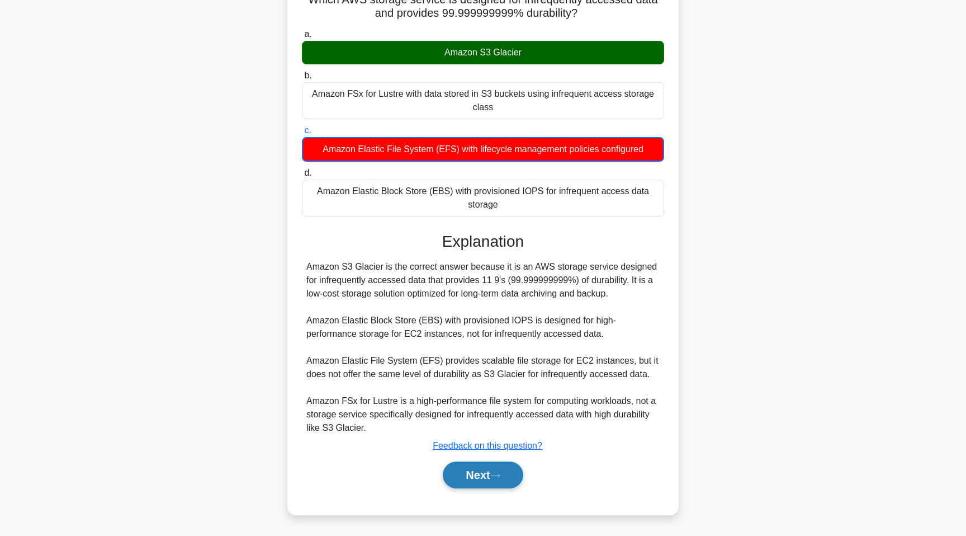
click at [469, 472] on button "Next" at bounding box center [483, 474] width 80 height 27
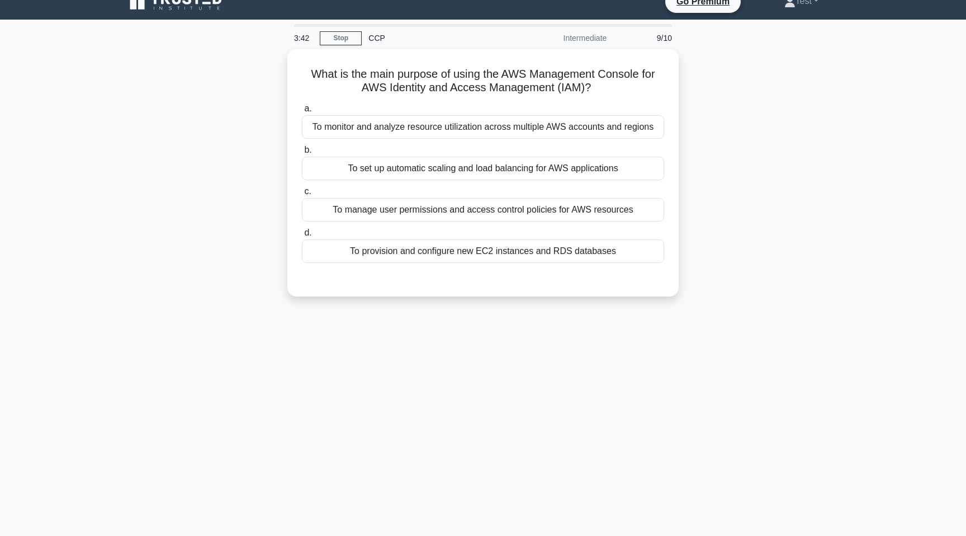
scroll to position [0, 0]
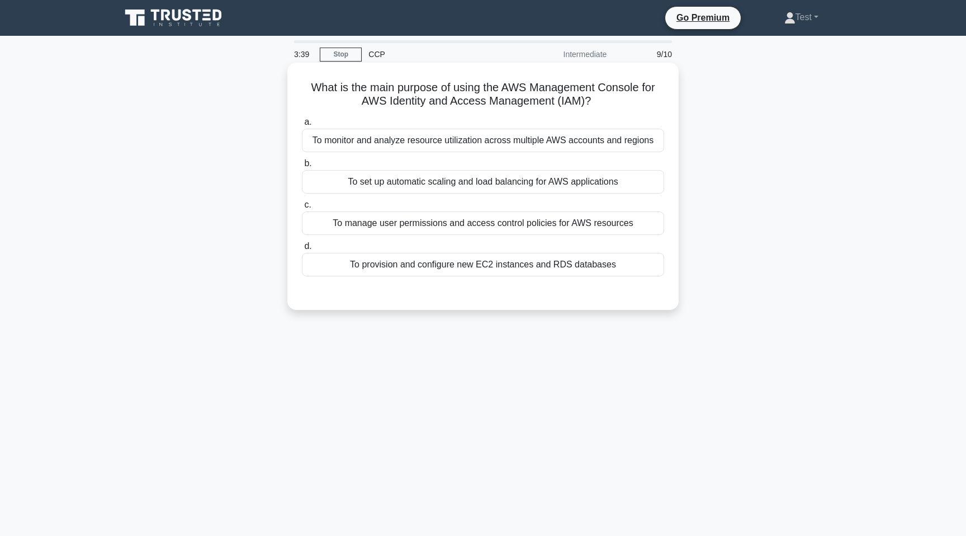
drag, startPoint x: 318, startPoint y: 87, endPoint x: 623, endPoint y: 107, distance: 306.5
click at [623, 107] on h5 "What is the main purpose of using the AWS Management Console for AWS Identity a…" at bounding box center [483, 95] width 365 height 28
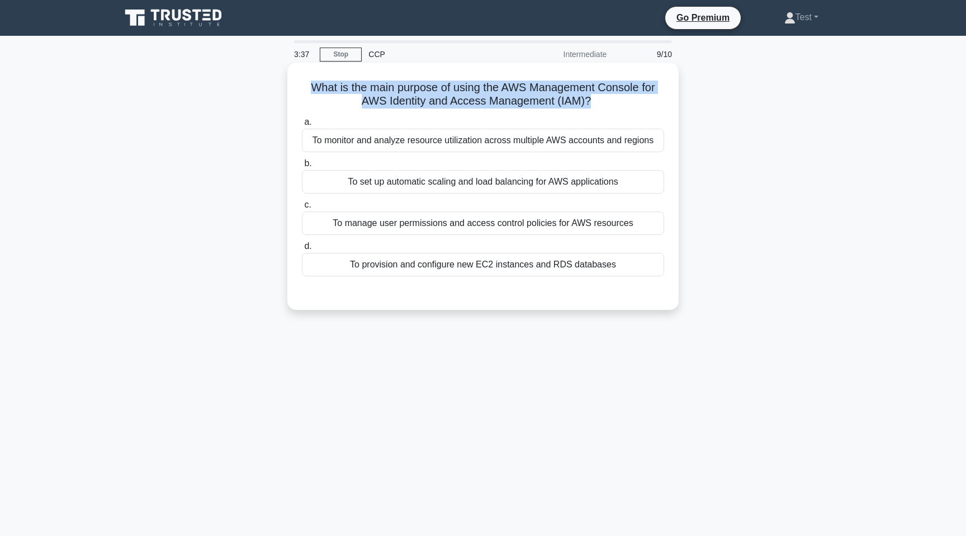
drag, startPoint x: 623, startPoint y: 107, endPoint x: 299, endPoint y: 89, distance: 325.3
click at [299, 89] on div "What is the main purpose of using the AWS Management Console for AWS Identity a…" at bounding box center [483, 186] width 382 height 238
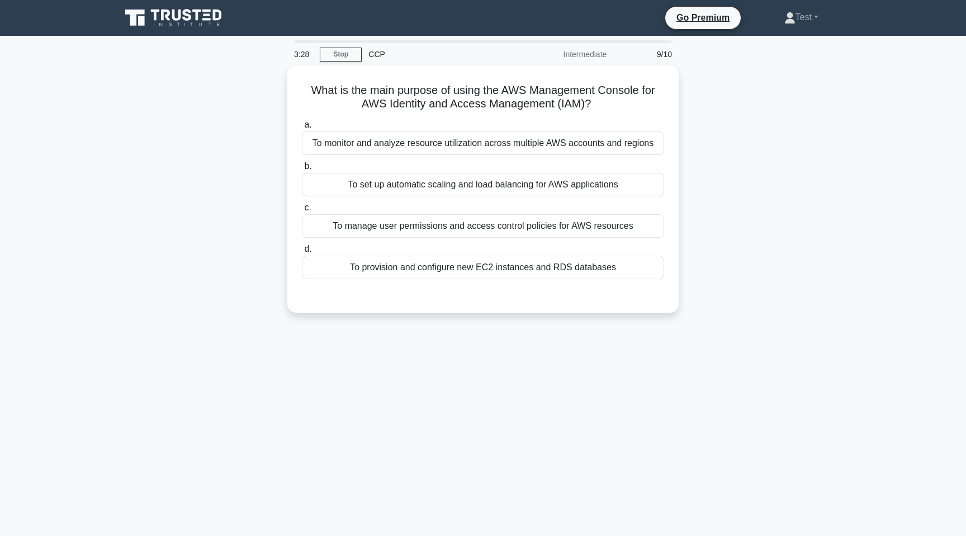
click at [399, 344] on div "3:28 Stop CCP Intermediate 9/10 What is the main purpose of using the AWS Manag…" at bounding box center [483, 319] width 738 height 559
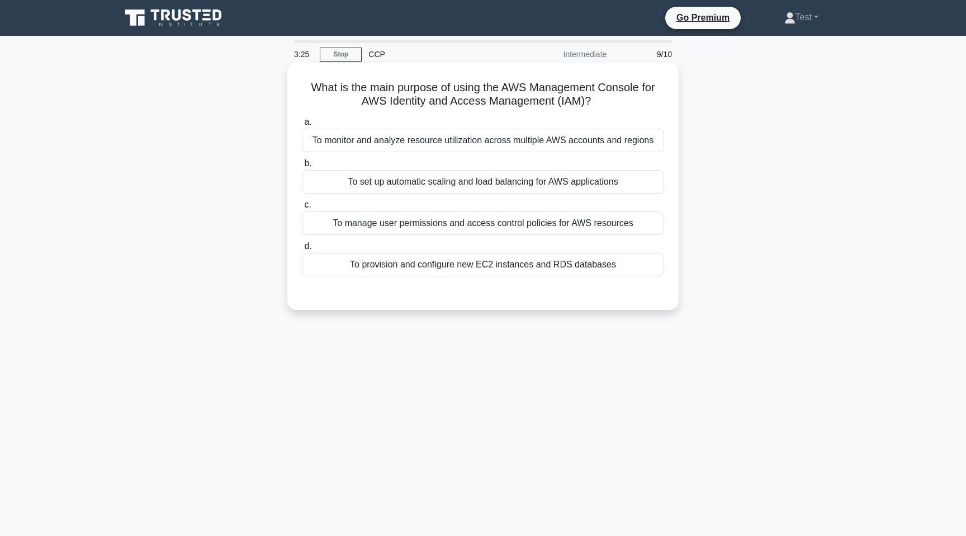
click at [470, 228] on div "To manage user permissions and access control policies for AWS resources" at bounding box center [483, 222] width 362 height 23
click at [302, 209] on input "c. To manage user permissions and access control policies for AWS resources" at bounding box center [302, 204] width 0 height 7
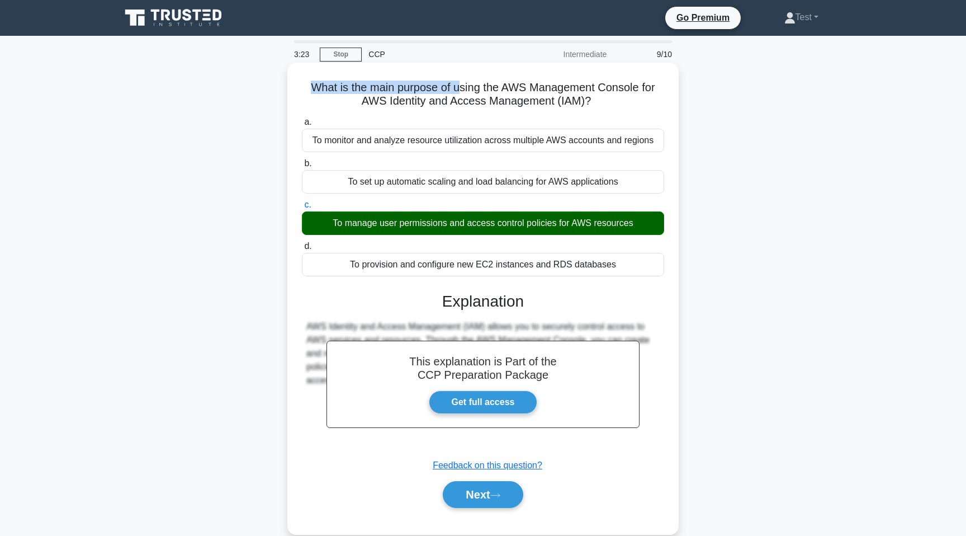
drag, startPoint x: 313, startPoint y: 87, endPoint x: 464, endPoint y: 87, distance: 151.5
click at [464, 87] on h5 "What is the main purpose of using the AWS Management Console for AWS Identity a…" at bounding box center [483, 95] width 365 height 28
drag, startPoint x: 326, startPoint y: 226, endPoint x: 648, endPoint y: 241, distance: 322.4
click at [648, 241] on div "a. To monitor and analyze resource utilization across multiple AWS accounts and…" at bounding box center [483, 196] width 376 height 166
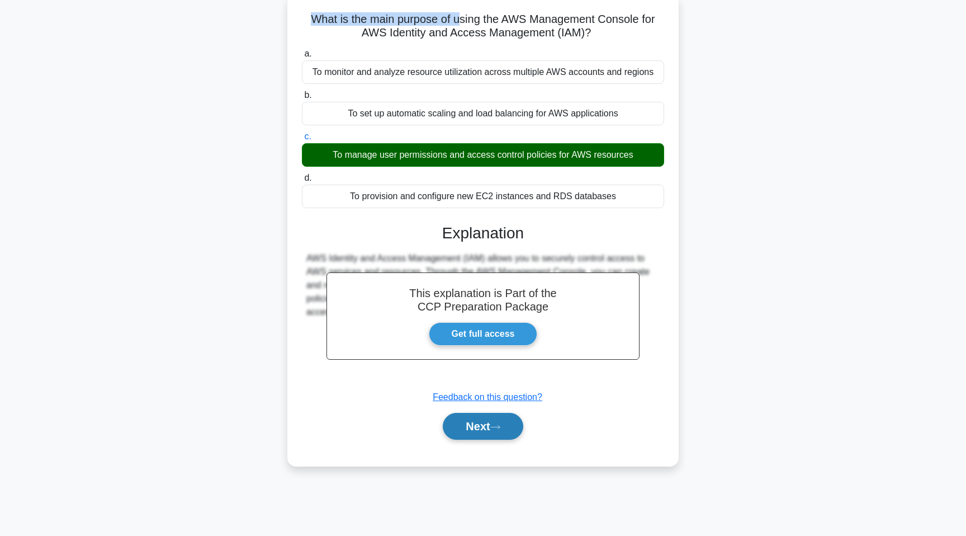
click at [478, 423] on button "Next" at bounding box center [483, 426] width 80 height 27
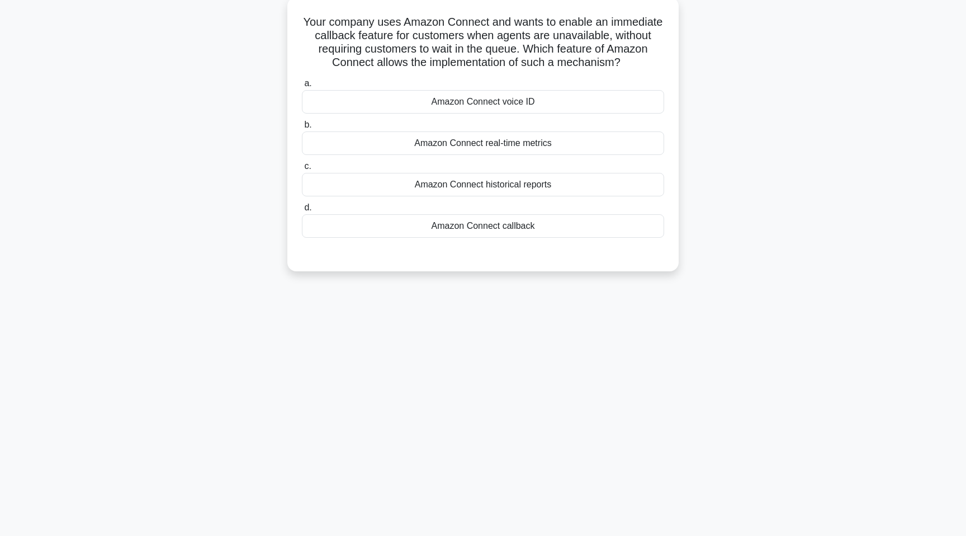
scroll to position [0, 0]
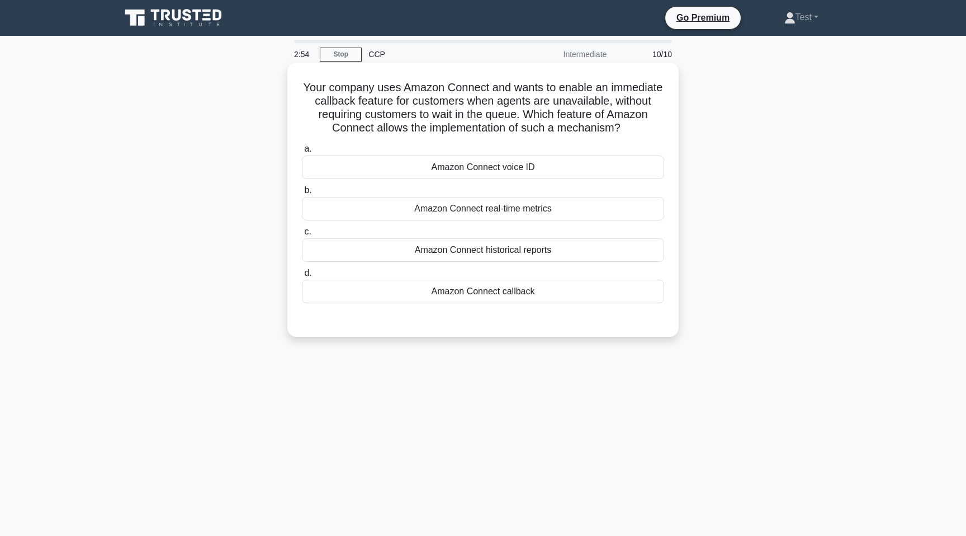
drag, startPoint x: 305, startPoint y: 87, endPoint x: 656, endPoint y: 135, distance: 354.3
click at [656, 135] on h5 "Your company uses Amazon Connect and wants to enable an immediate callback feat…" at bounding box center [483, 108] width 365 height 55
click at [528, 171] on div "Amazon Connect voice ID" at bounding box center [483, 166] width 362 height 23
click at [302, 153] on input "a. Amazon Connect voice ID" at bounding box center [302, 148] width 0 height 7
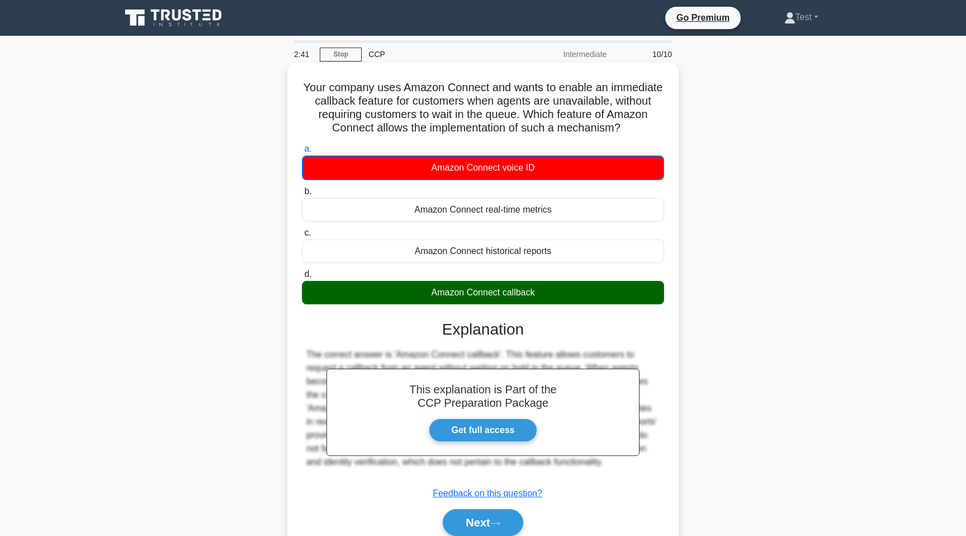
drag, startPoint x: 425, startPoint y: 289, endPoint x: 586, endPoint y: 291, distance: 161.0
click at [587, 291] on div "Amazon Connect callback" at bounding box center [483, 292] width 362 height 23
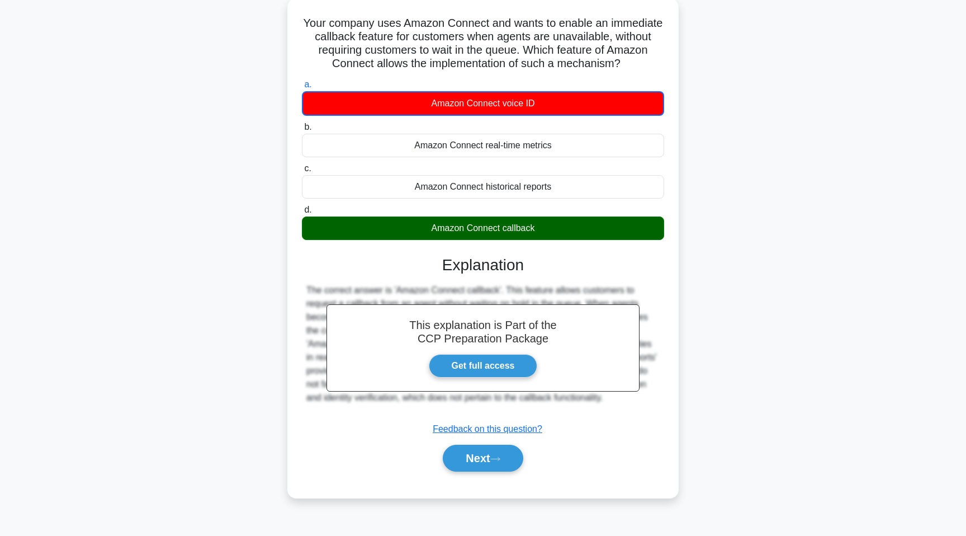
scroll to position [68, 0]
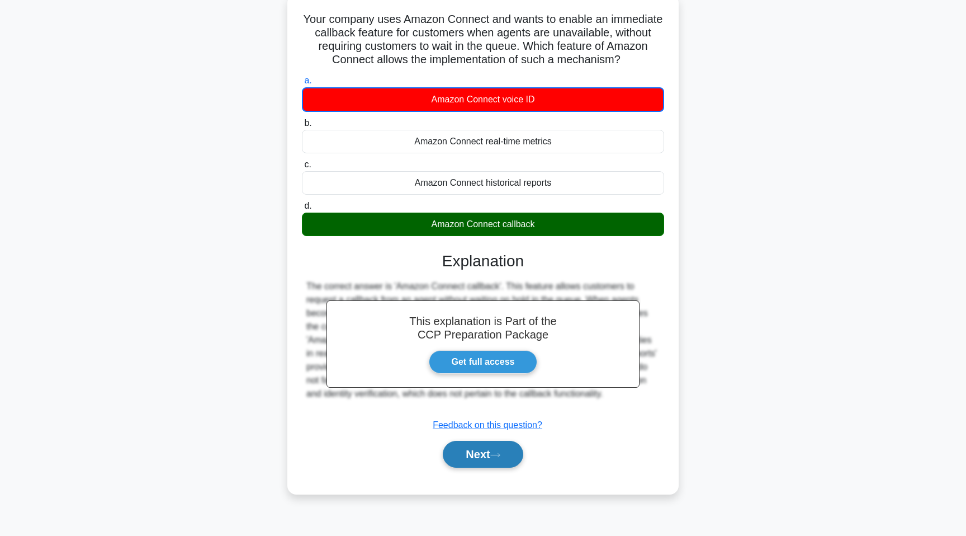
click at [494, 460] on button "Next" at bounding box center [483, 454] width 80 height 27
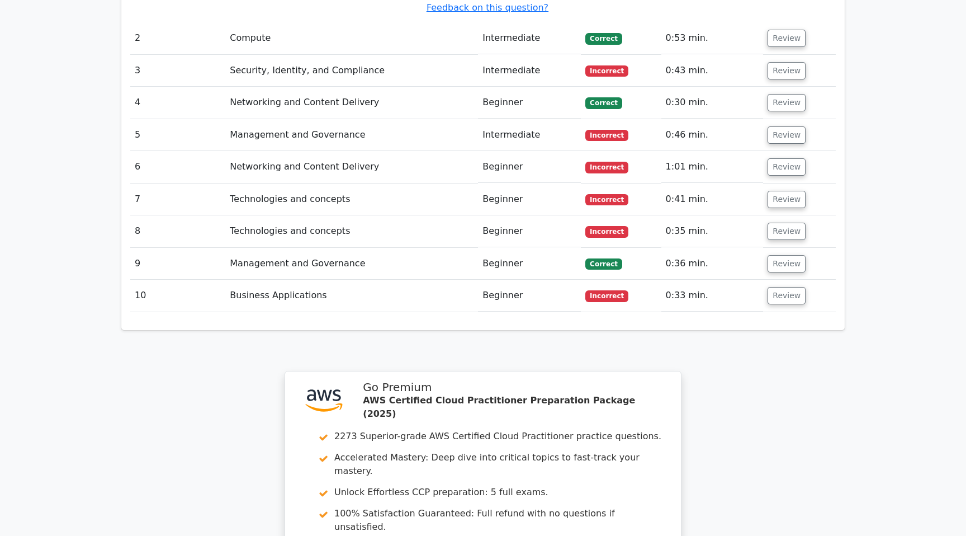
scroll to position [1588, 0]
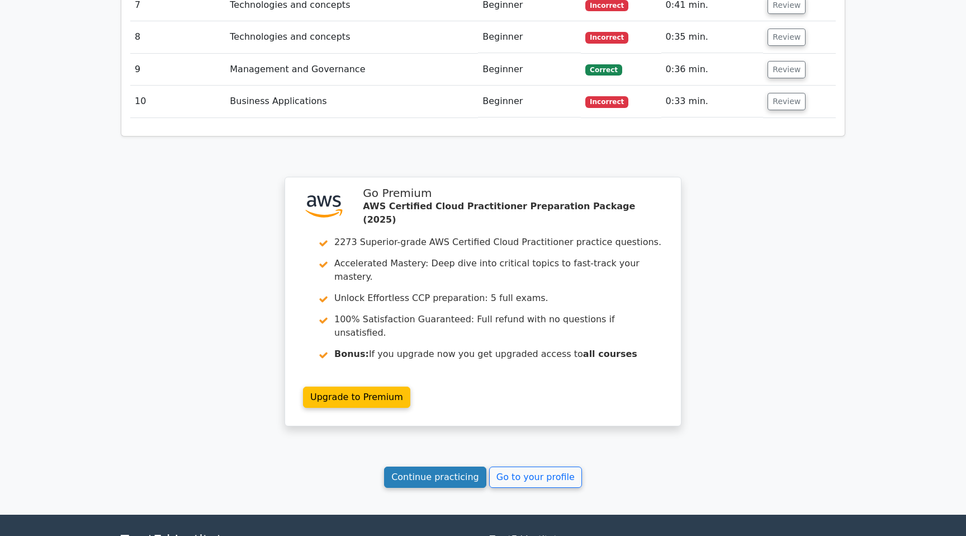
click at [462, 466] on link "Continue practicing" at bounding box center [435, 476] width 102 height 21
